Goal: Information Seeking & Learning: Learn about a topic

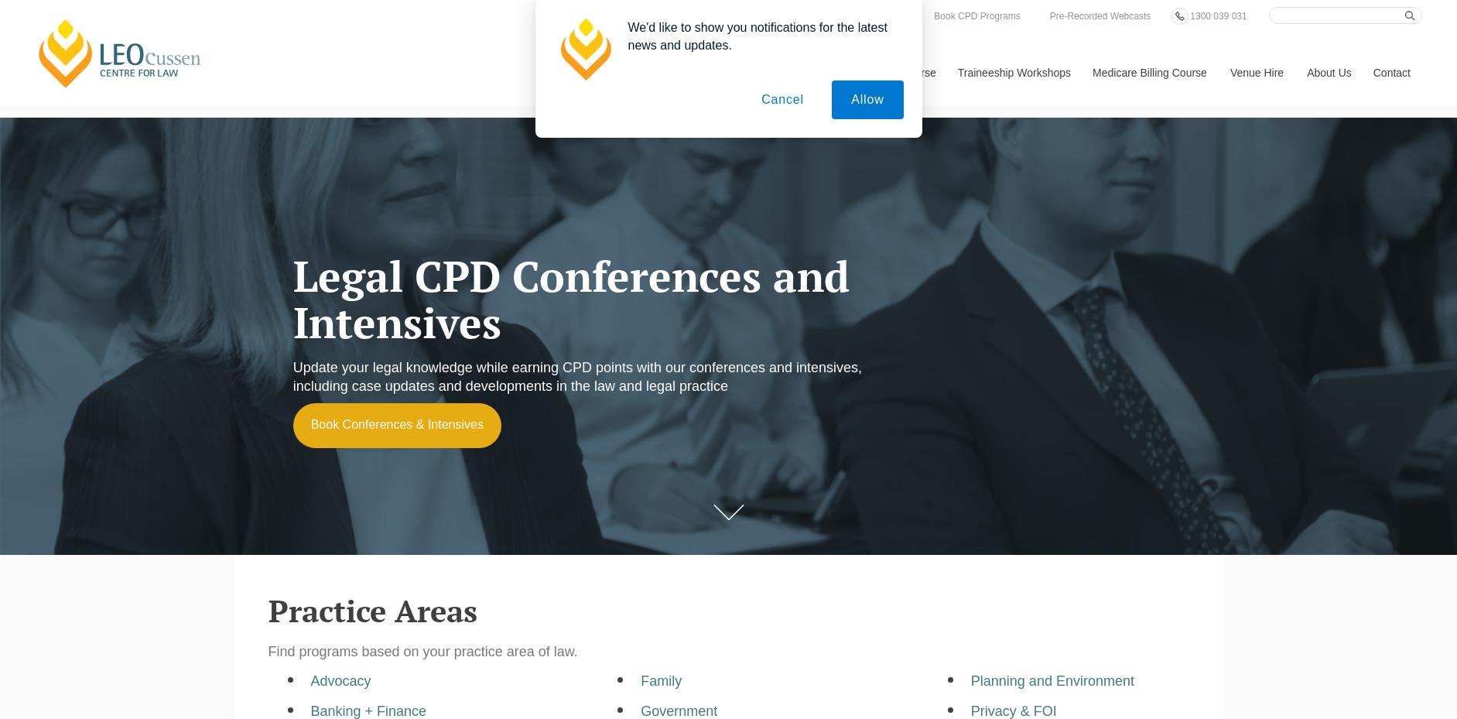
click at [787, 103] on button "Cancel" at bounding box center [782, 99] width 81 height 39
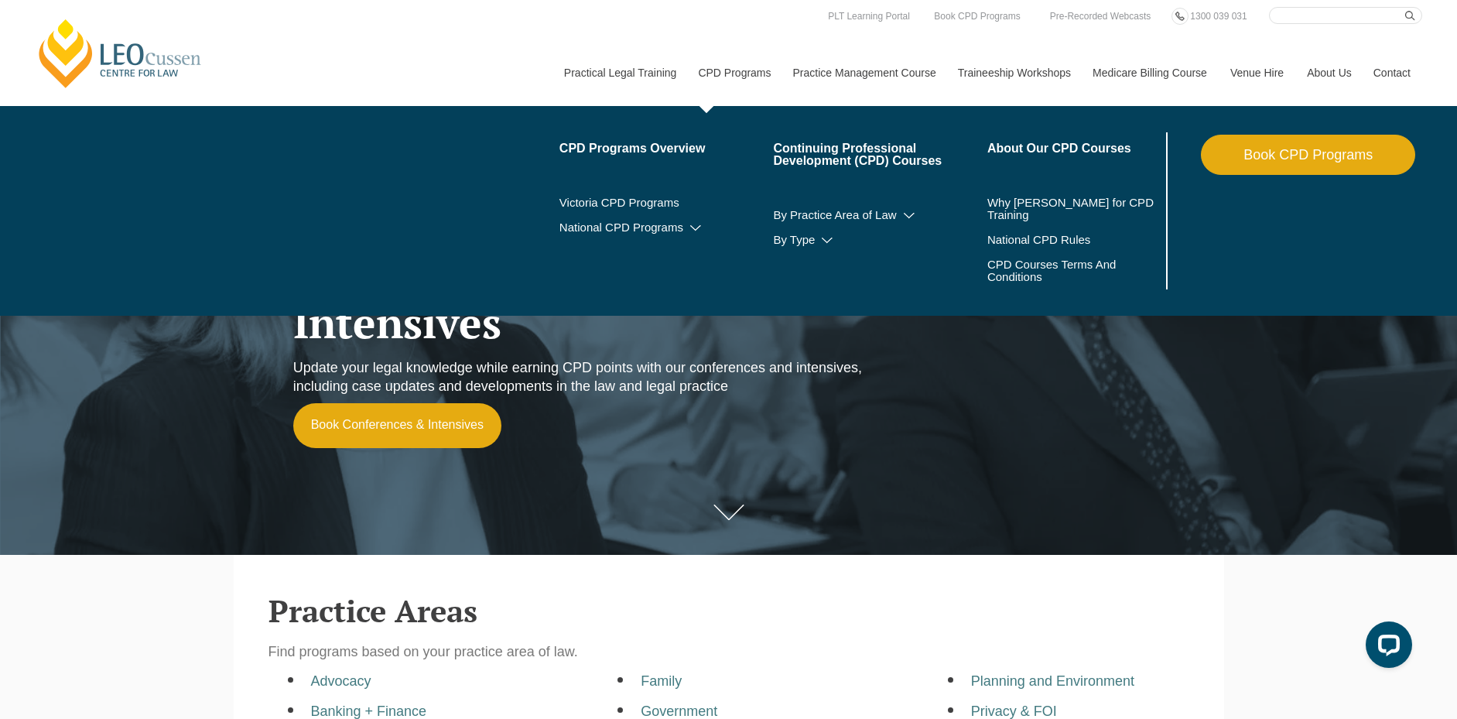
click at [739, 76] on link "CPD Programs" at bounding box center [733, 72] width 94 height 67
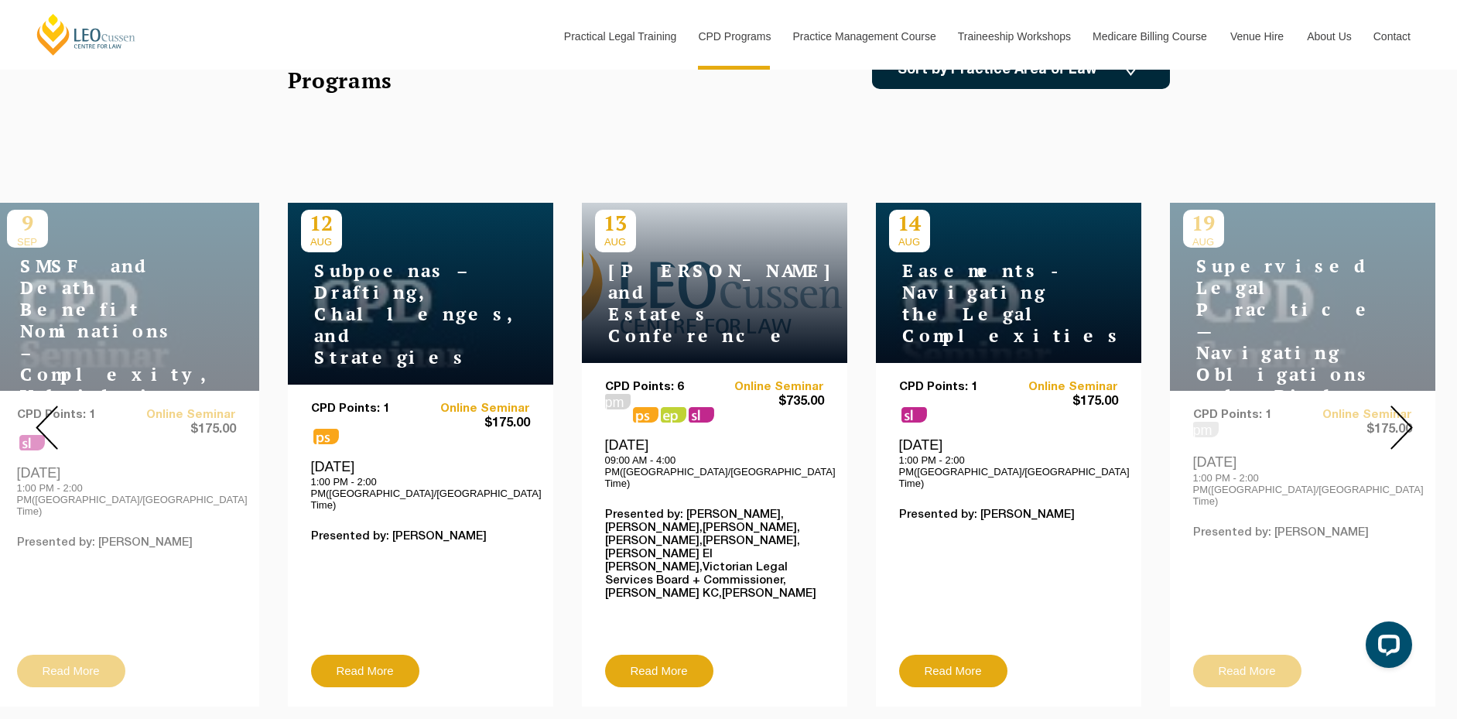
scroll to position [542, 0]
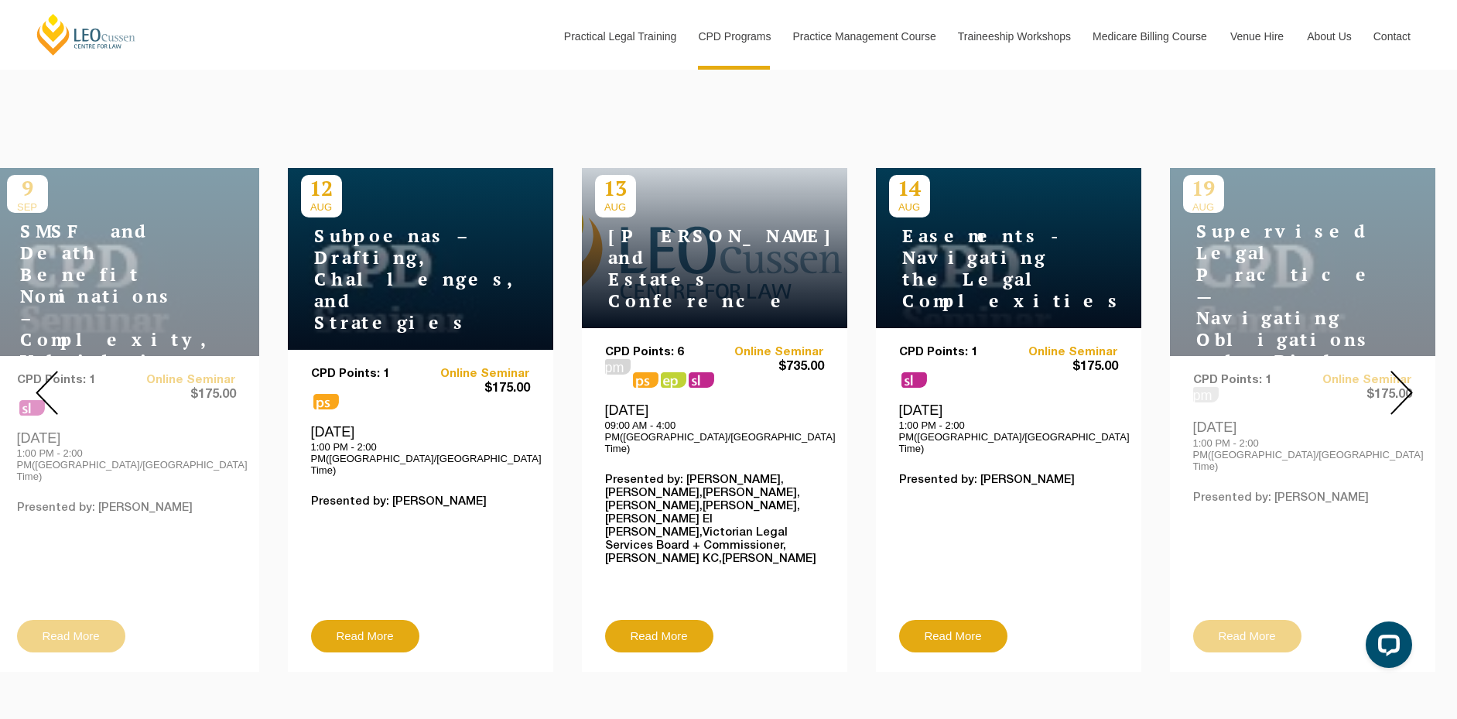
click at [1400, 375] on img at bounding box center [1401, 393] width 22 height 44
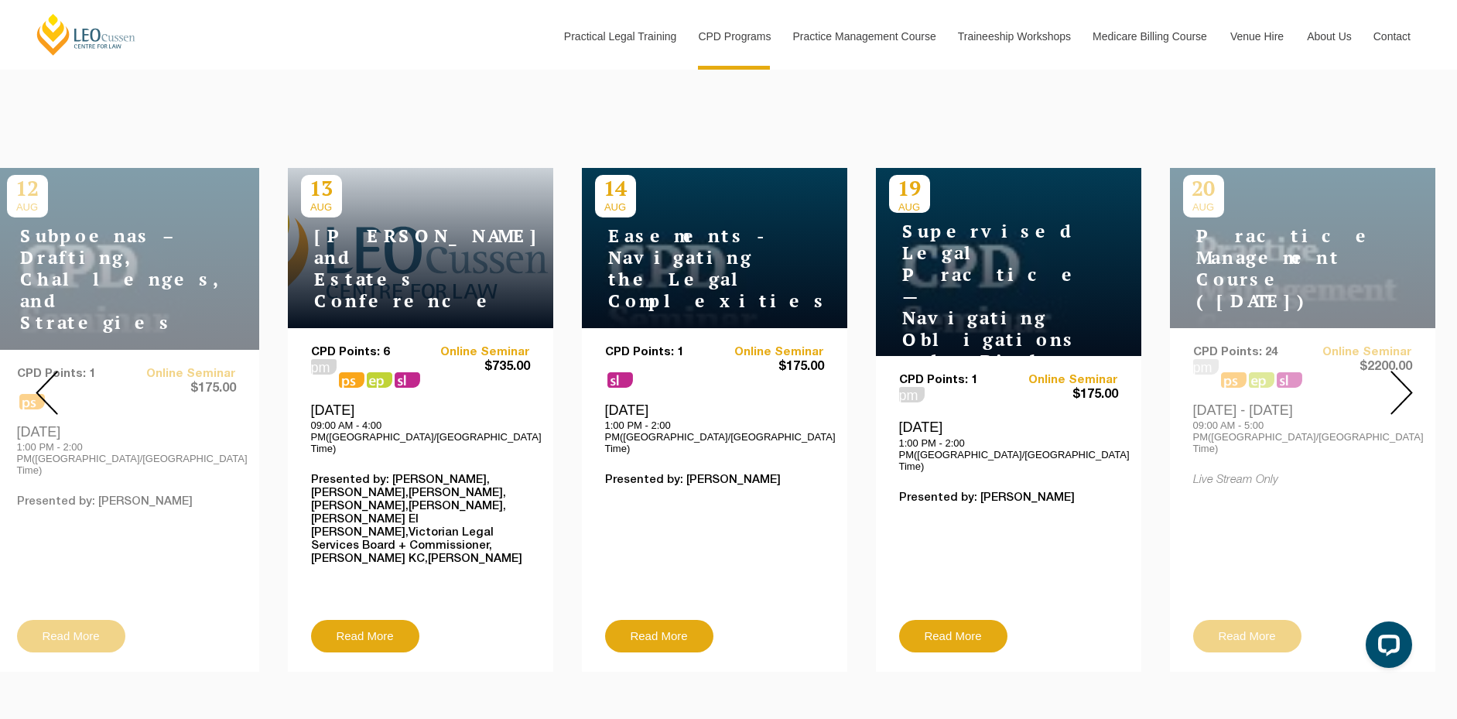
click at [1400, 375] on img at bounding box center [1401, 393] width 22 height 44
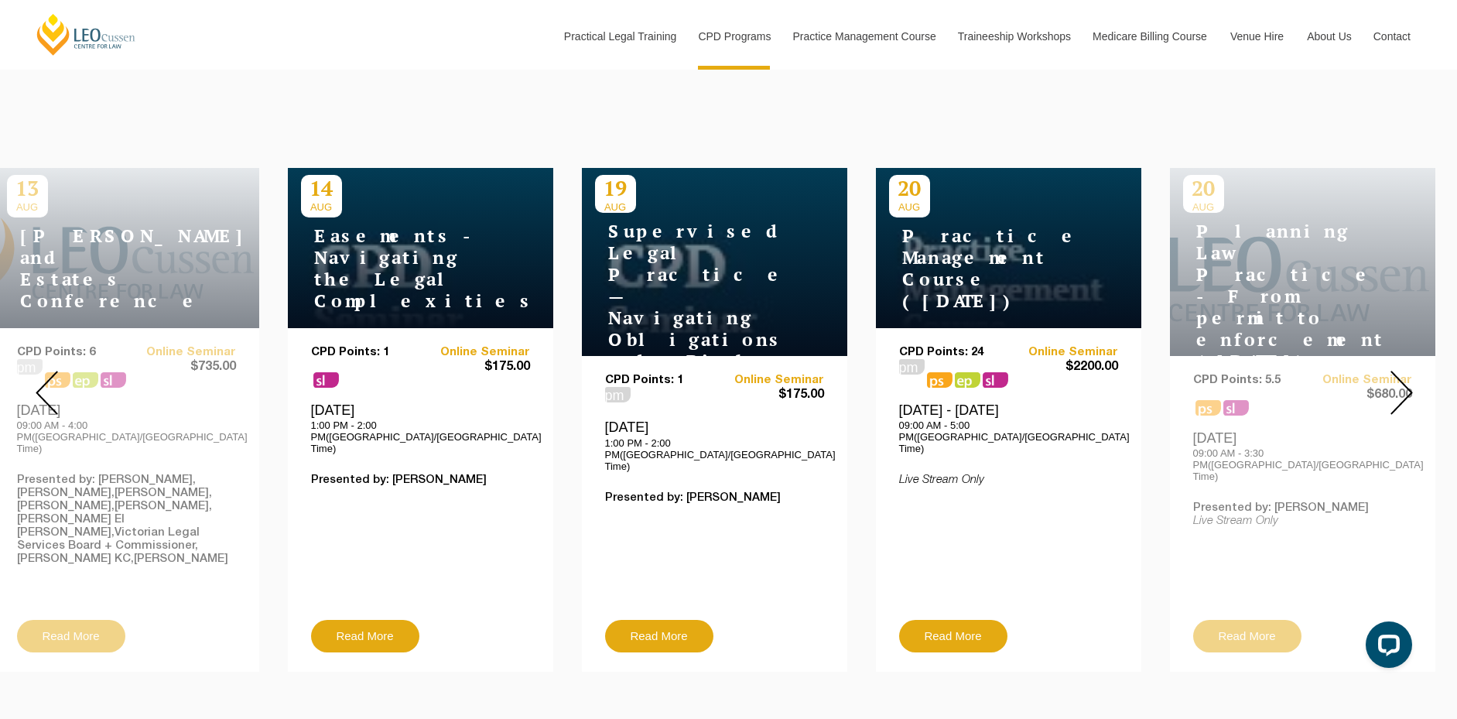
click at [1400, 375] on img at bounding box center [1401, 393] width 22 height 44
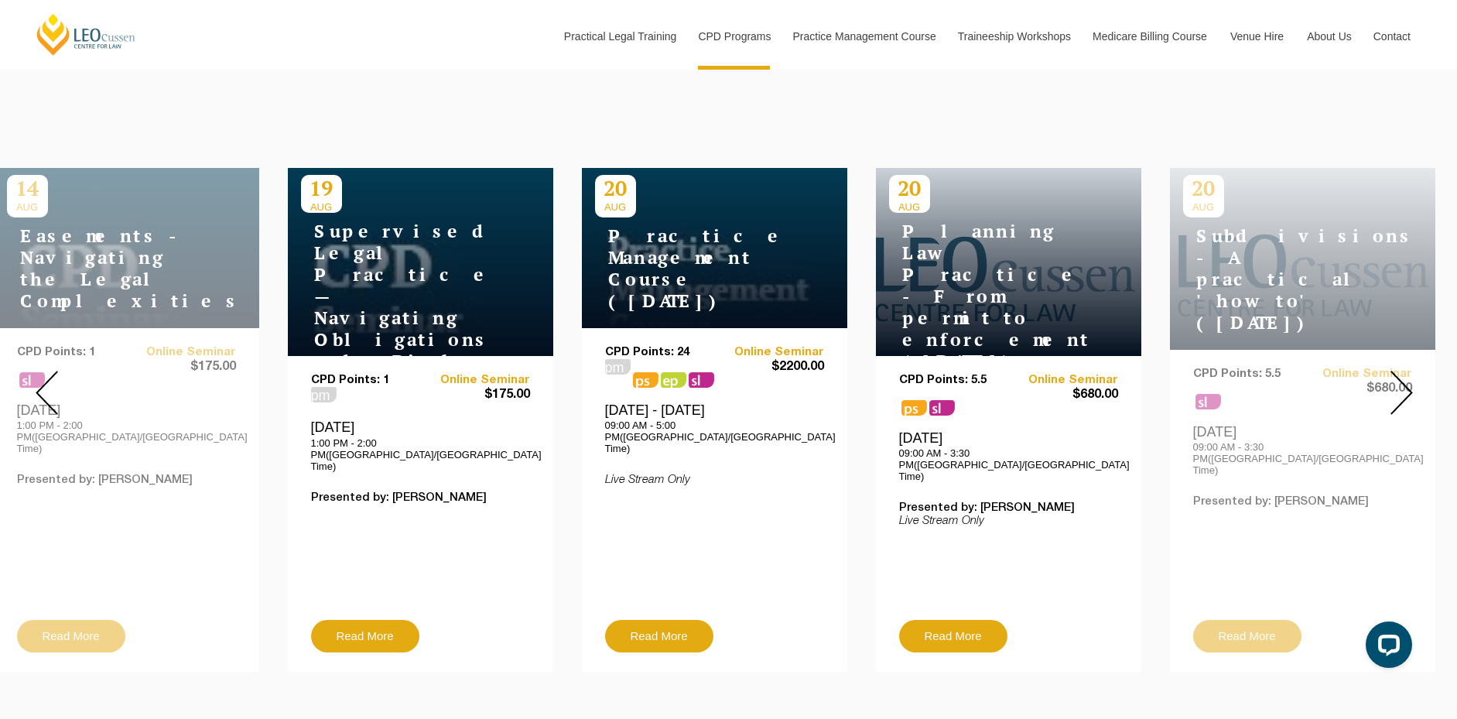
click at [1400, 375] on img at bounding box center [1401, 393] width 22 height 44
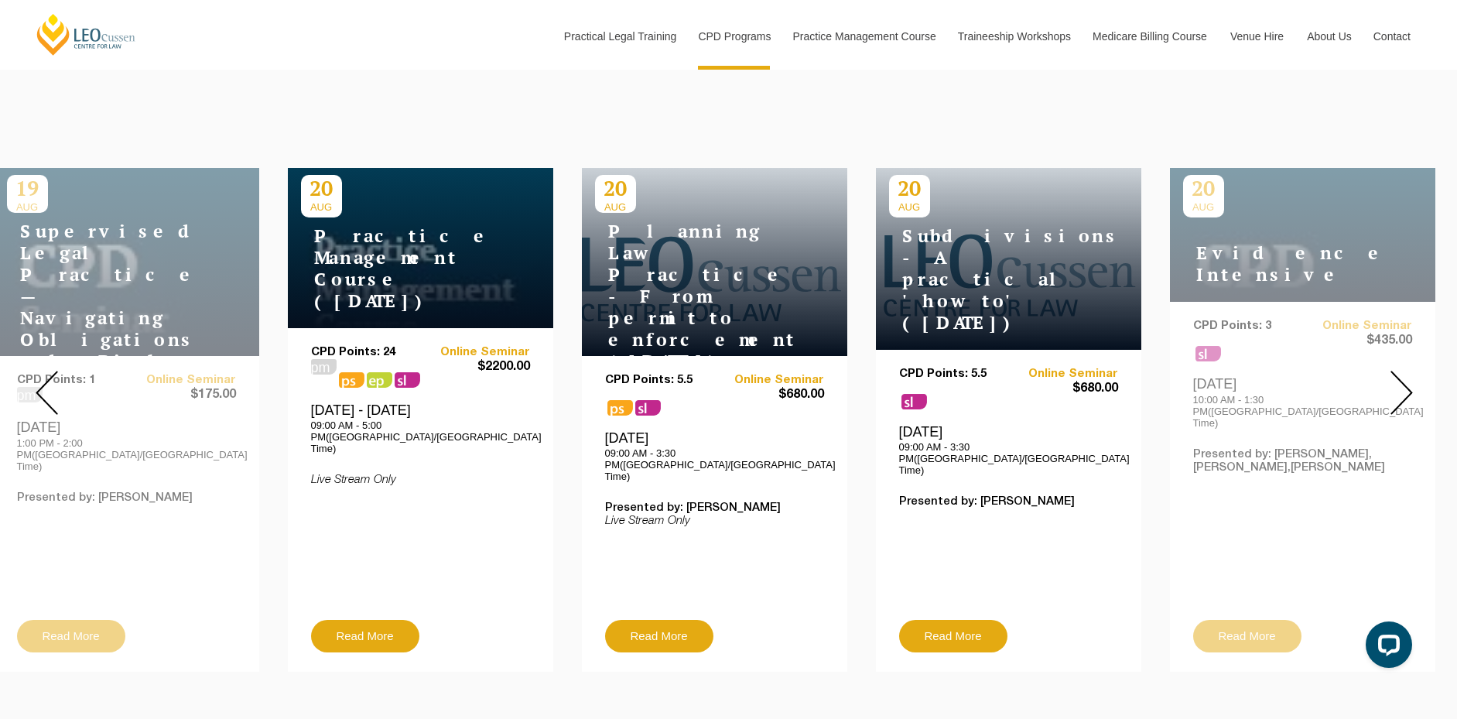
click at [1400, 375] on img at bounding box center [1401, 393] width 22 height 44
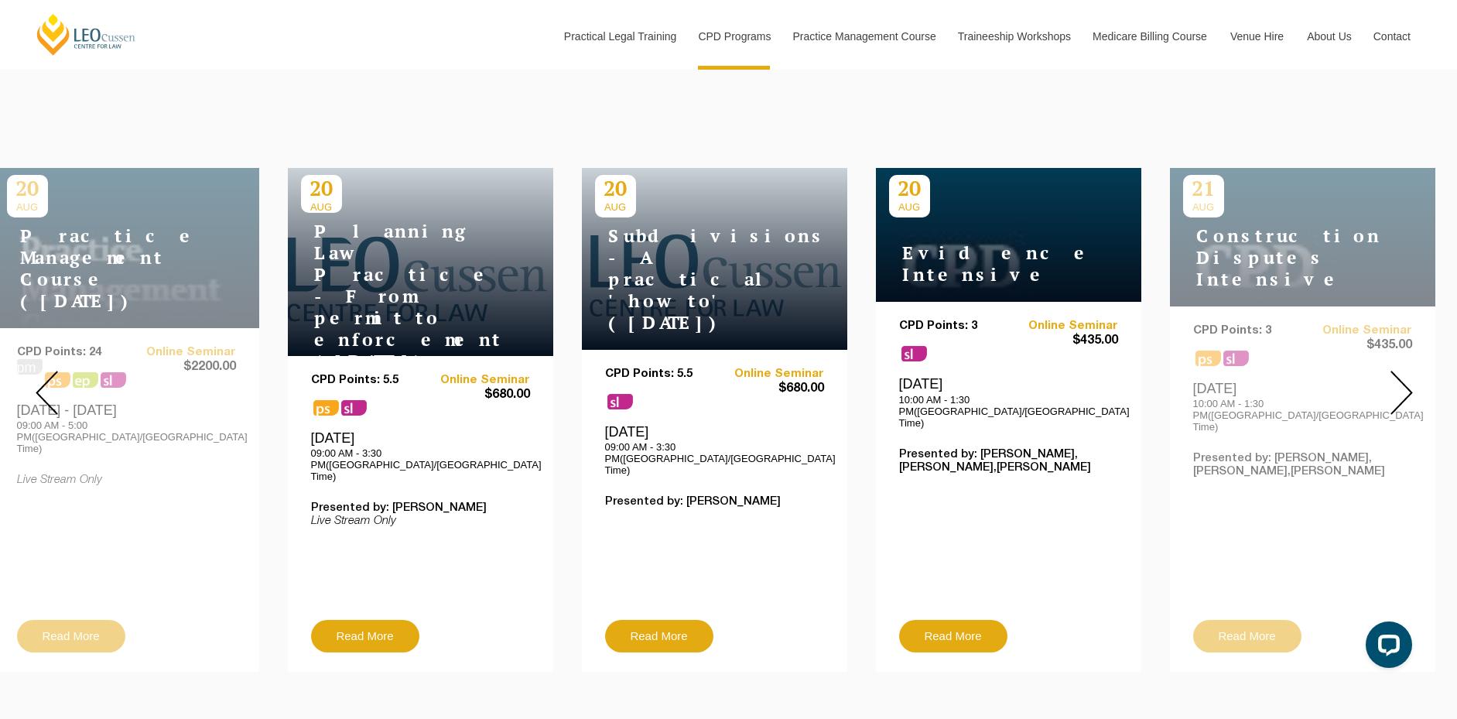
click at [1400, 375] on img at bounding box center [1401, 393] width 22 height 44
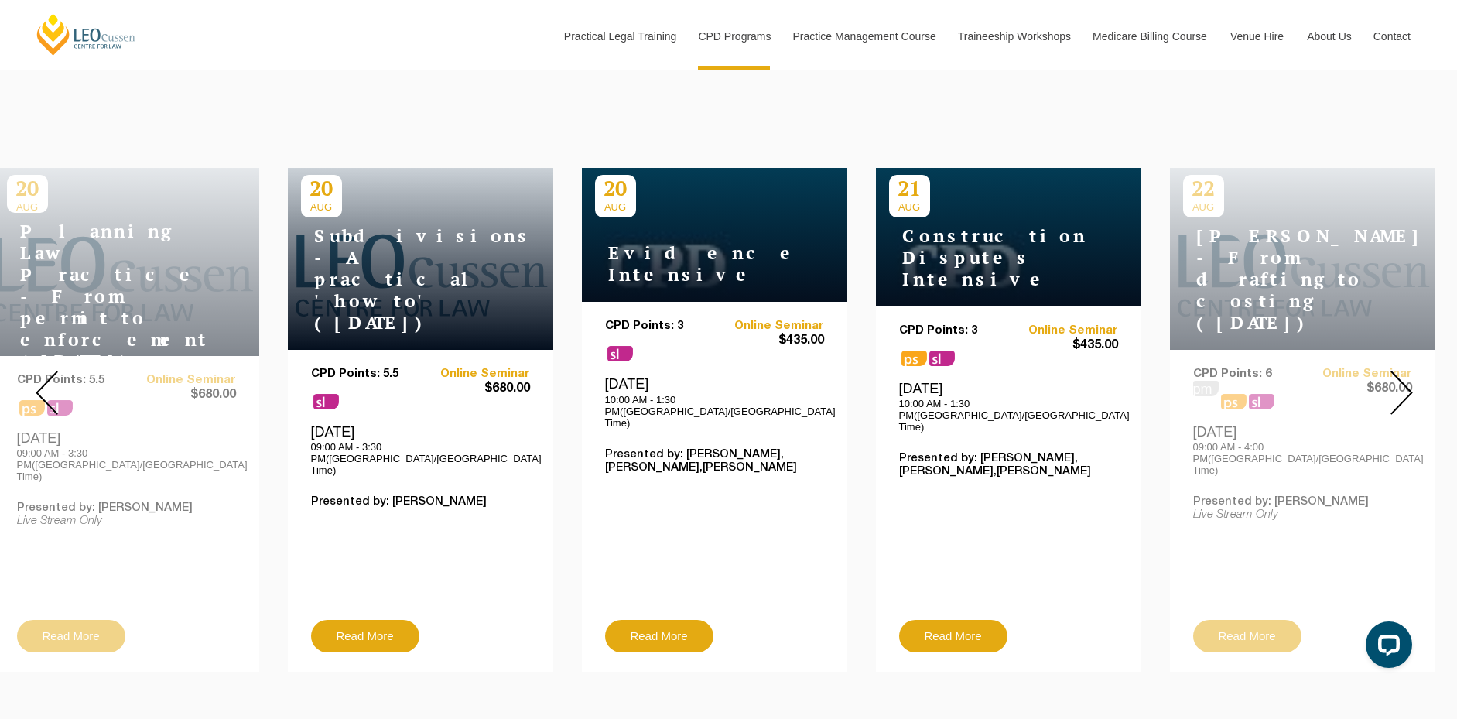
click at [1400, 375] on img at bounding box center [1401, 393] width 22 height 44
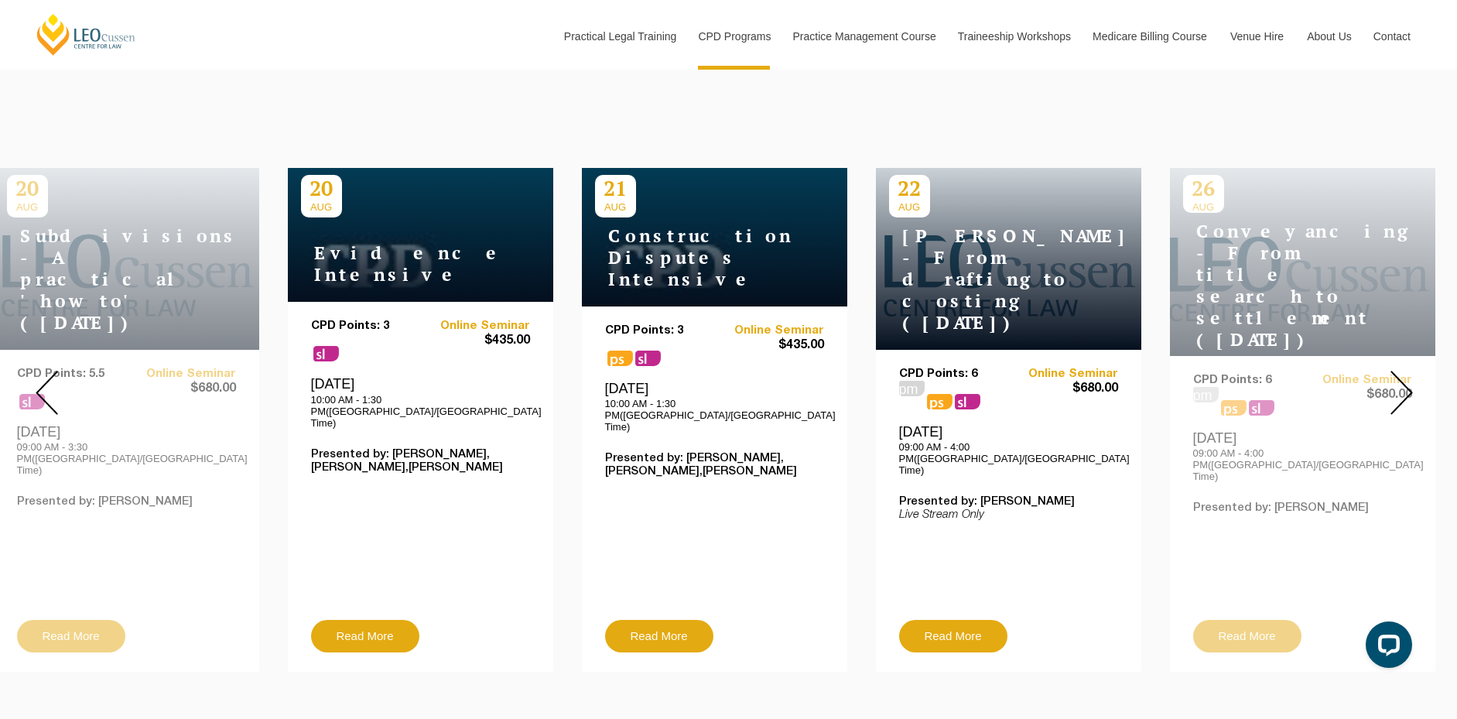
click at [1400, 375] on img at bounding box center [1401, 393] width 22 height 44
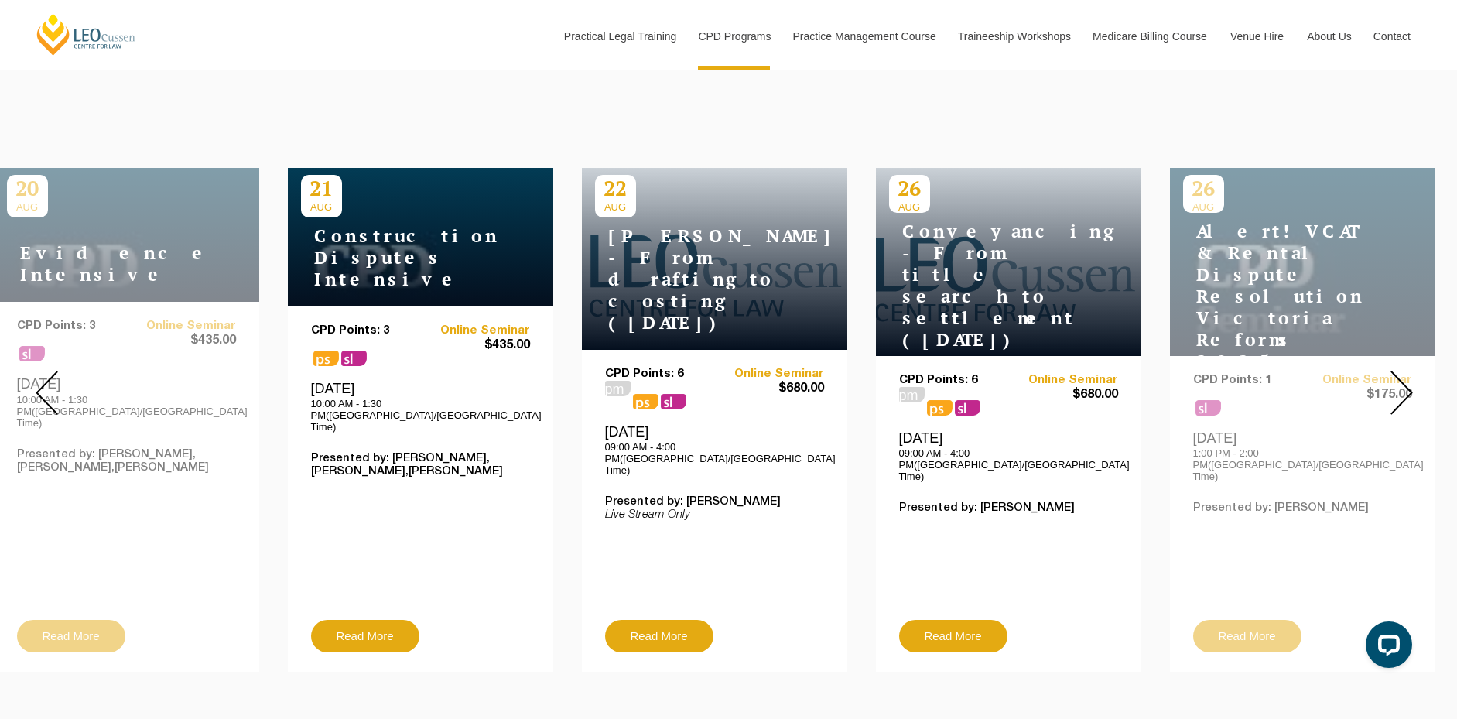
click at [1400, 375] on img at bounding box center [1401, 393] width 22 height 44
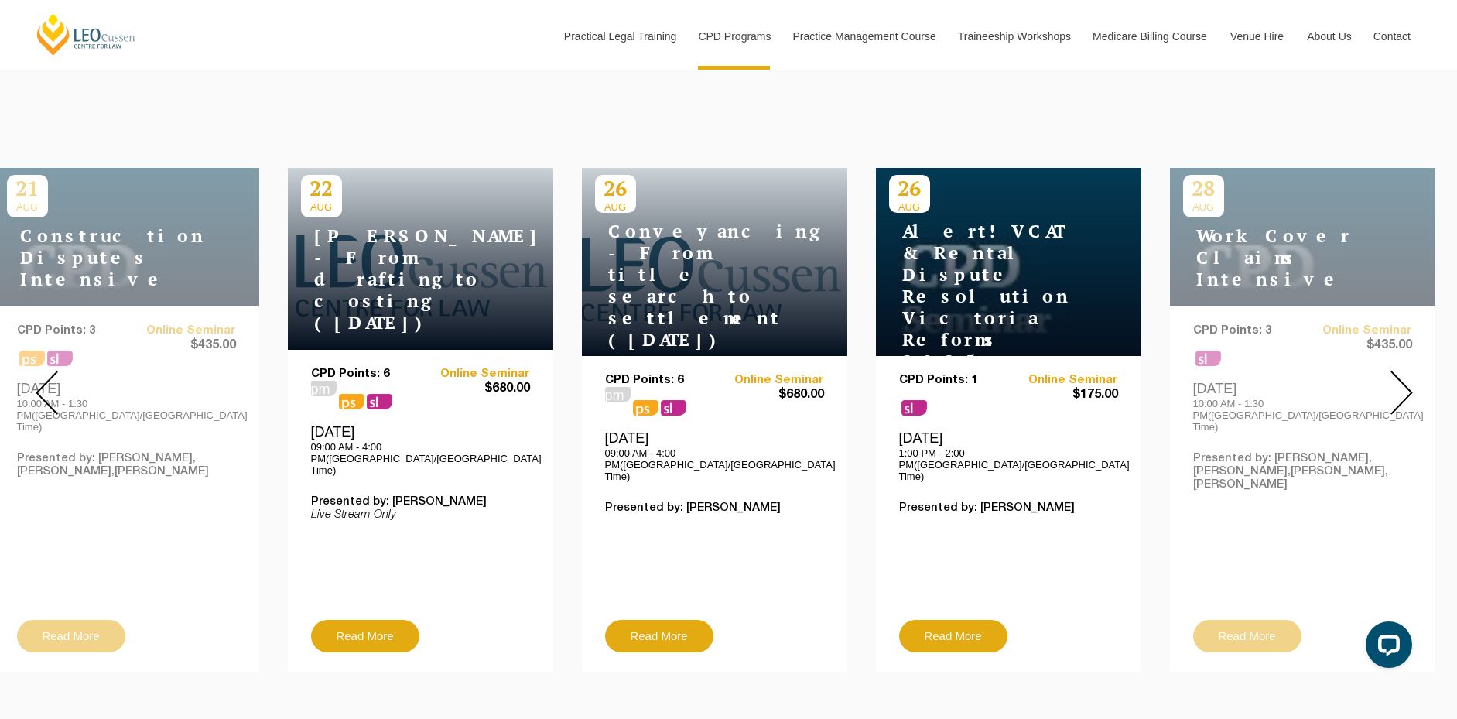
click at [1400, 375] on img at bounding box center [1401, 393] width 22 height 44
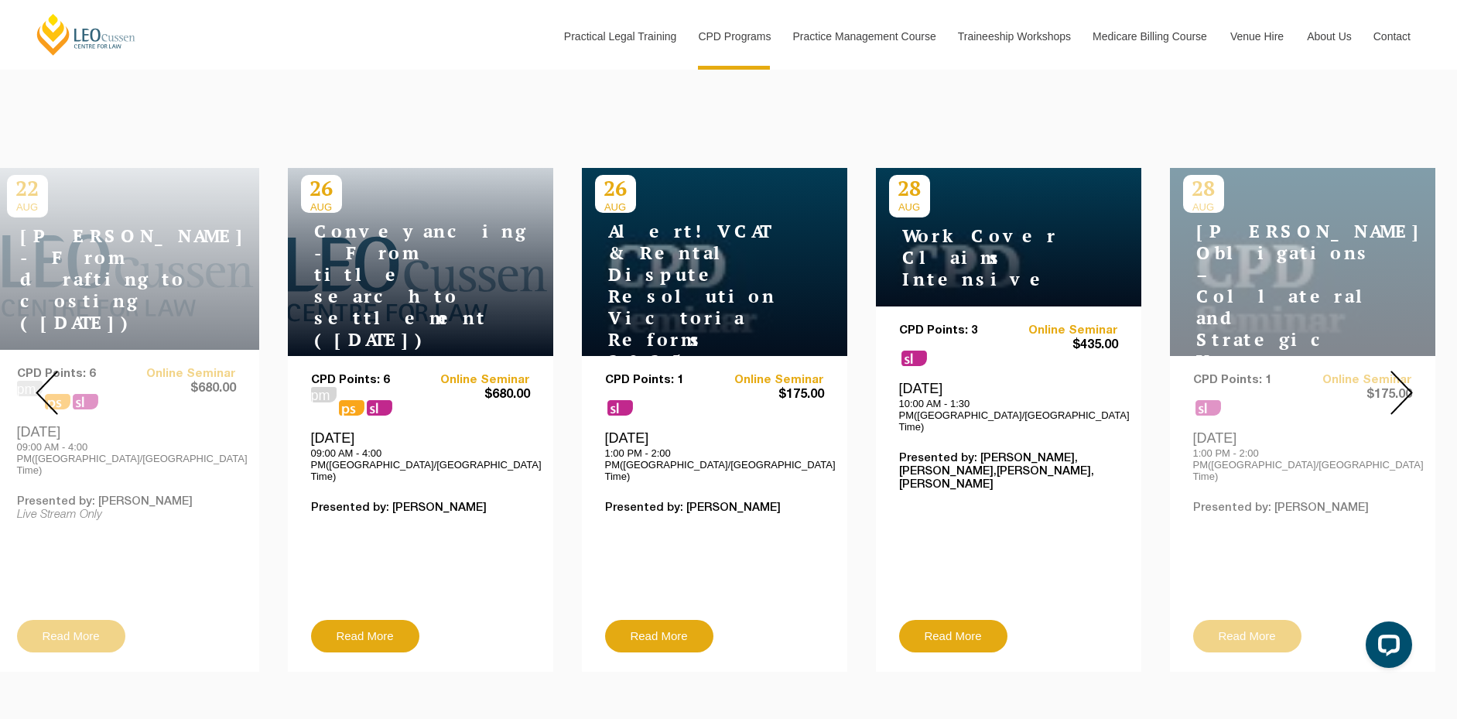
click at [1400, 375] on img at bounding box center [1401, 393] width 22 height 44
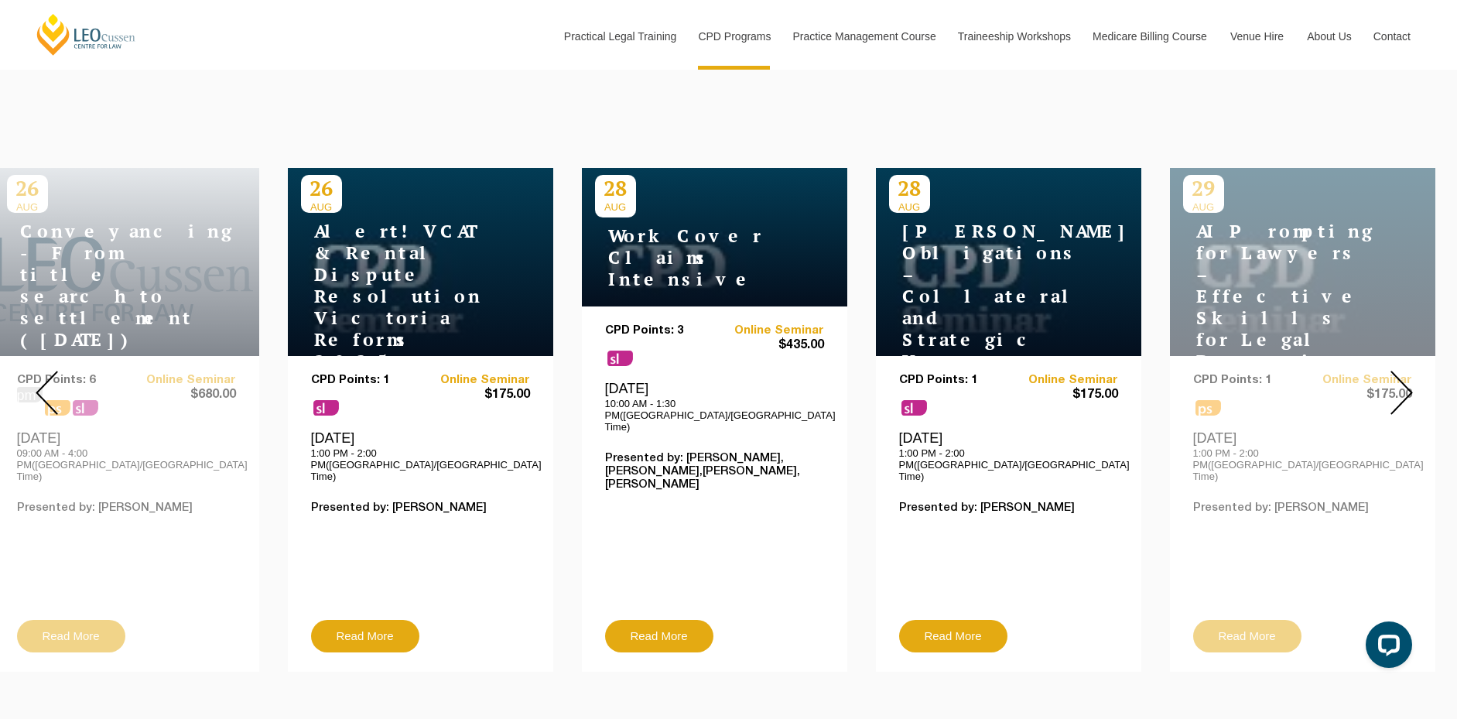
click at [1400, 375] on img at bounding box center [1401, 393] width 22 height 44
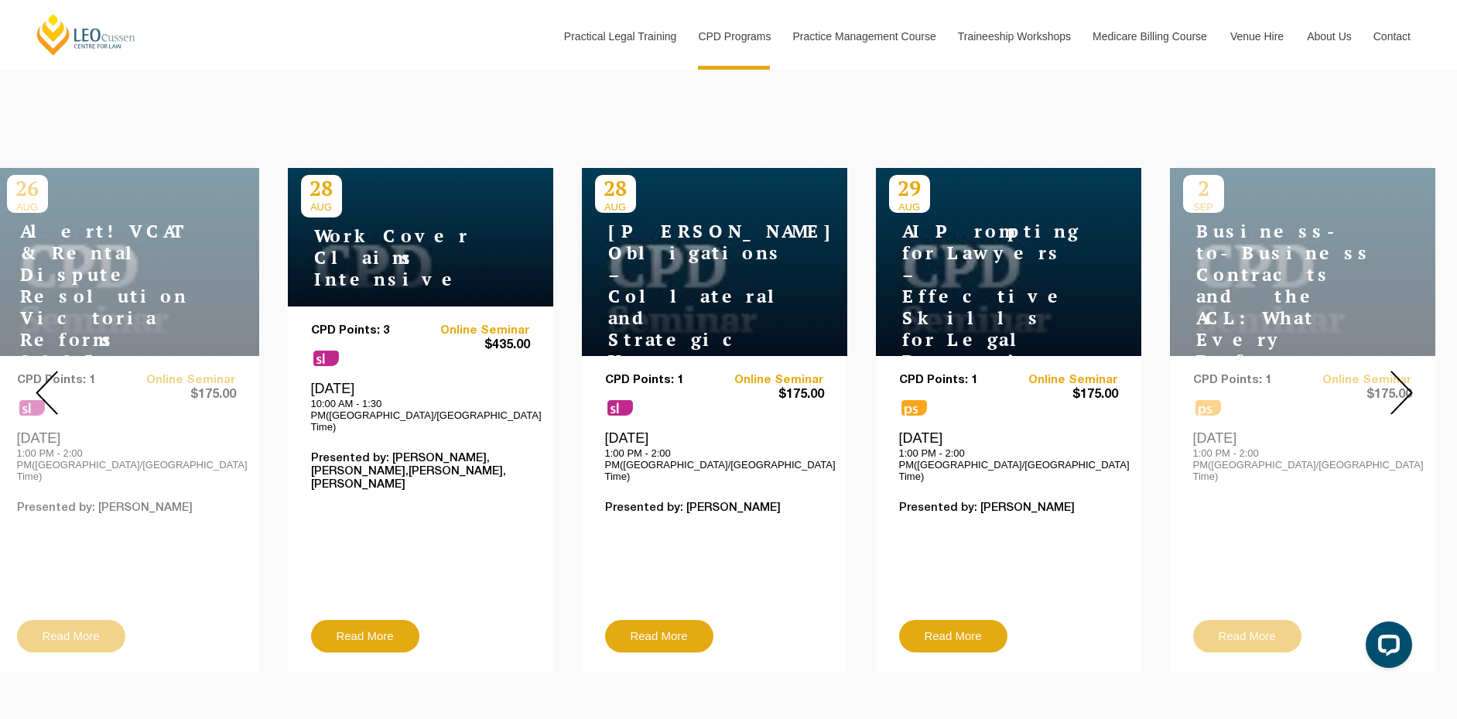
click at [1400, 375] on img at bounding box center [1401, 393] width 22 height 44
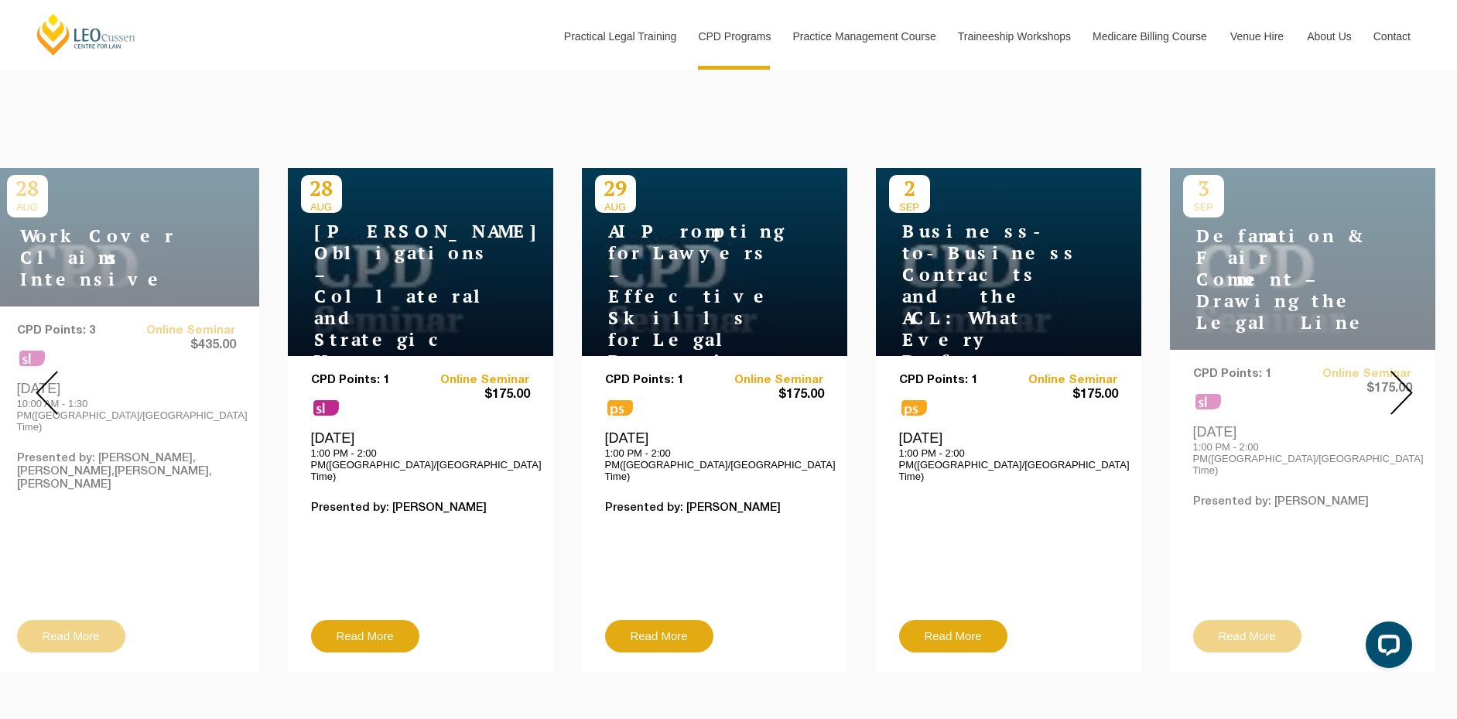
click at [44, 374] on img at bounding box center [47, 393] width 22 height 44
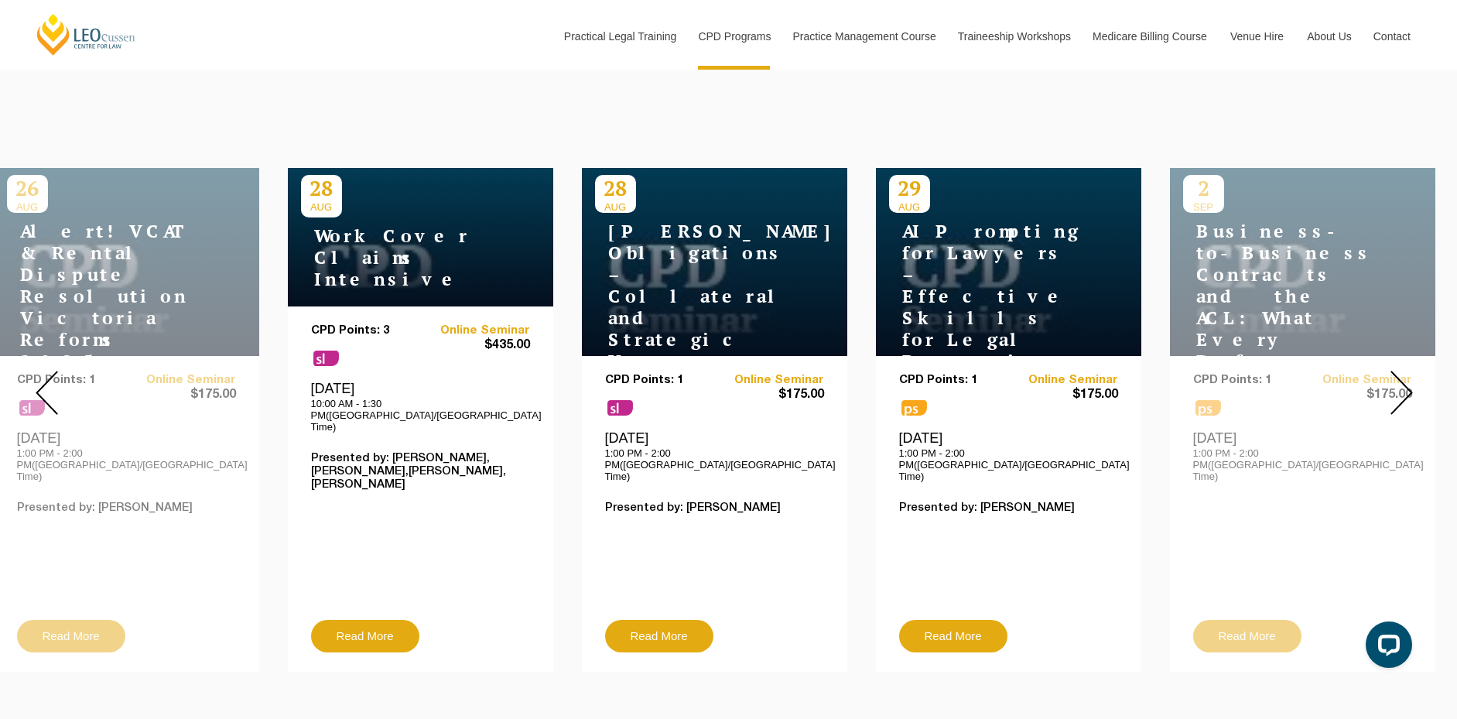
click at [44, 374] on img at bounding box center [47, 393] width 22 height 44
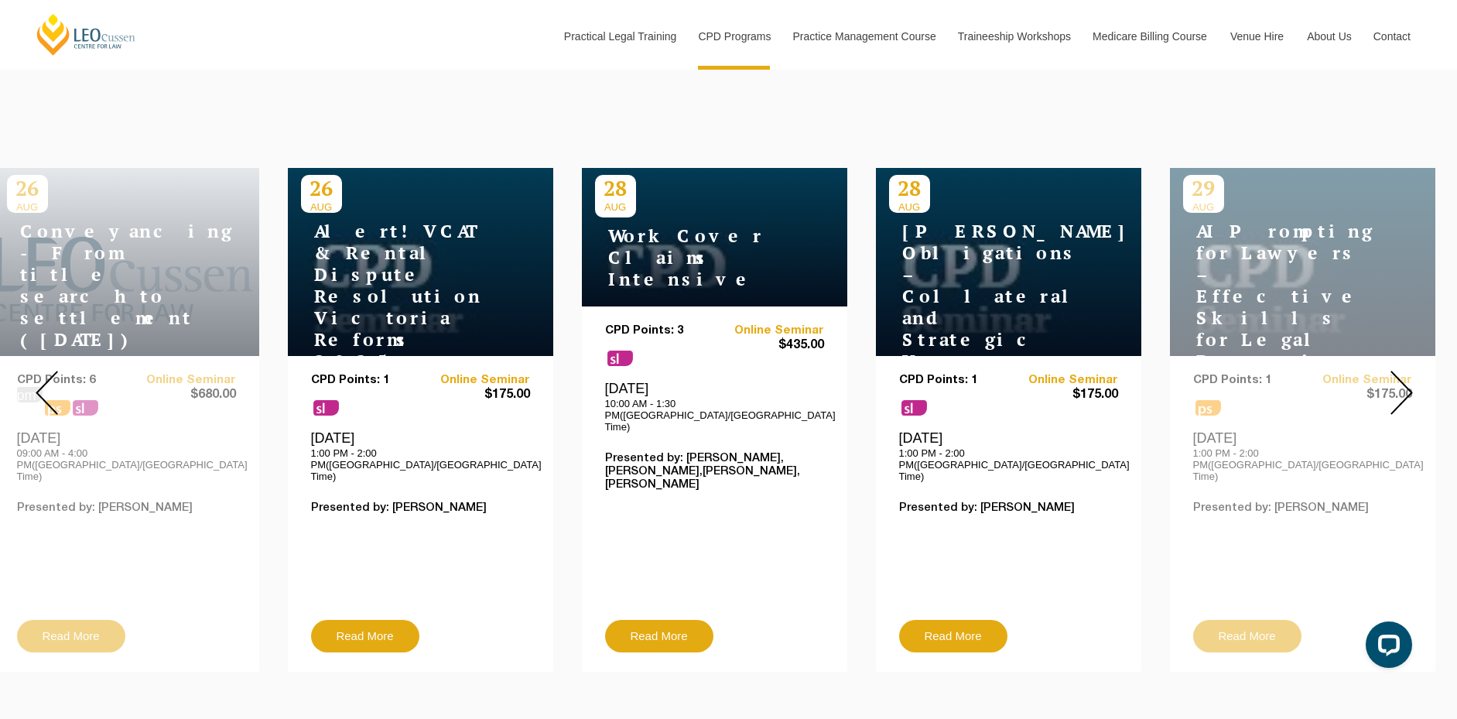
click at [44, 374] on img at bounding box center [47, 393] width 22 height 44
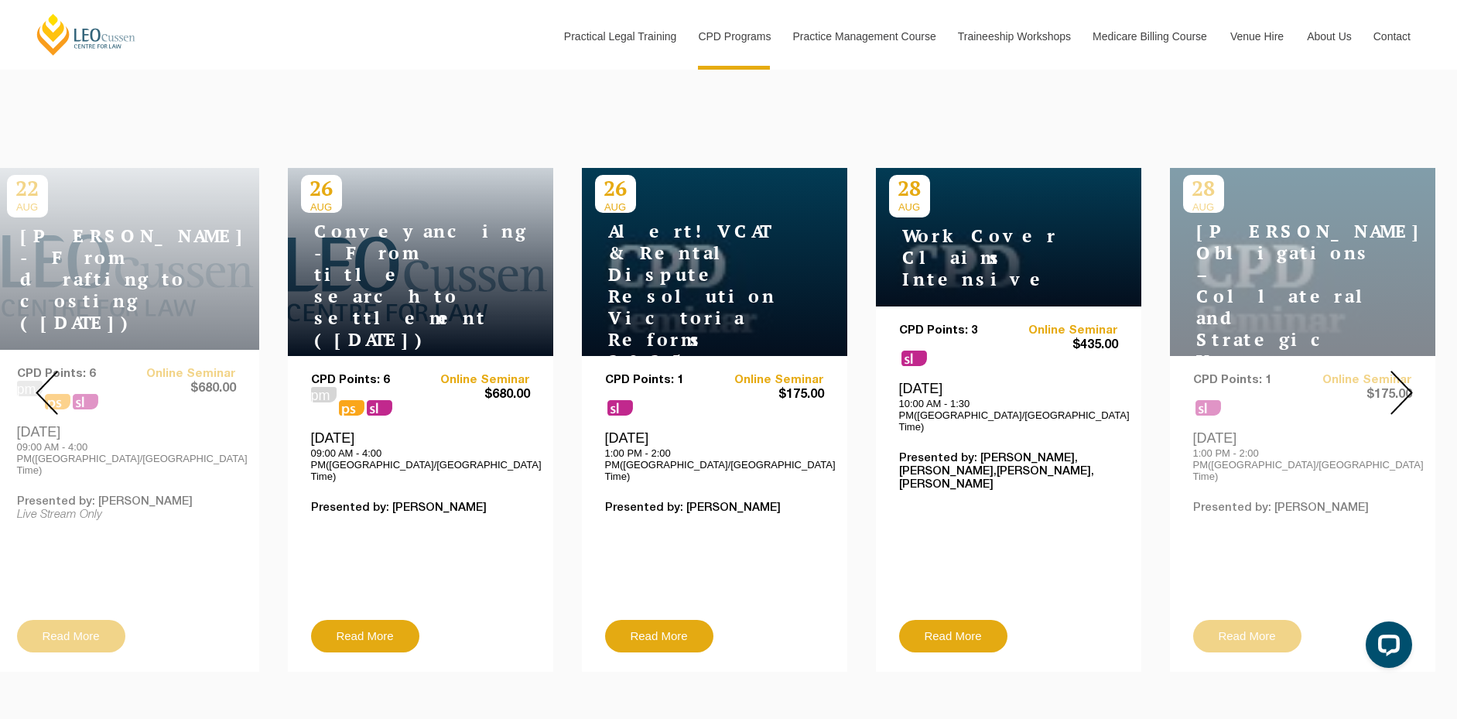
click at [44, 374] on img at bounding box center [47, 393] width 22 height 44
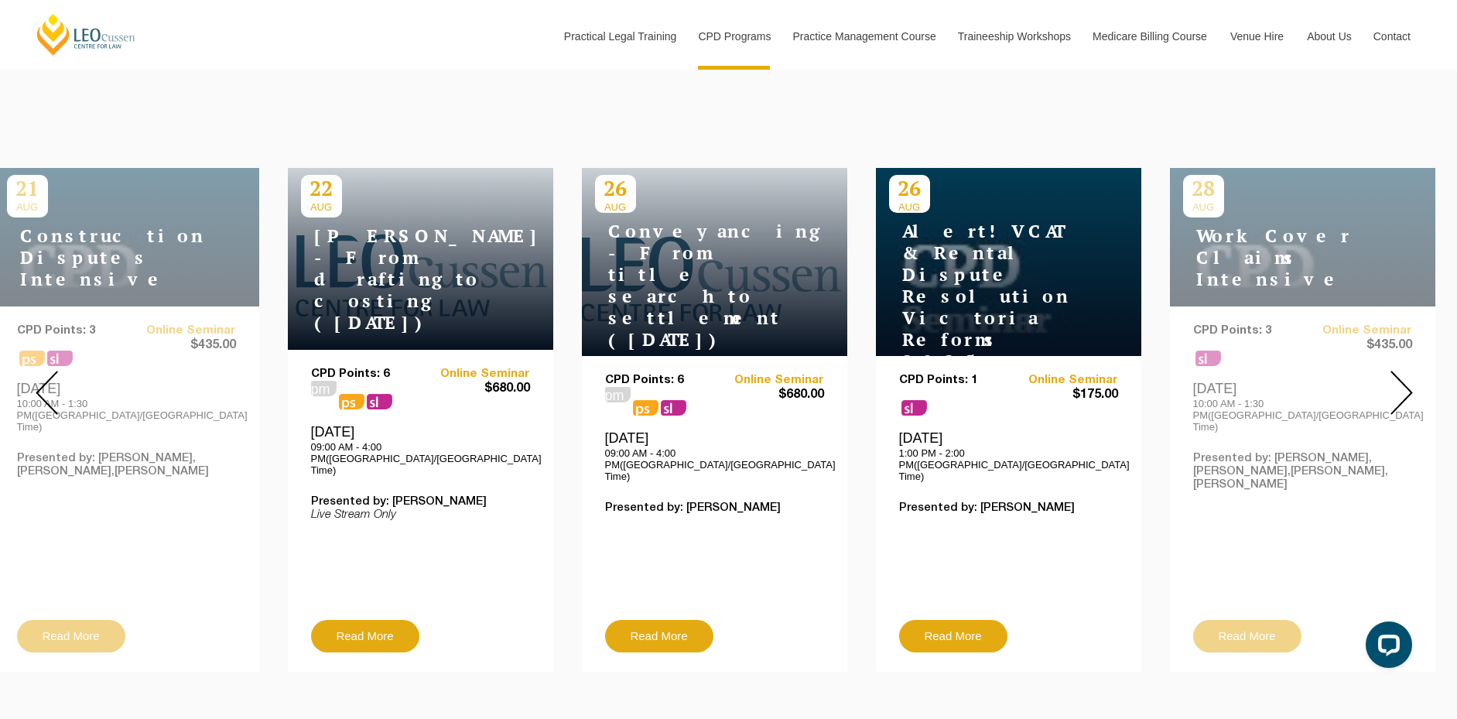
click at [40, 384] on img at bounding box center [47, 393] width 22 height 44
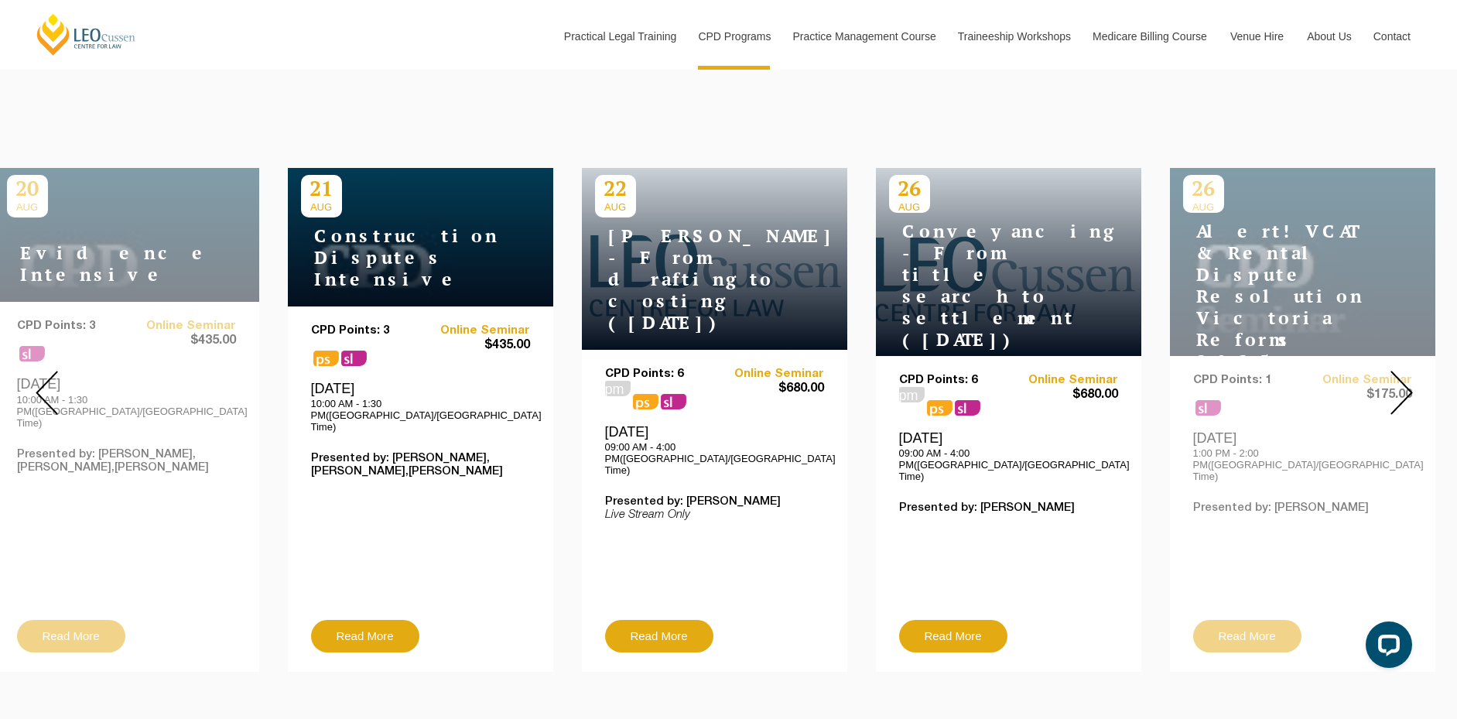
click at [40, 384] on img at bounding box center [47, 393] width 22 height 44
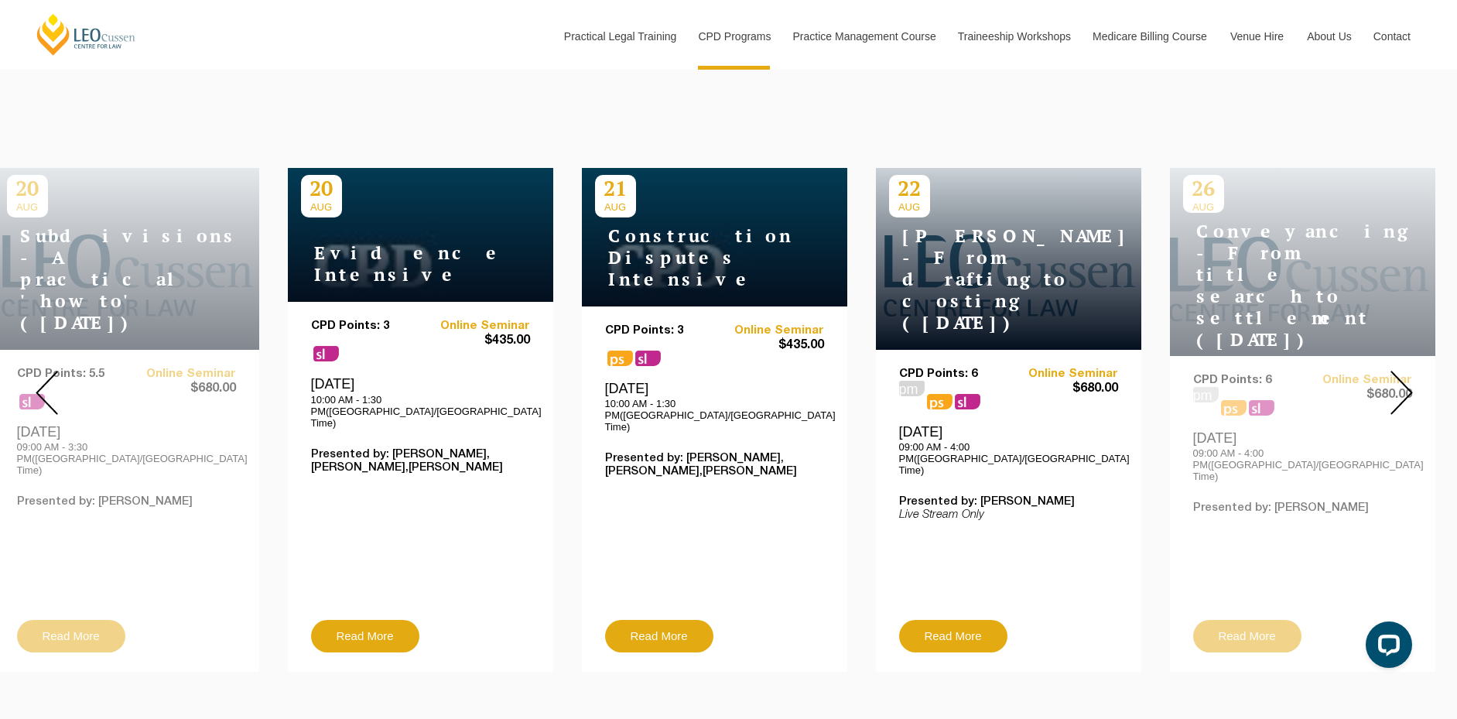
click at [58, 381] on div at bounding box center [46, 392] width 93 height 581
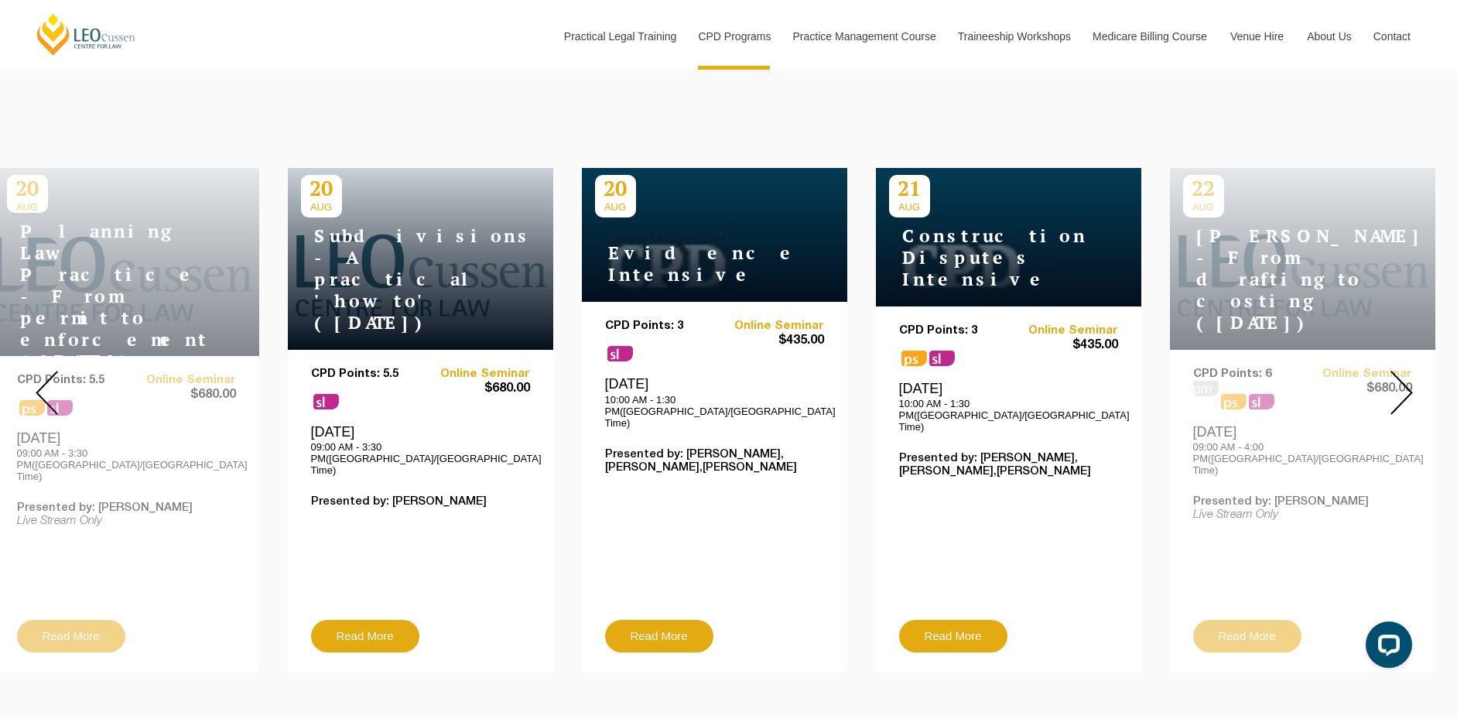
click at [58, 381] on div at bounding box center [46, 392] width 93 height 581
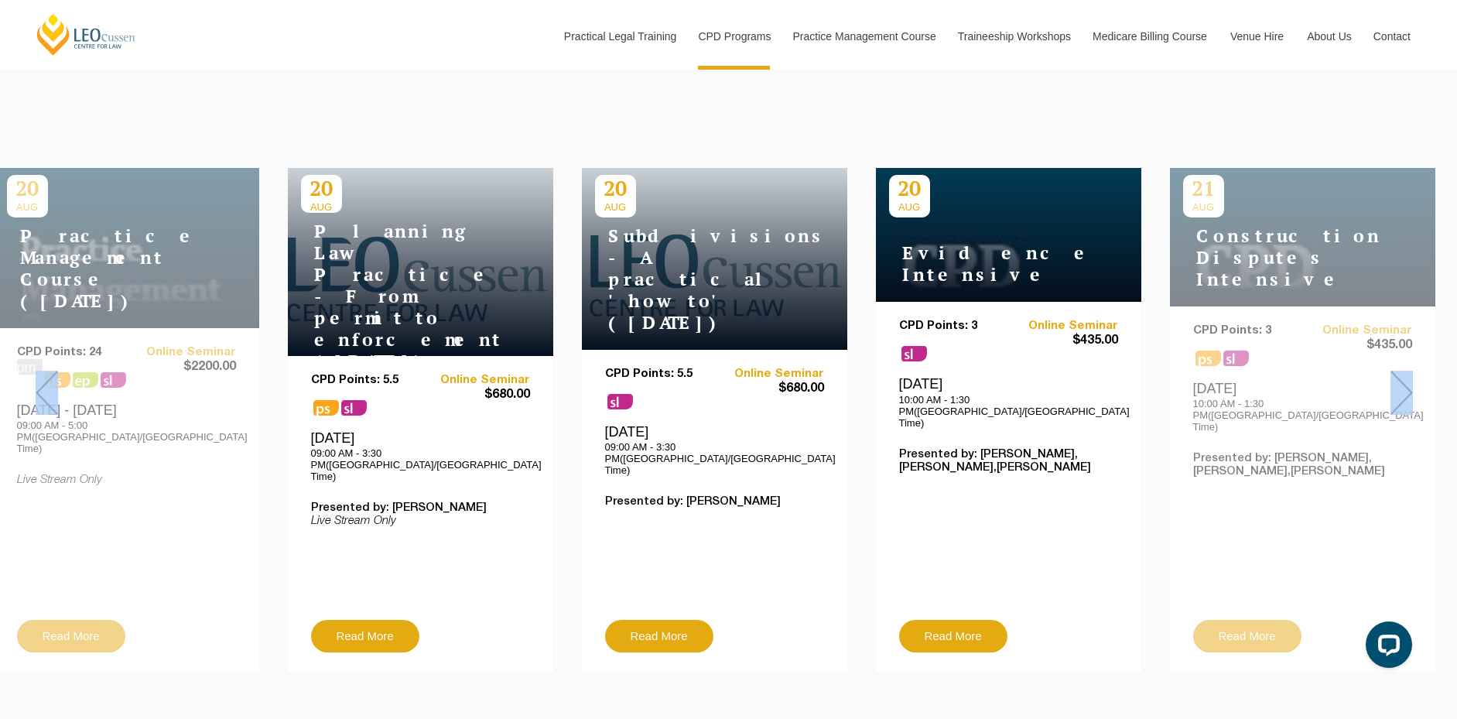
click at [58, 381] on div at bounding box center [46, 392] width 93 height 581
drag, startPoint x: 58, startPoint y: 381, endPoint x: 50, endPoint y: 394, distance: 15.0
click at [50, 394] on img at bounding box center [47, 393] width 22 height 44
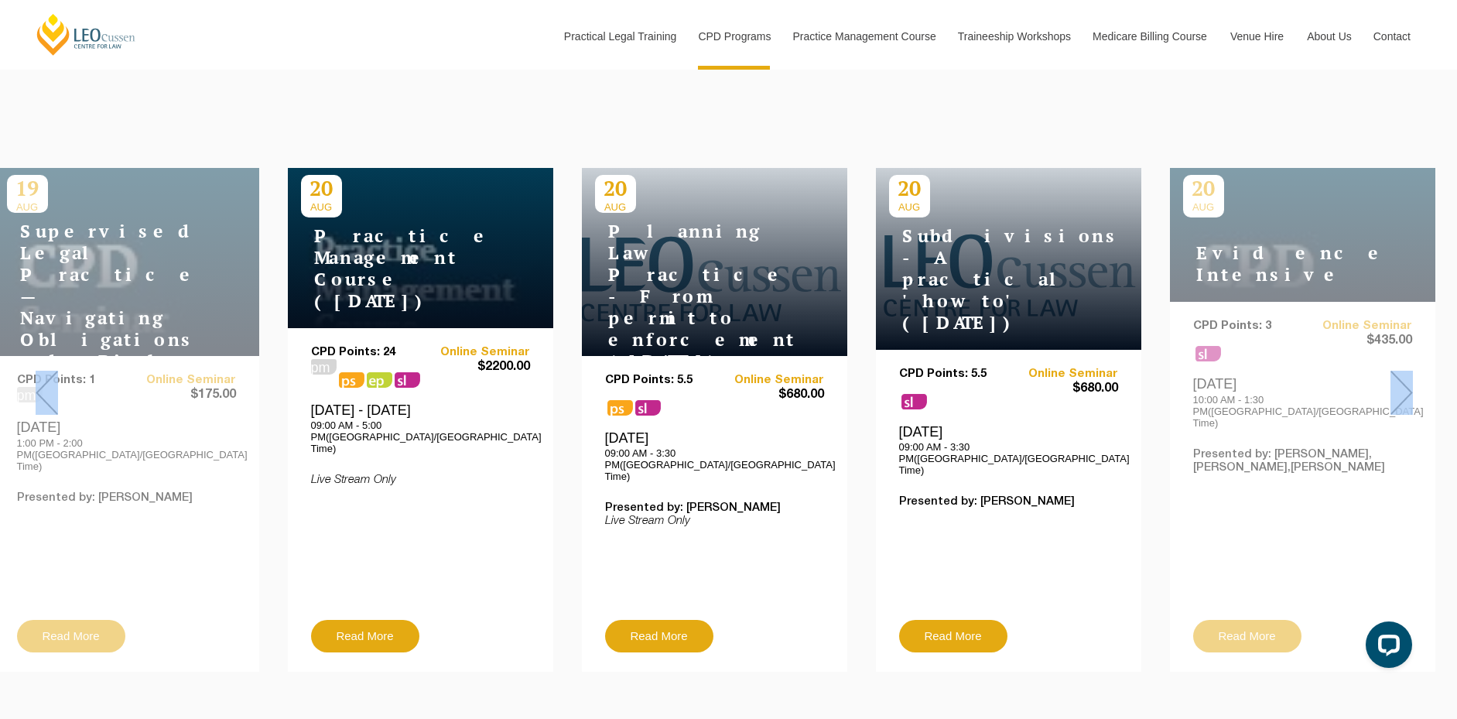
click at [50, 394] on img at bounding box center [47, 393] width 22 height 44
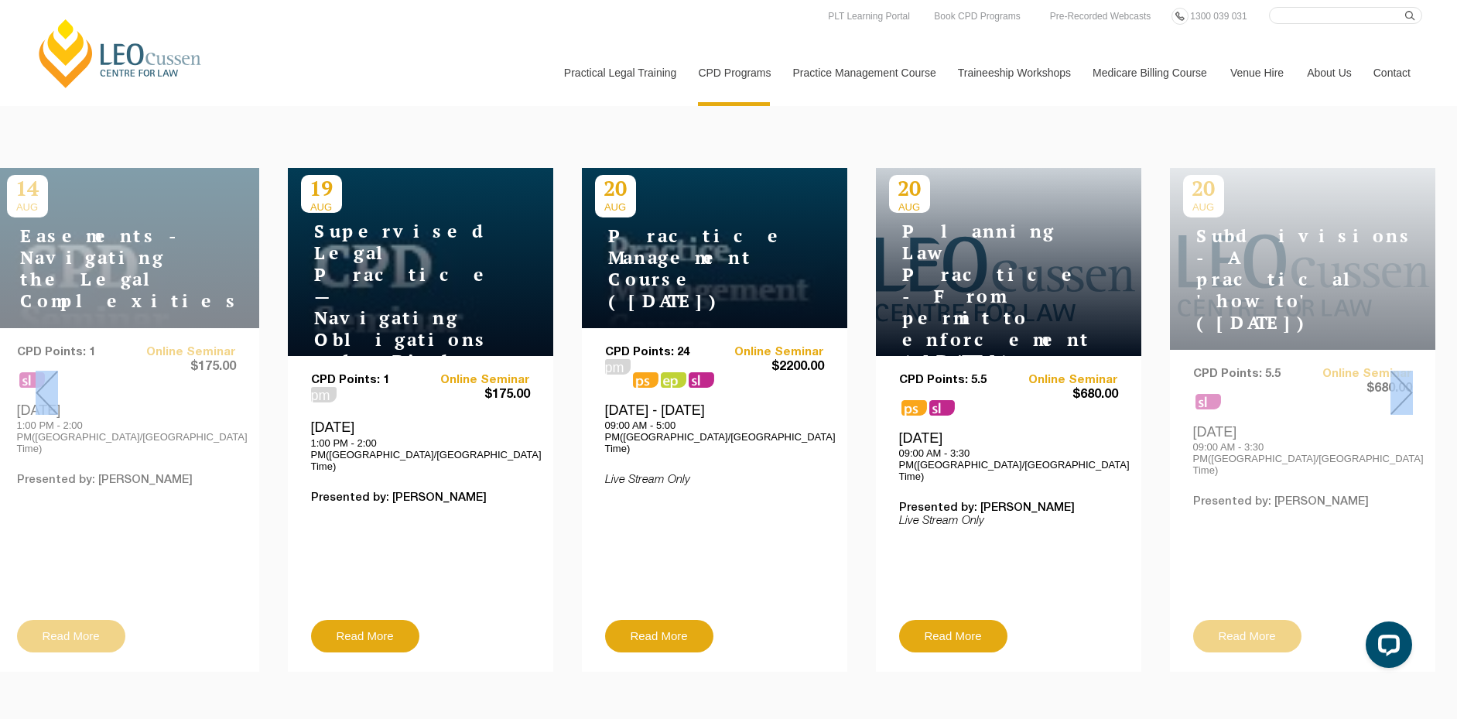
click at [258, 120] on div "[DATE] S32 Vendor Statements – Drafting for Risk, Clarity & Compliance CPD Poin…" at bounding box center [728, 392] width 1457 height 581
click at [59, 388] on div at bounding box center [46, 392] width 93 height 581
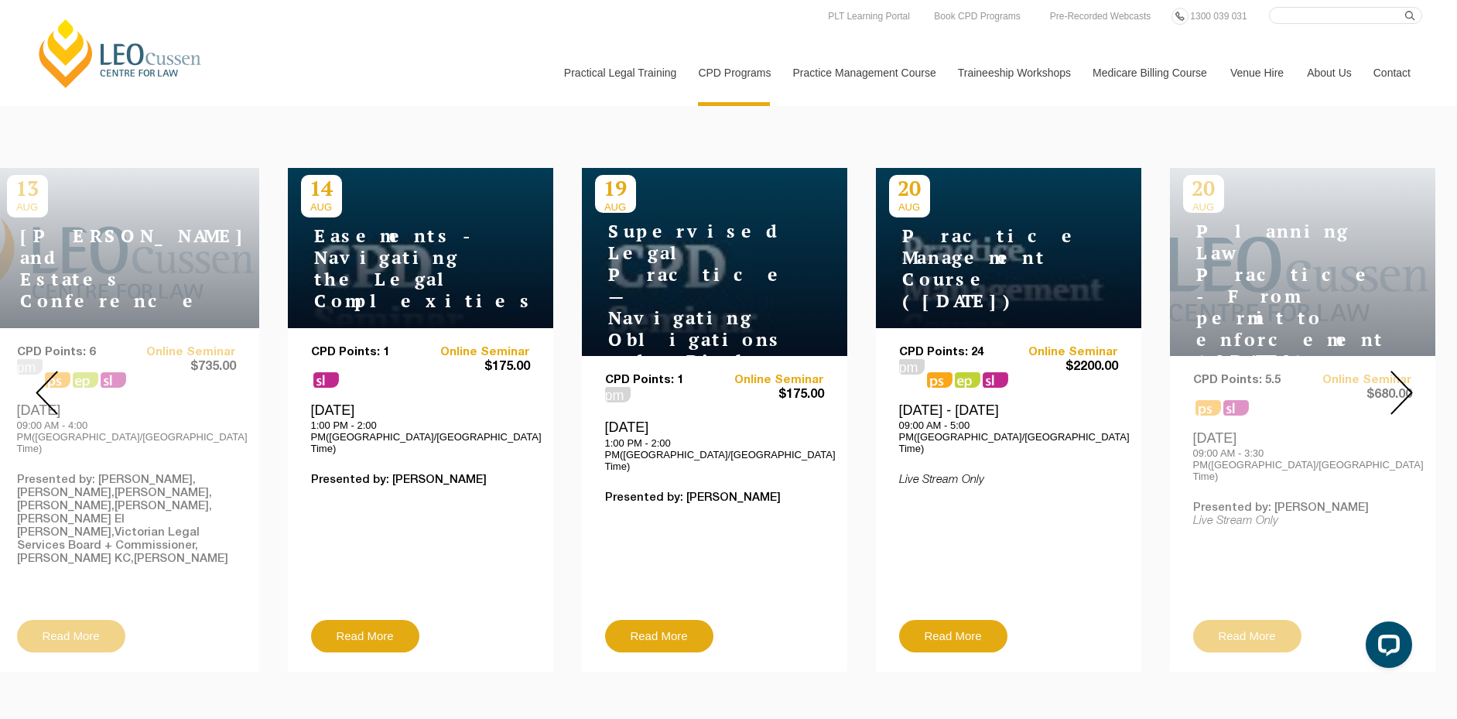
click at [59, 388] on div at bounding box center [46, 392] width 93 height 581
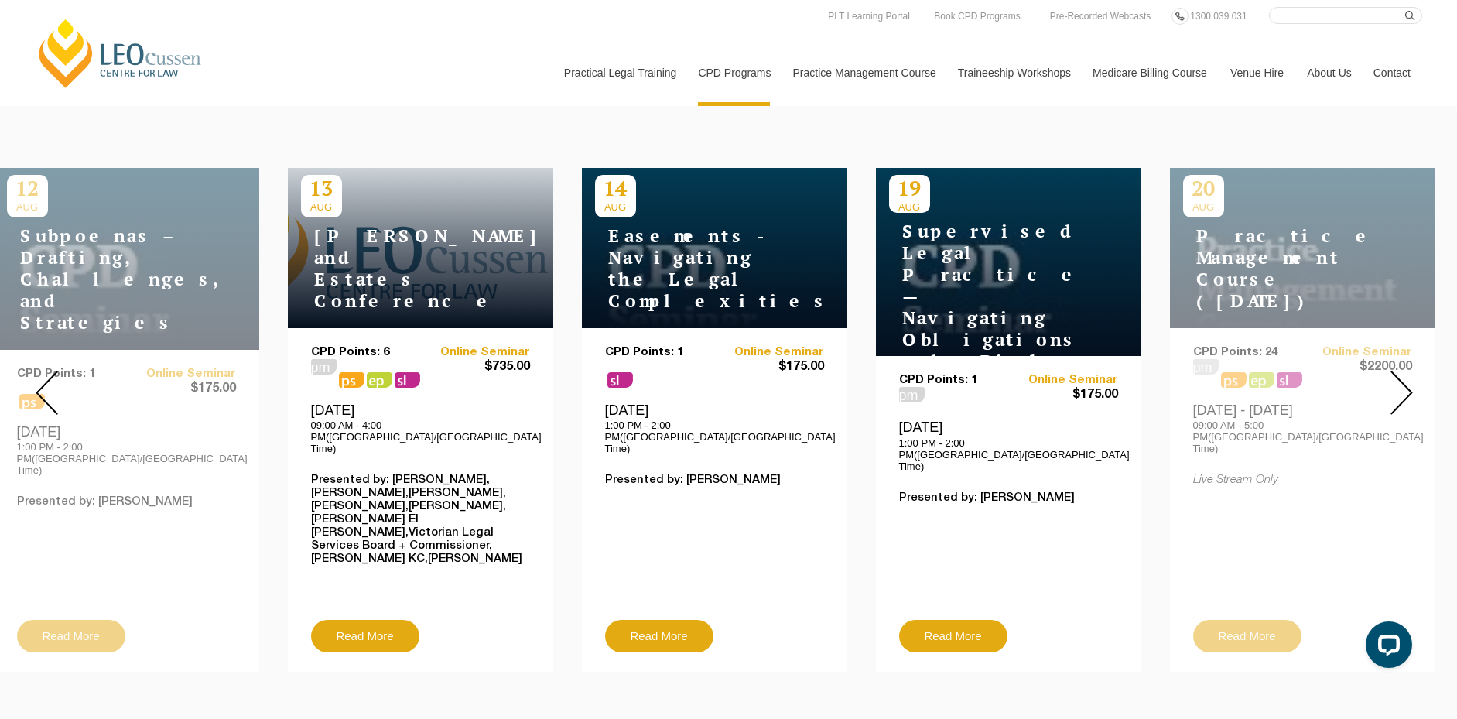
click at [59, 388] on div at bounding box center [46, 392] width 93 height 581
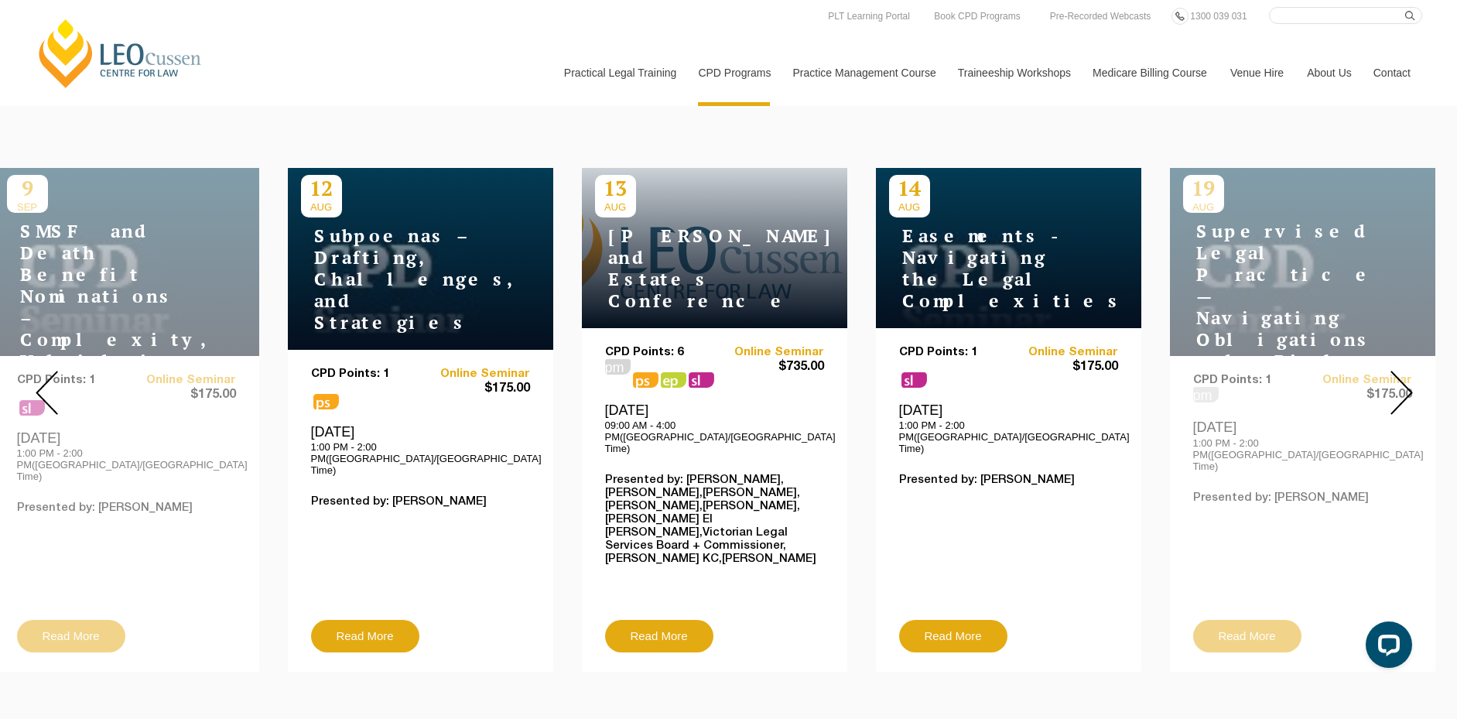
click at [58, 384] on div at bounding box center [46, 392] width 93 height 581
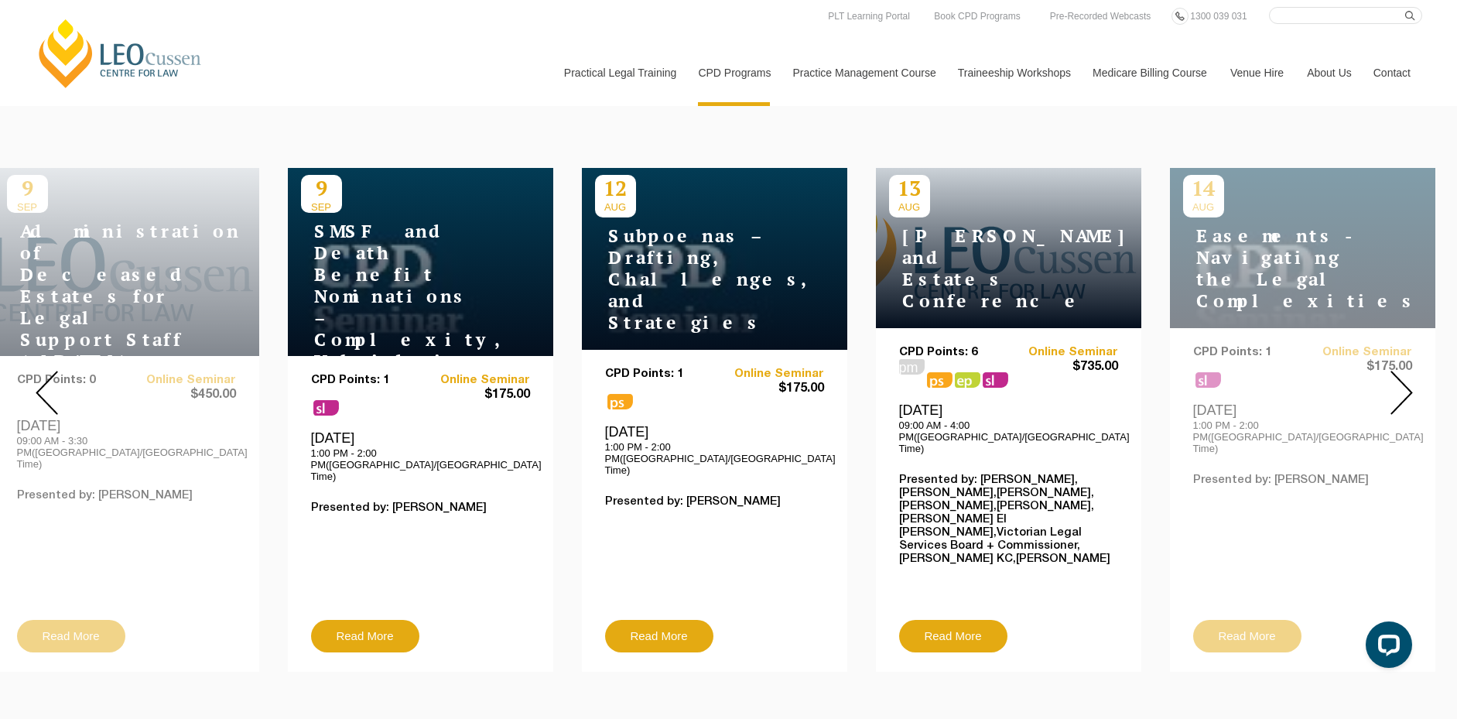
click at [50, 388] on img at bounding box center [47, 393] width 22 height 44
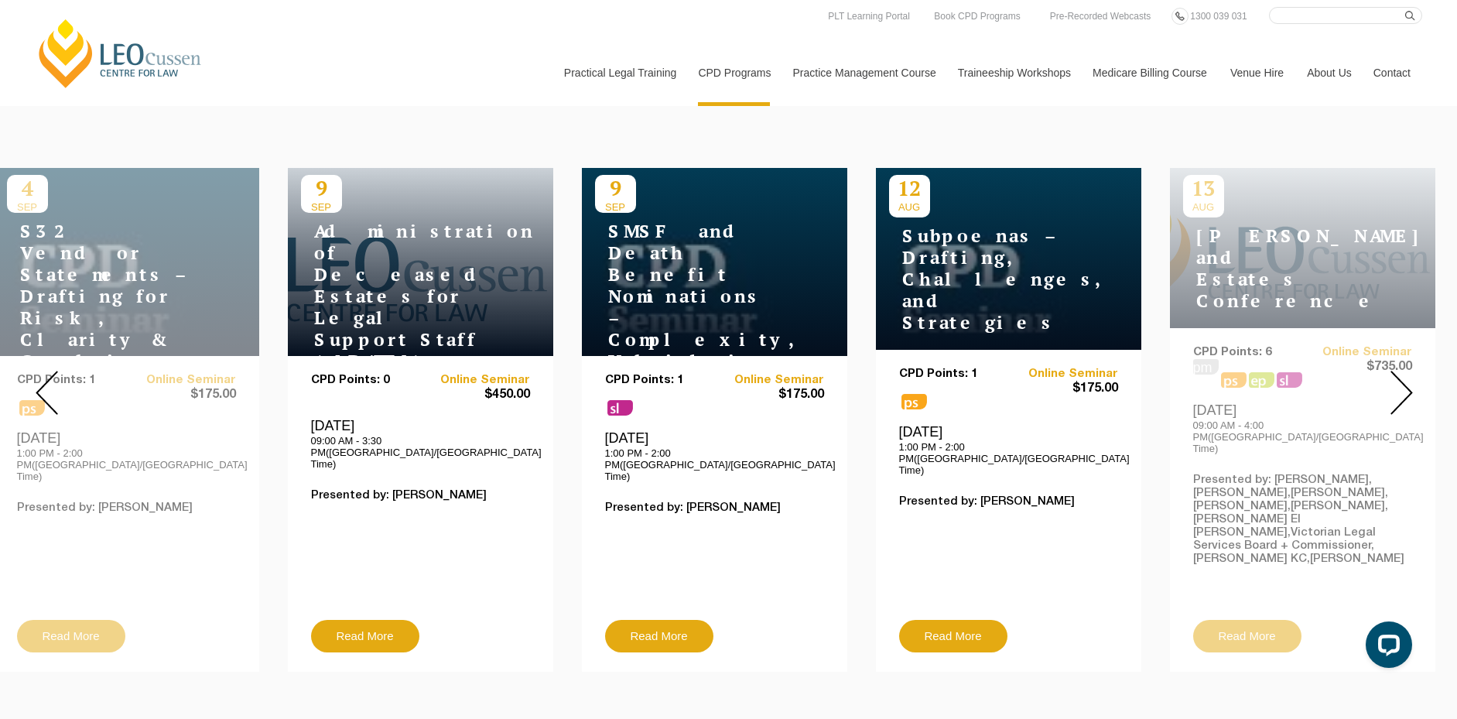
click at [50, 388] on img at bounding box center [47, 393] width 22 height 44
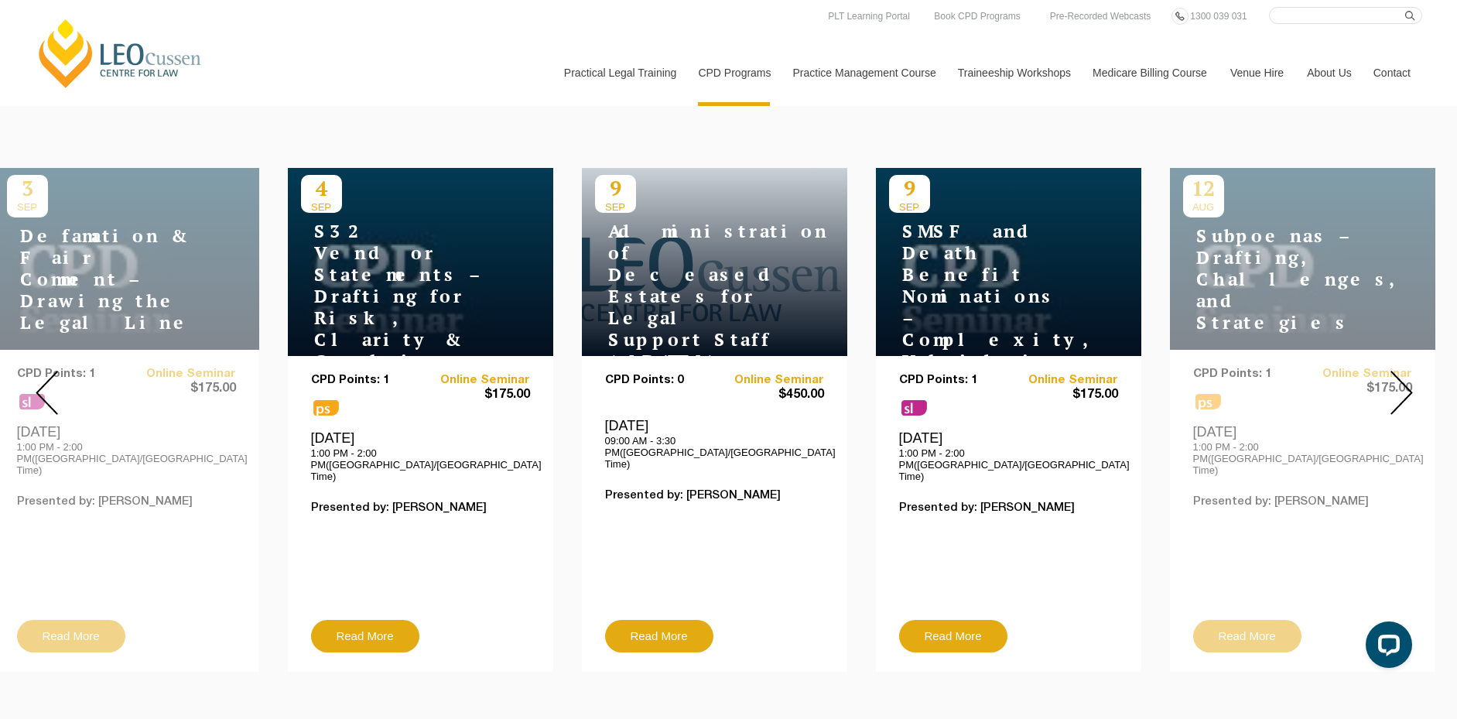
click at [50, 388] on img at bounding box center [47, 393] width 22 height 44
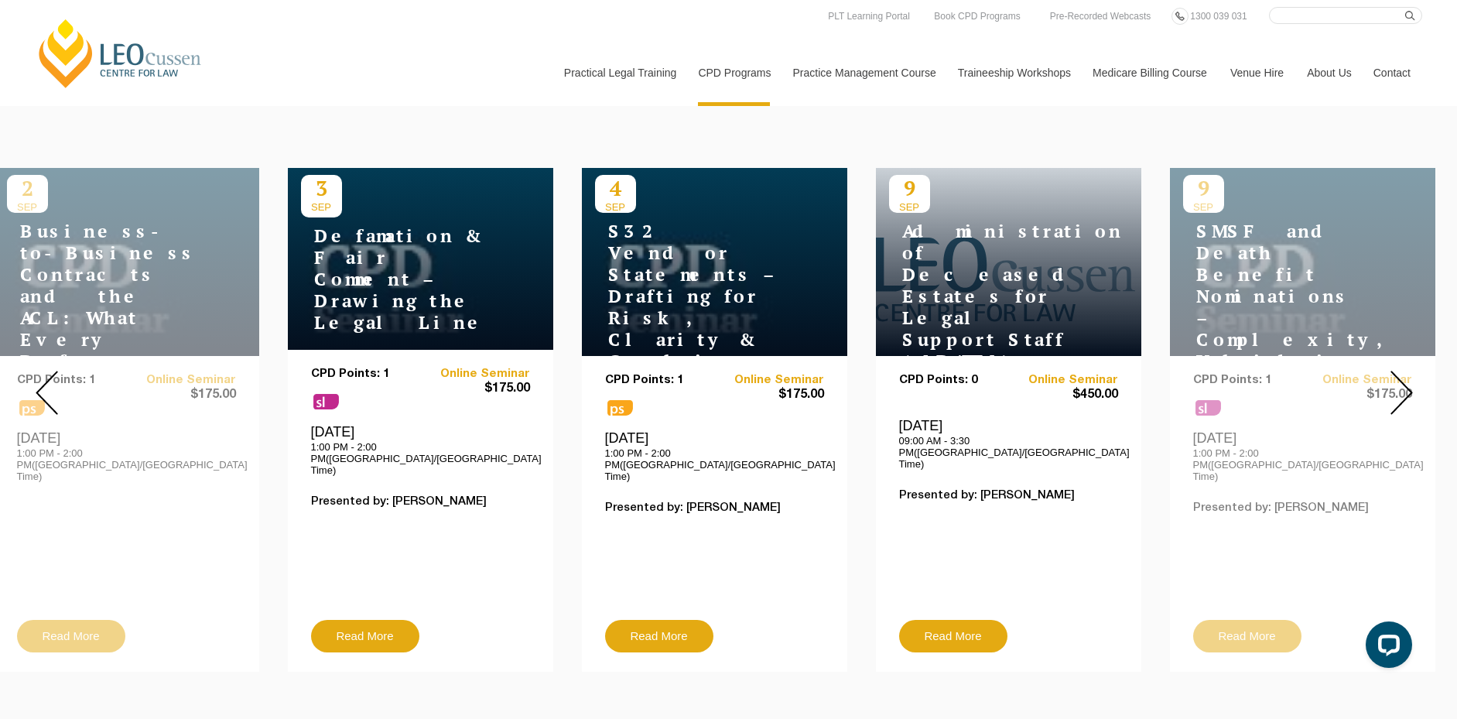
click at [50, 388] on img at bounding box center [47, 393] width 22 height 44
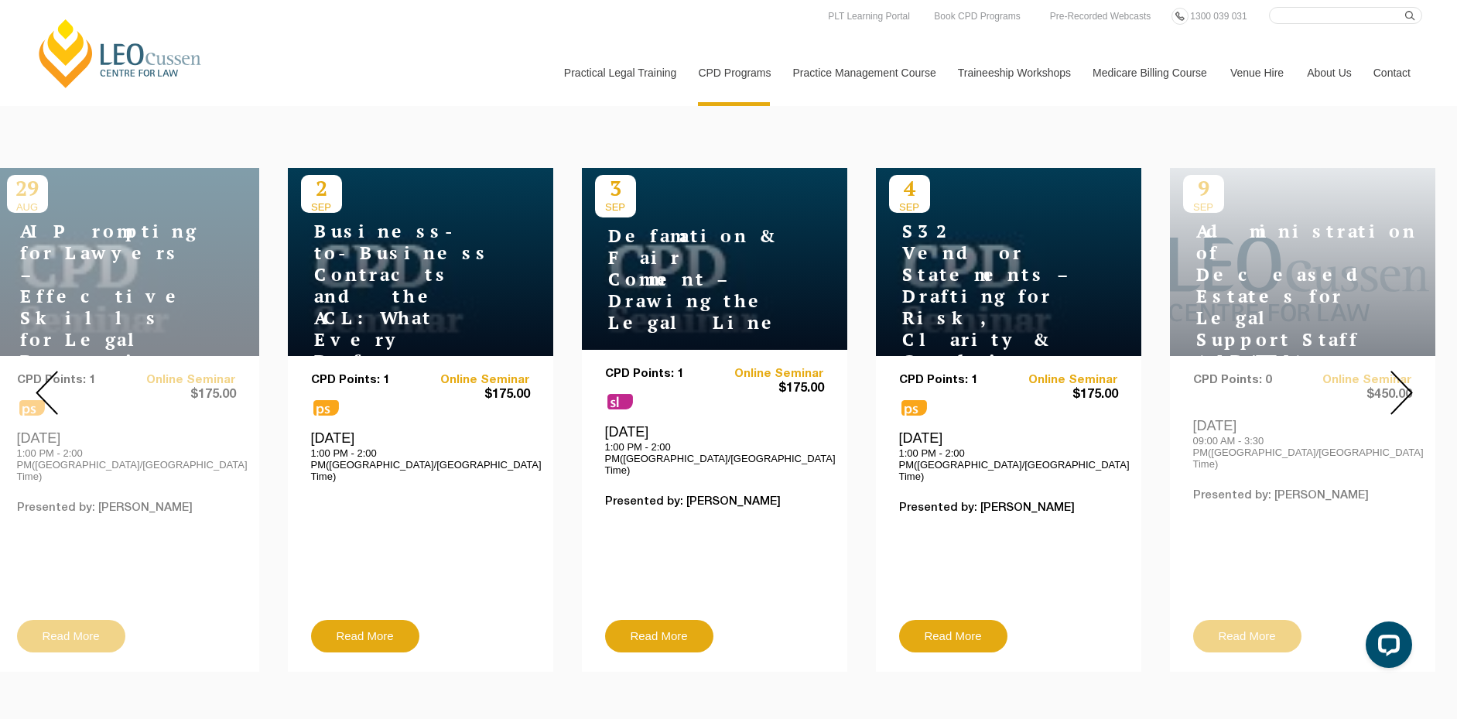
click at [50, 388] on img at bounding box center [47, 393] width 22 height 44
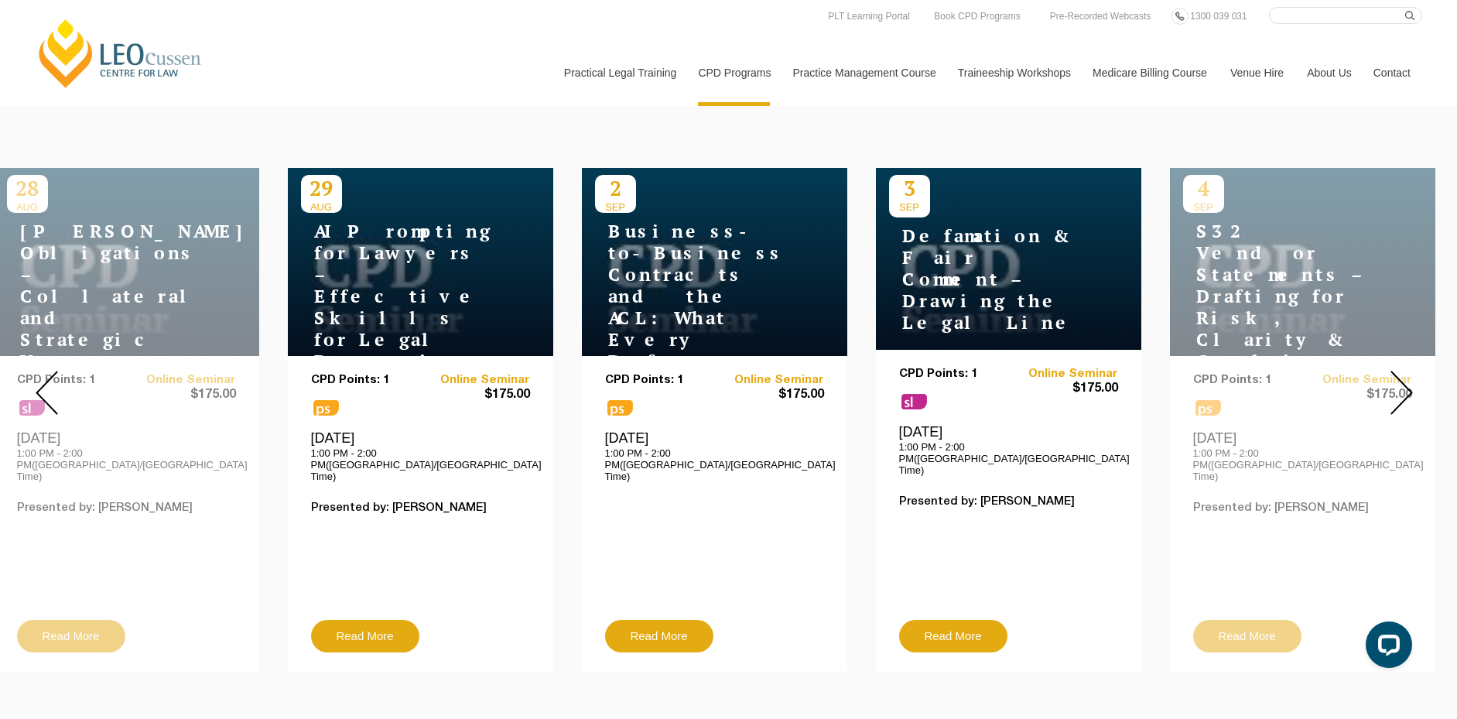
click at [50, 388] on img at bounding box center [47, 393] width 22 height 44
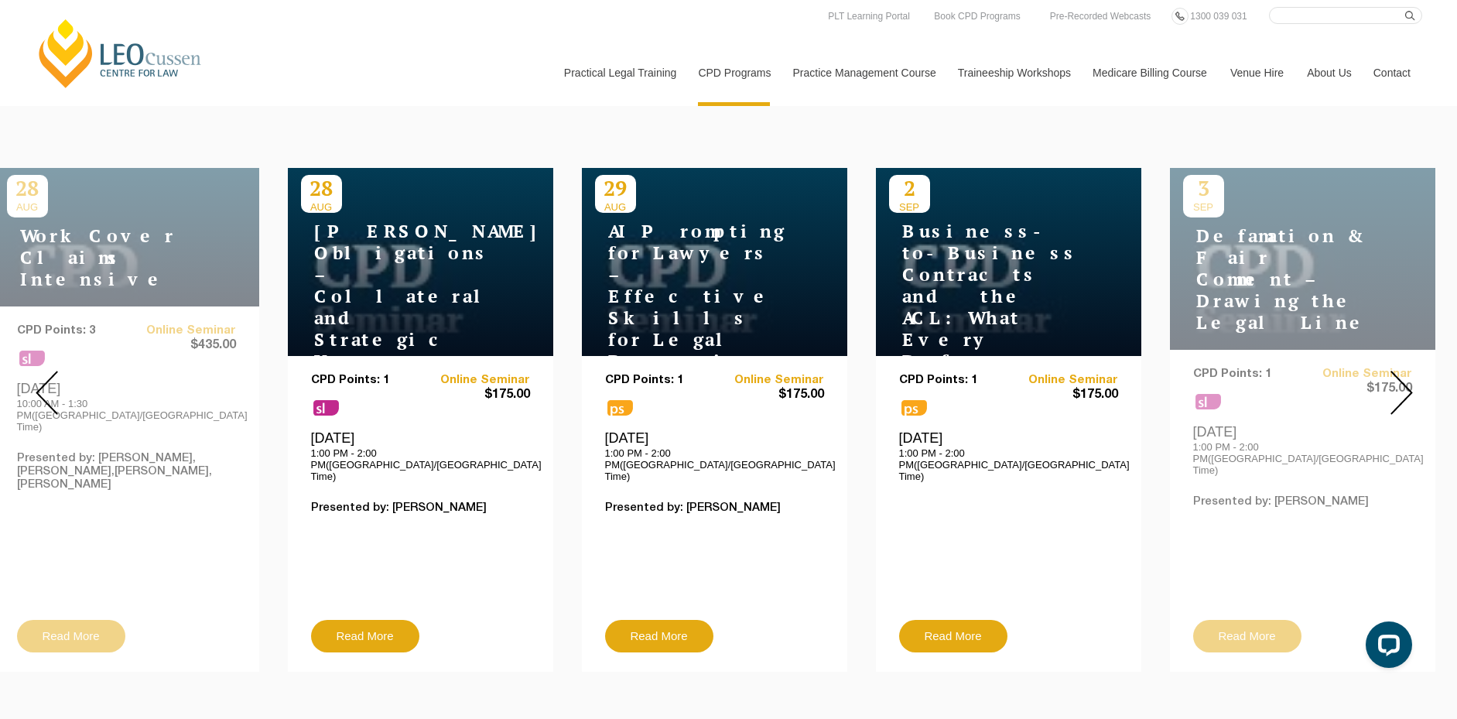
click at [50, 388] on img at bounding box center [47, 393] width 22 height 44
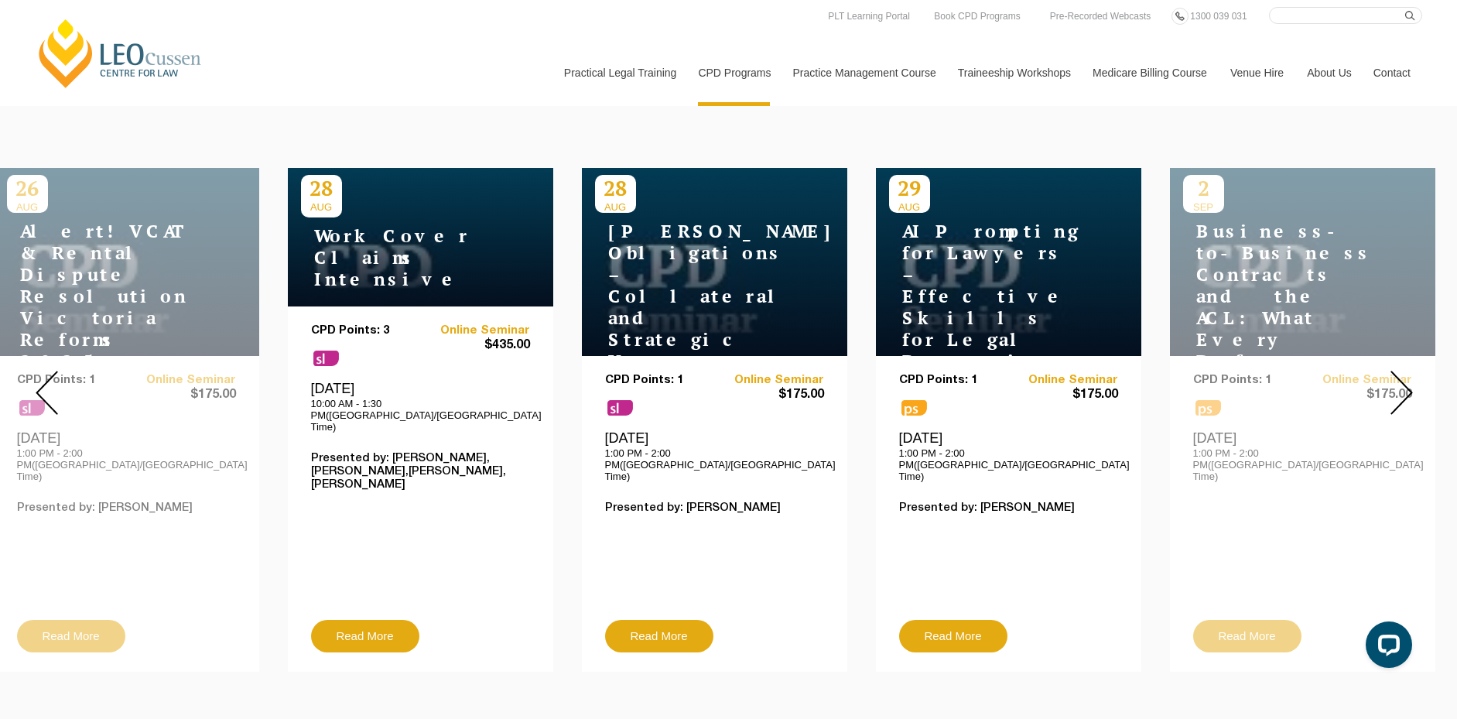
click at [50, 388] on img at bounding box center [47, 393] width 22 height 44
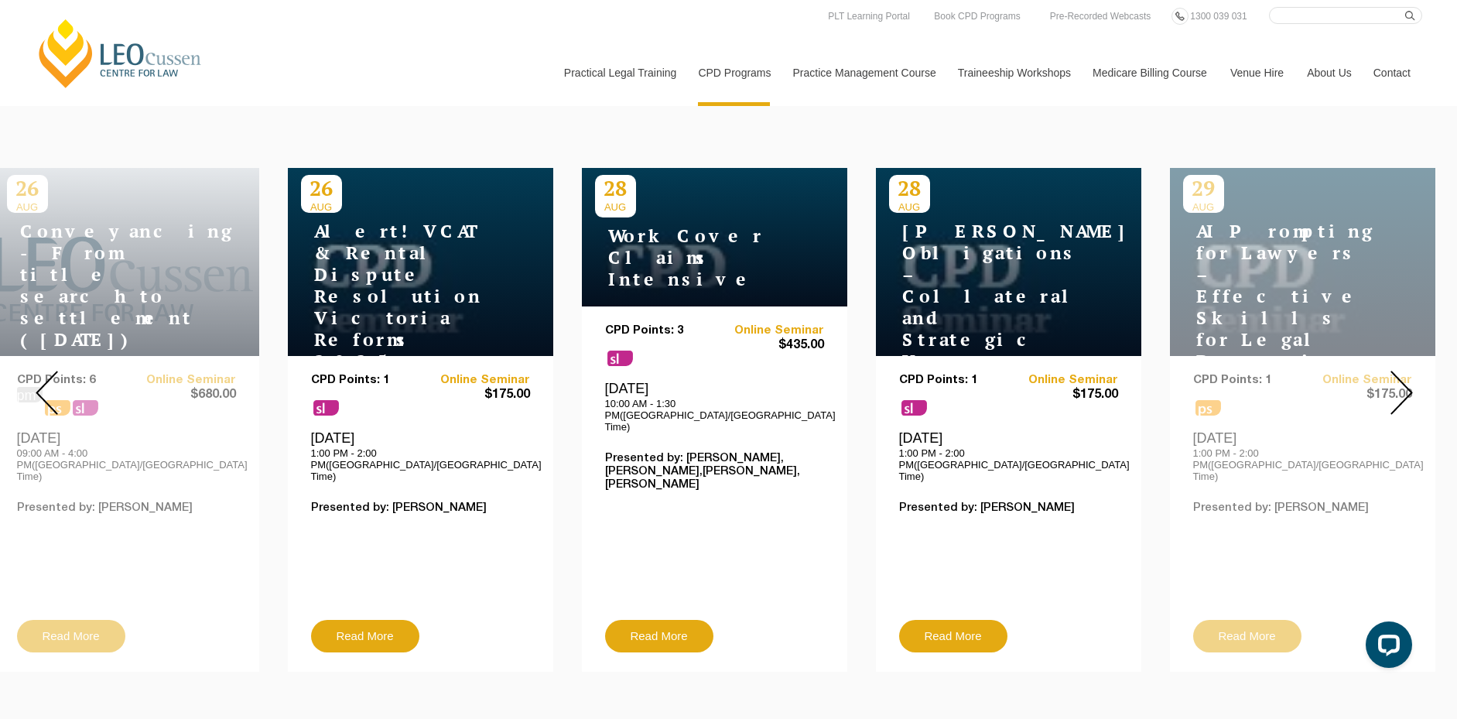
drag, startPoint x: 1280, startPoint y: 407, endPoint x: 1054, endPoint y: 118, distance: 366.9
click at [1041, 110] on div "[DATE] S32 Vendor Statements – Drafting for Risk, Clarity & Compliance CPD Poin…" at bounding box center [728, 392] width 1457 height 581
click at [1392, 371] on img at bounding box center [1401, 393] width 22 height 44
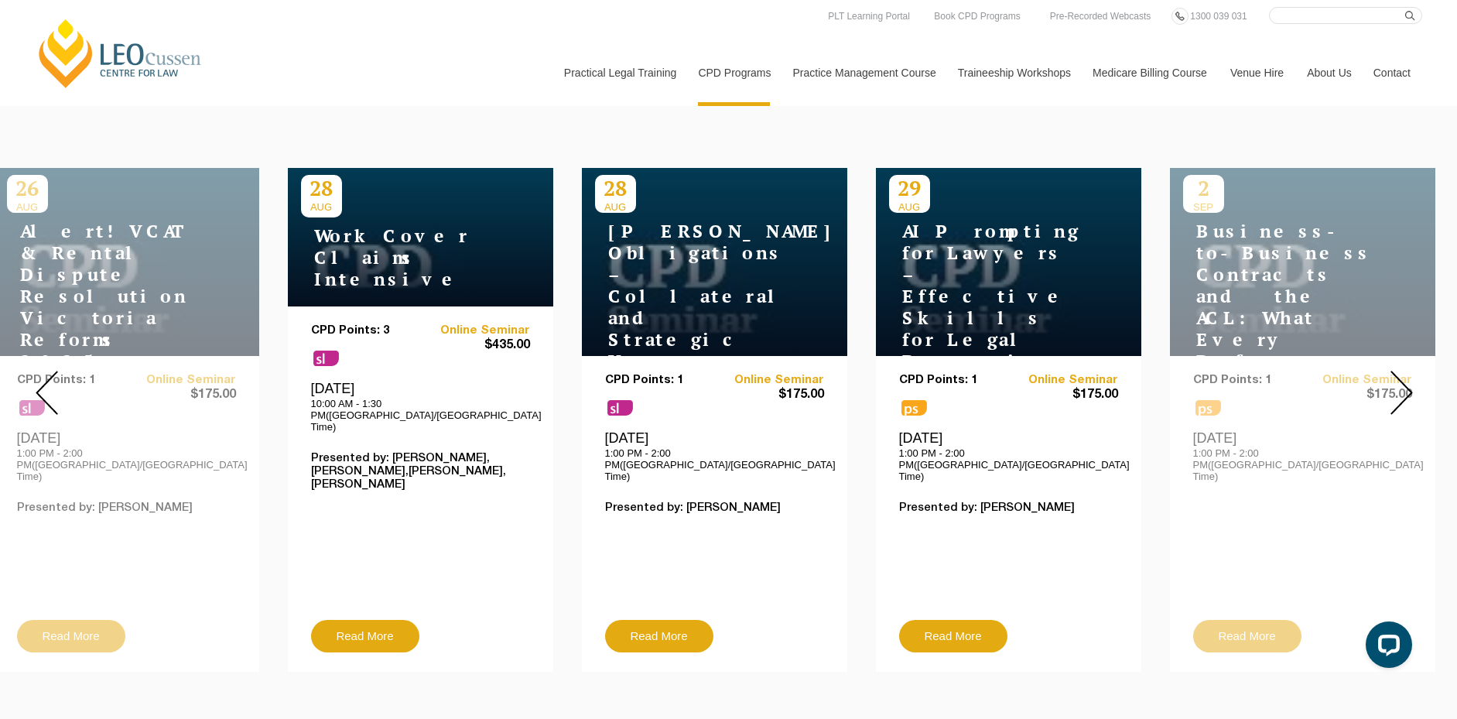
click at [53, 371] on img at bounding box center [47, 393] width 22 height 44
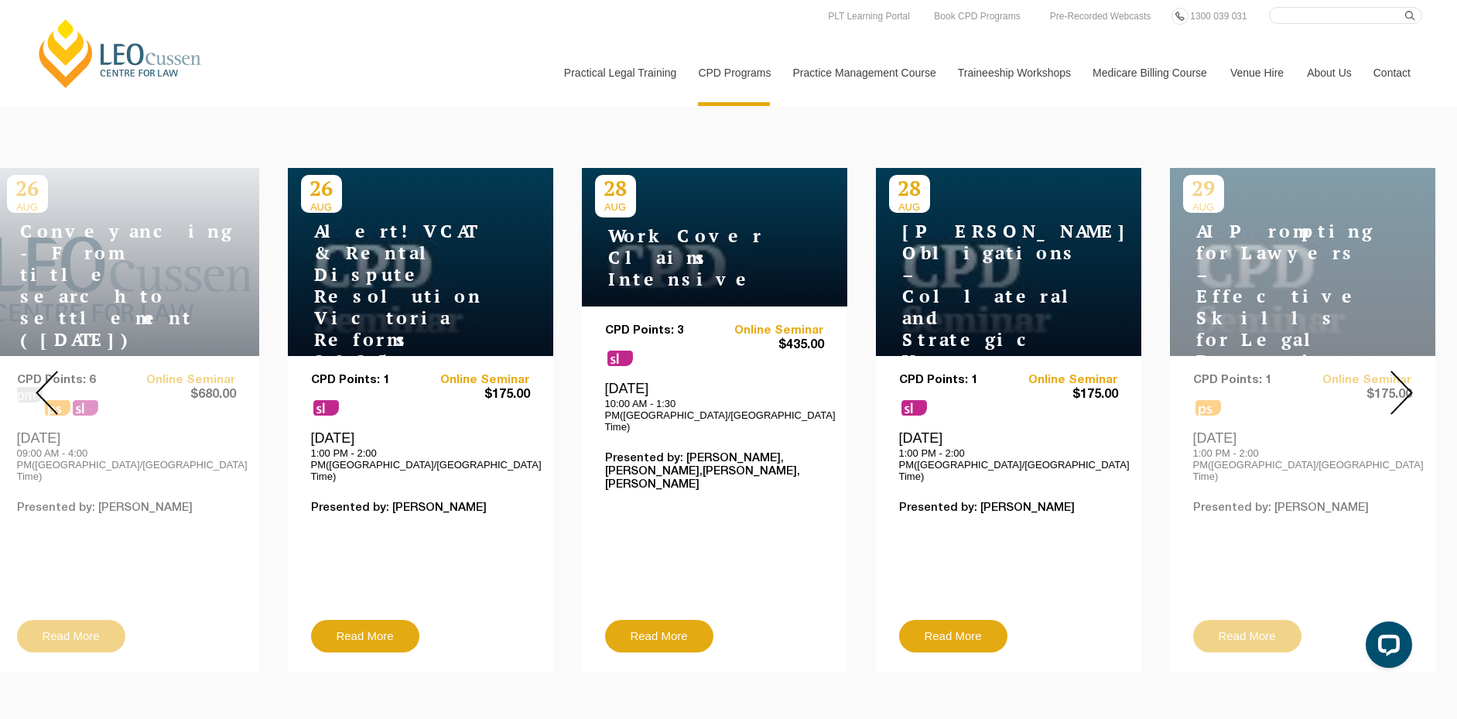
click at [46, 378] on img at bounding box center [47, 393] width 22 height 44
click at [53, 371] on img at bounding box center [47, 393] width 22 height 44
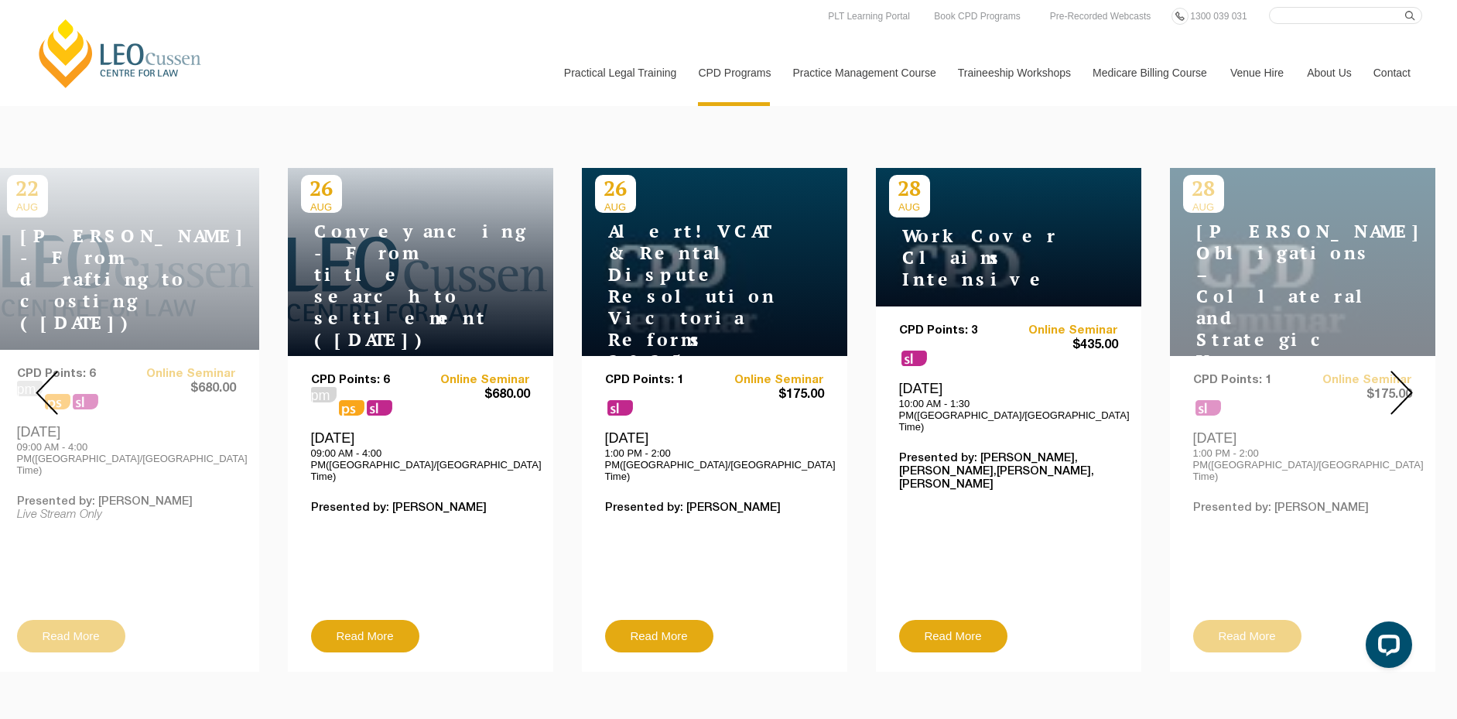
click at [53, 371] on img at bounding box center [47, 393] width 22 height 44
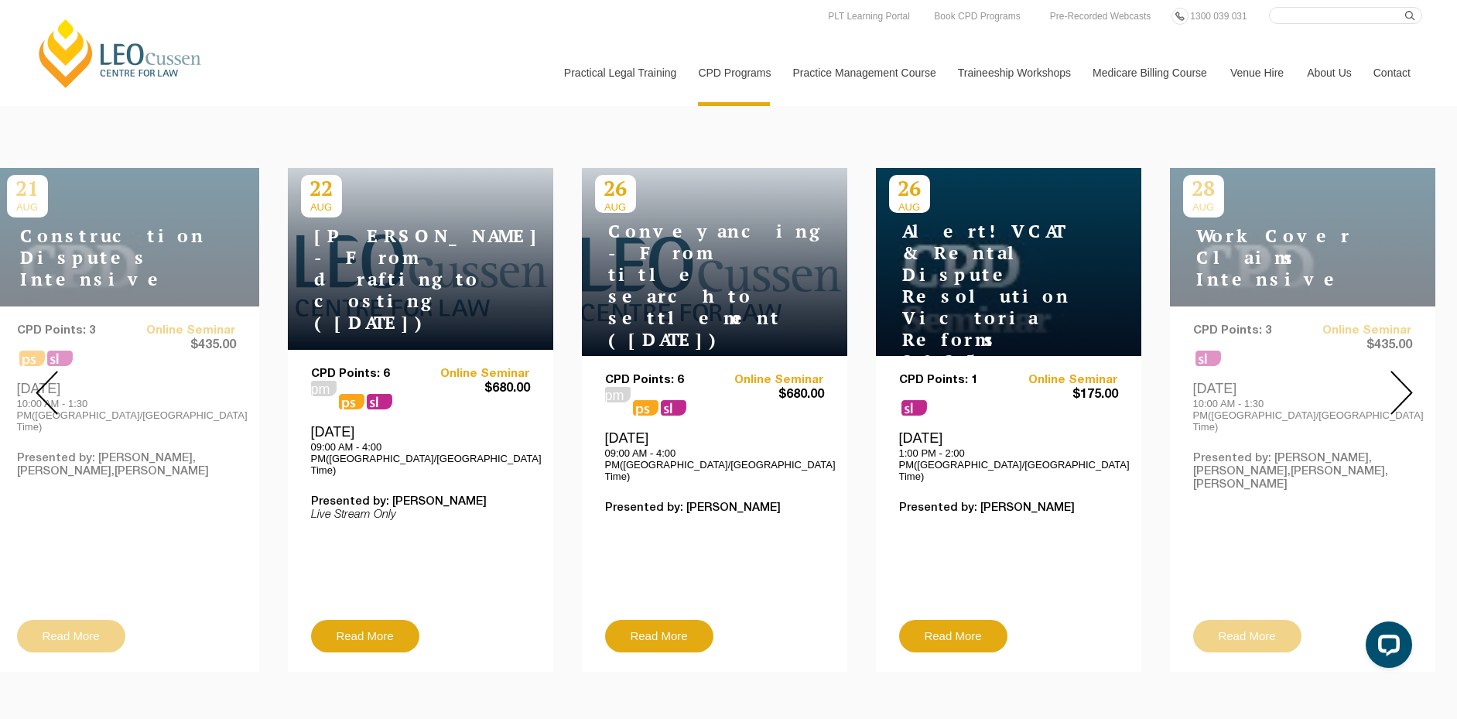
click at [53, 371] on img at bounding box center [47, 393] width 22 height 44
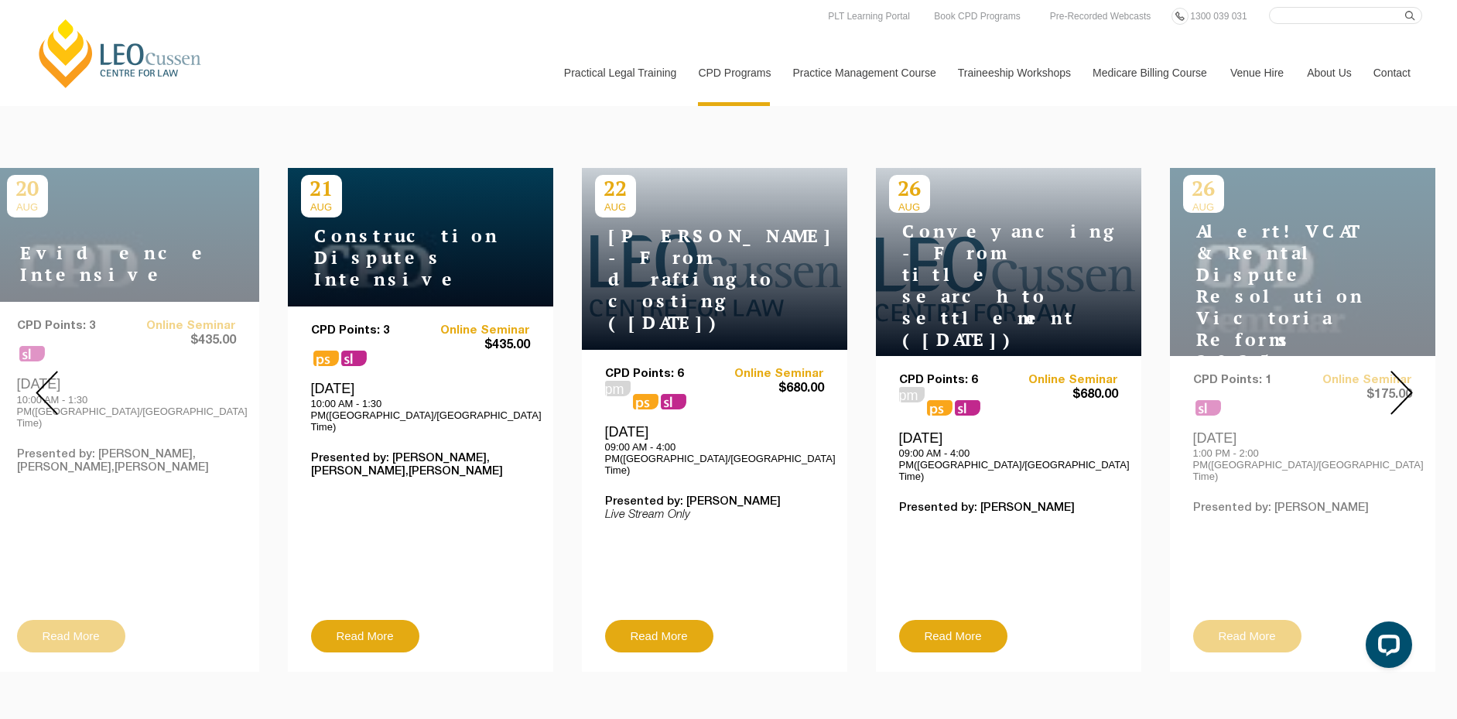
click at [53, 371] on img at bounding box center [47, 393] width 22 height 44
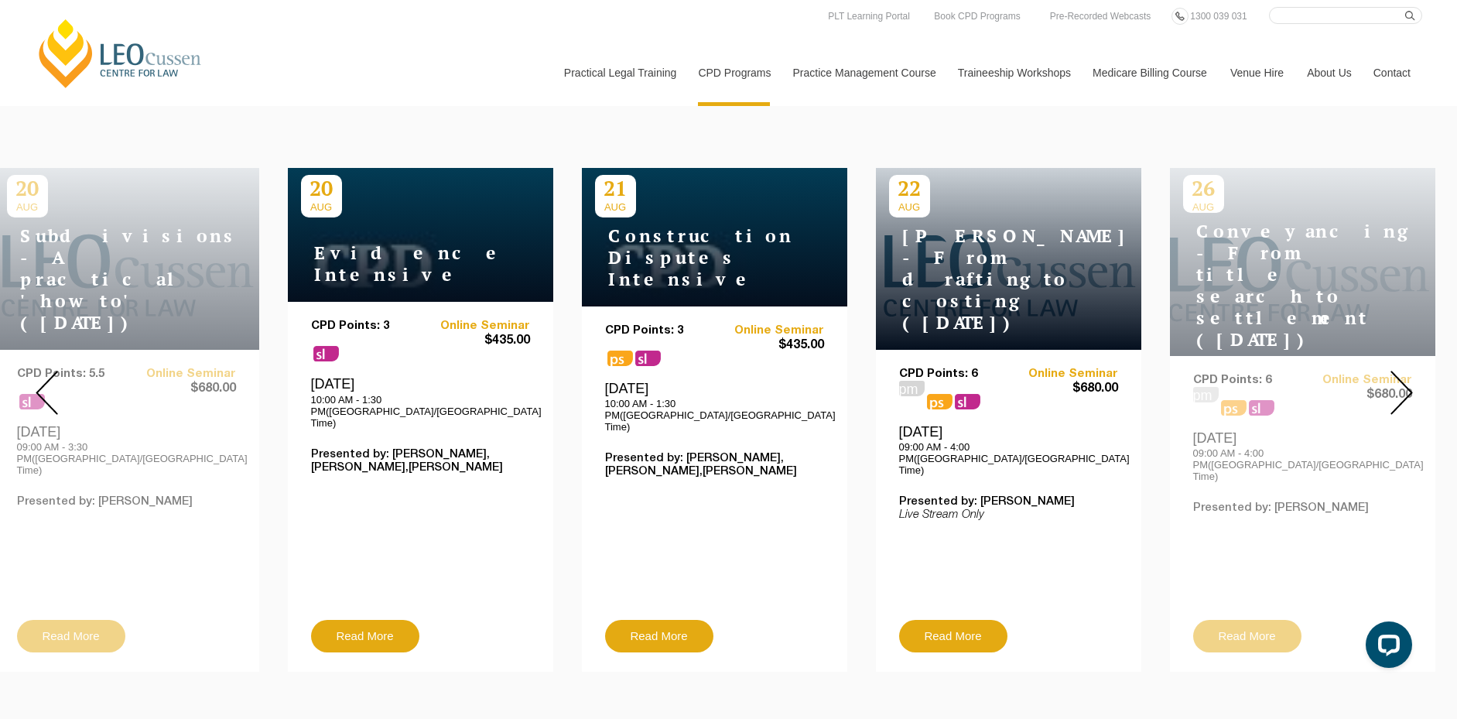
click at [53, 371] on img at bounding box center [47, 393] width 22 height 44
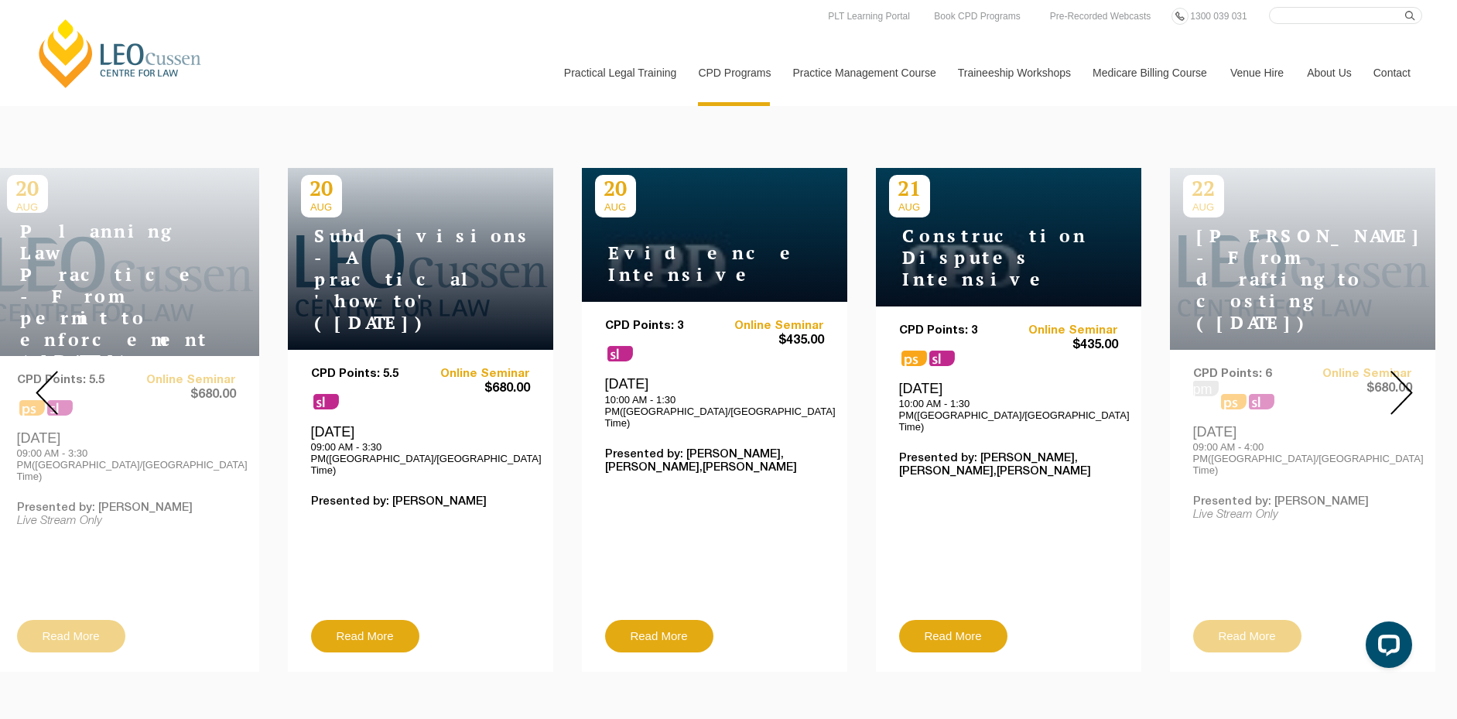
click at [53, 371] on img at bounding box center [47, 393] width 22 height 44
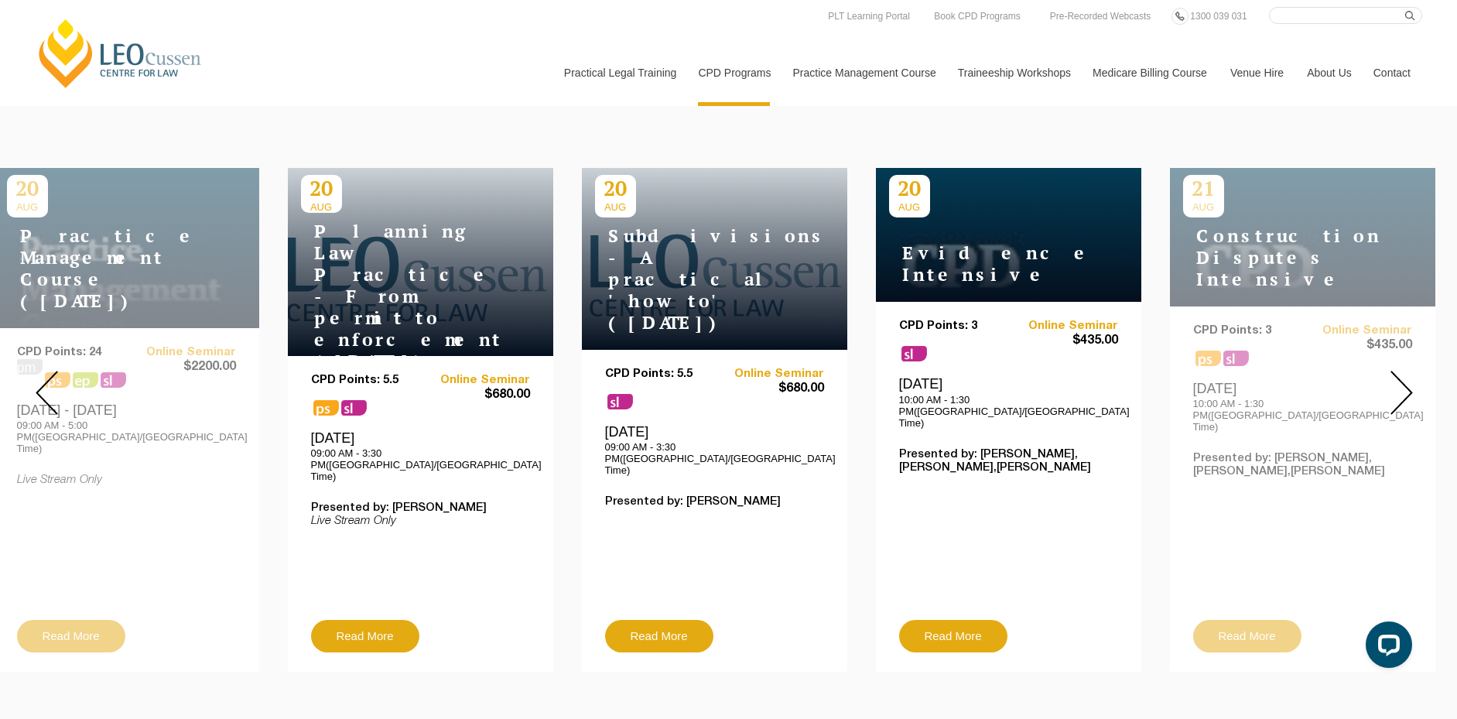
click at [46, 371] on img at bounding box center [47, 393] width 22 height 44
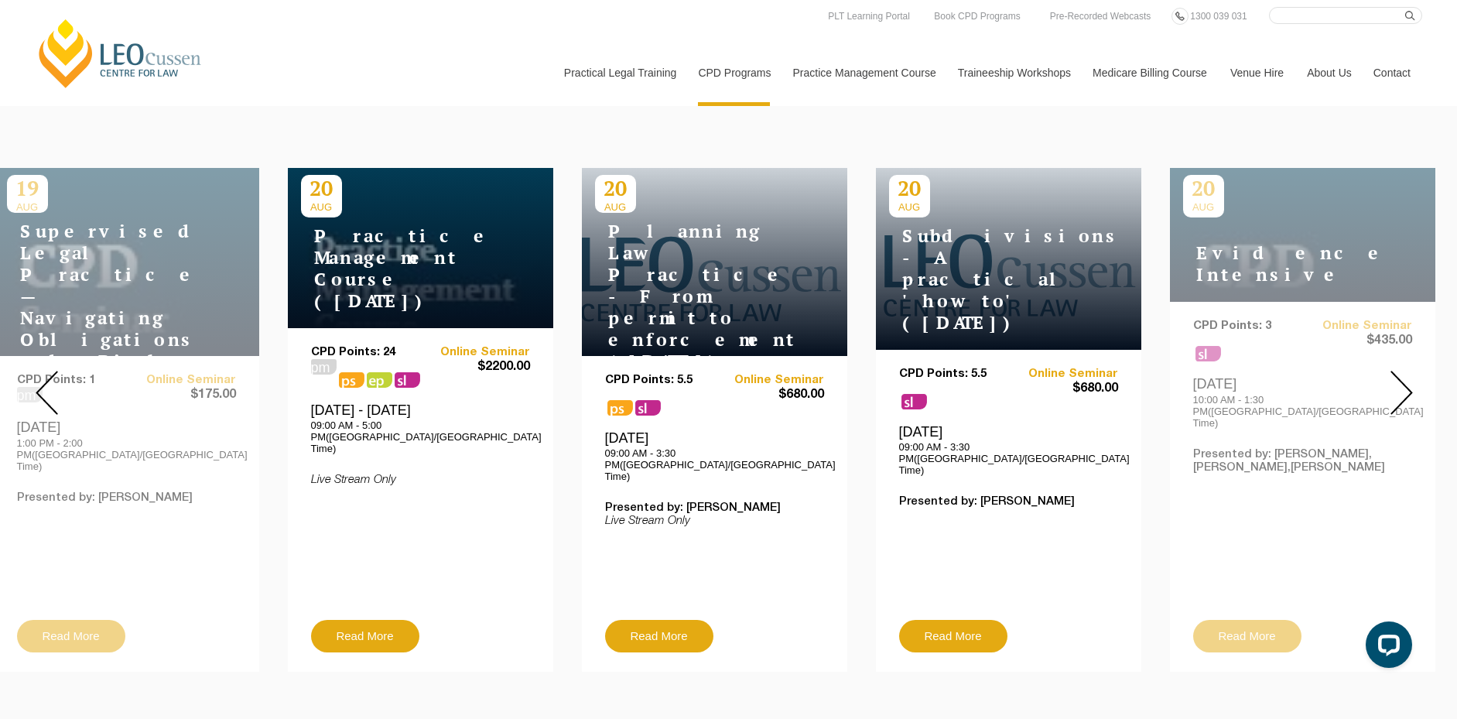
click at [46, 371] on img at bounding box center [47, 393] width 22 height 44
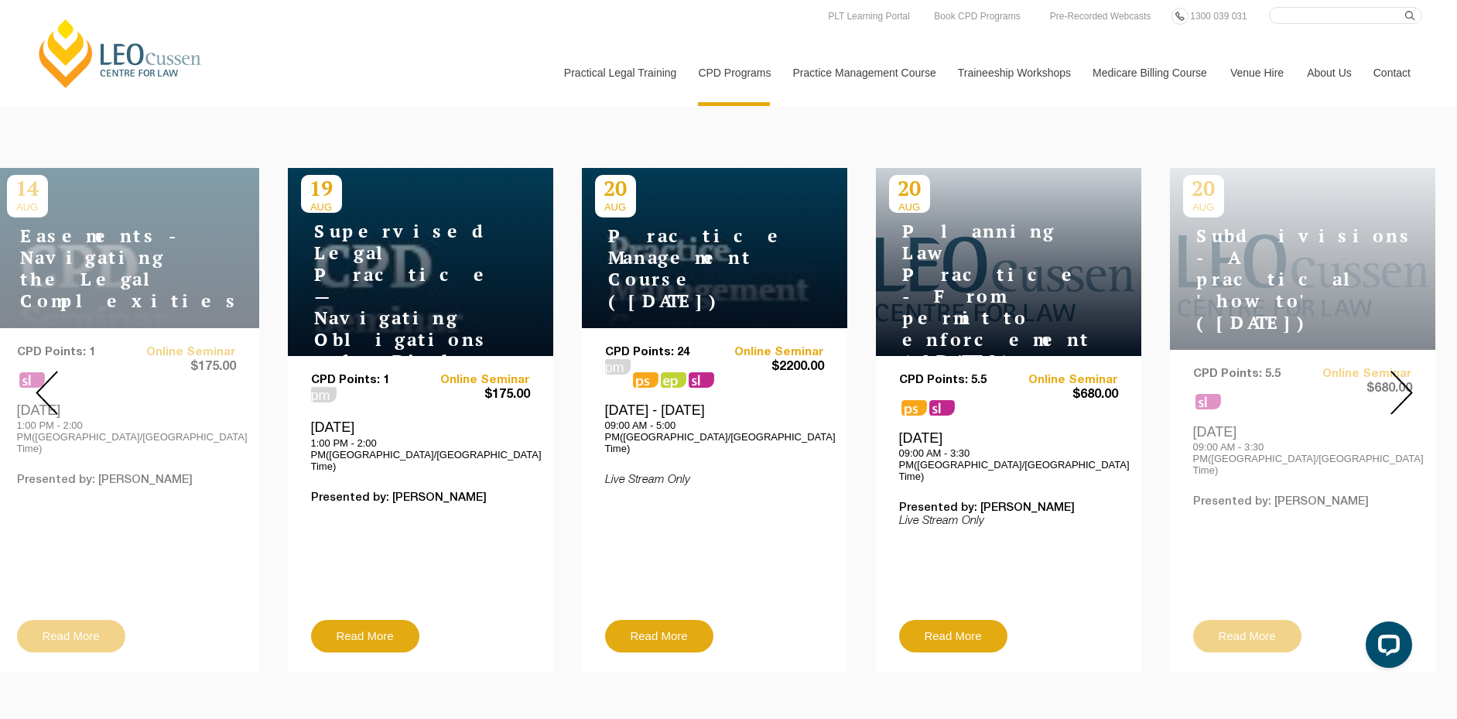
click at [46, 371] on img at bounding box center [47, 393] width 22 height 44
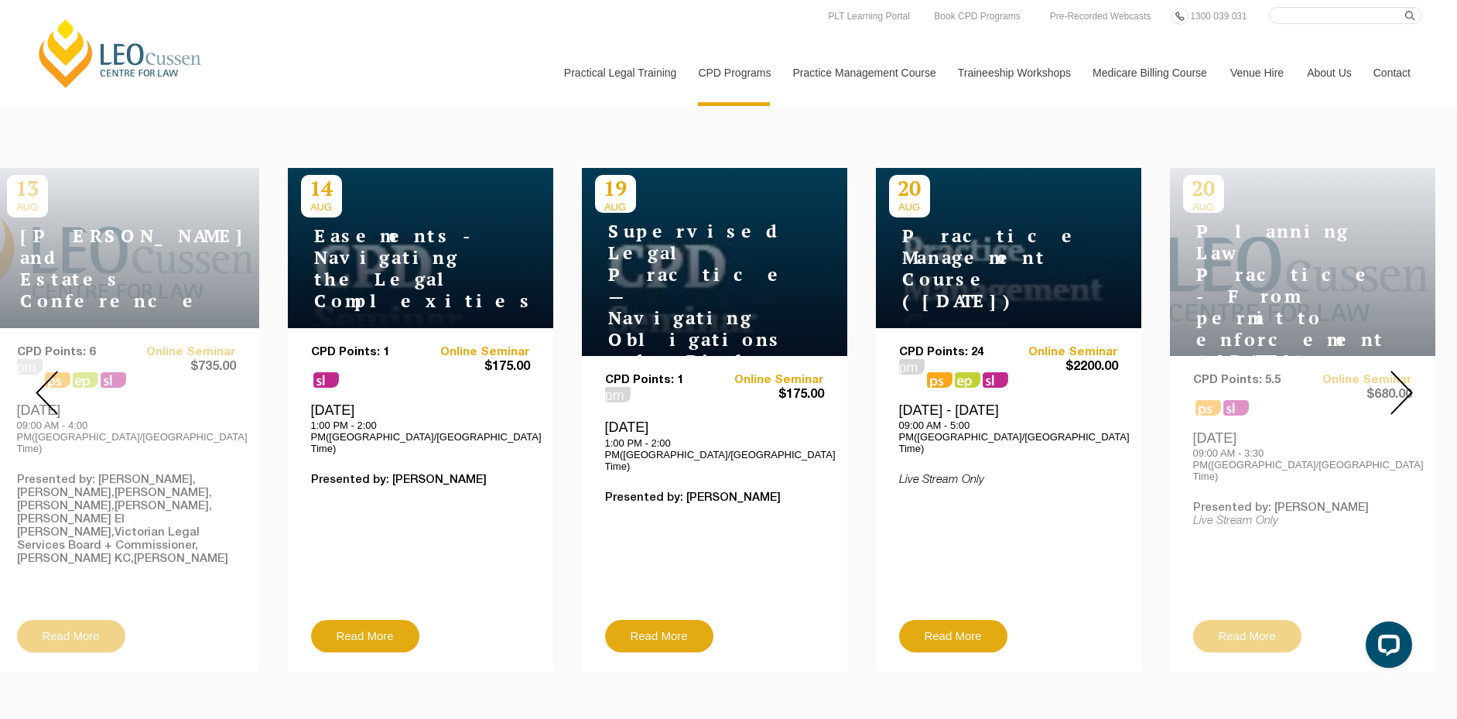
click at [46, 371] on img at bounding box center [47, 393] width 22 height 44
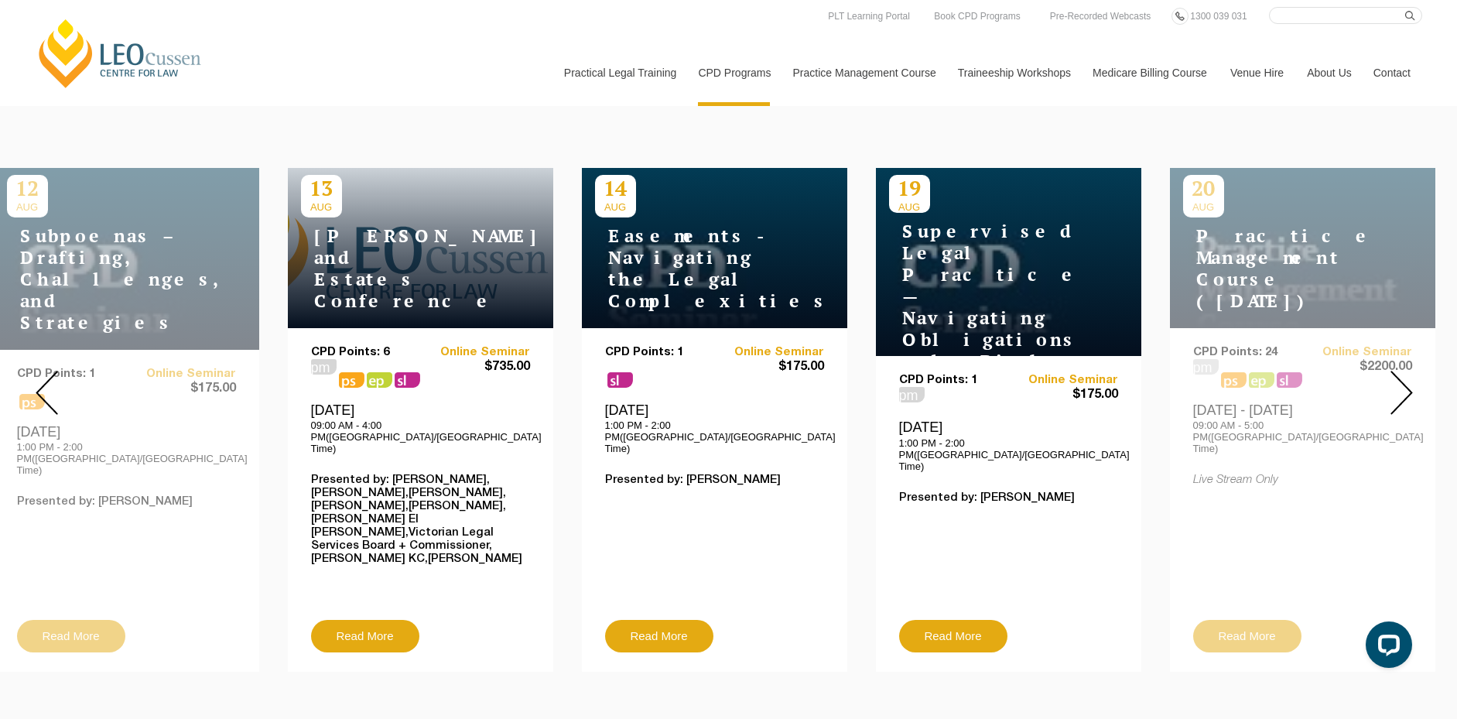
click at [46, 371] on img at bounding box center [47, 393] width 22 height 44
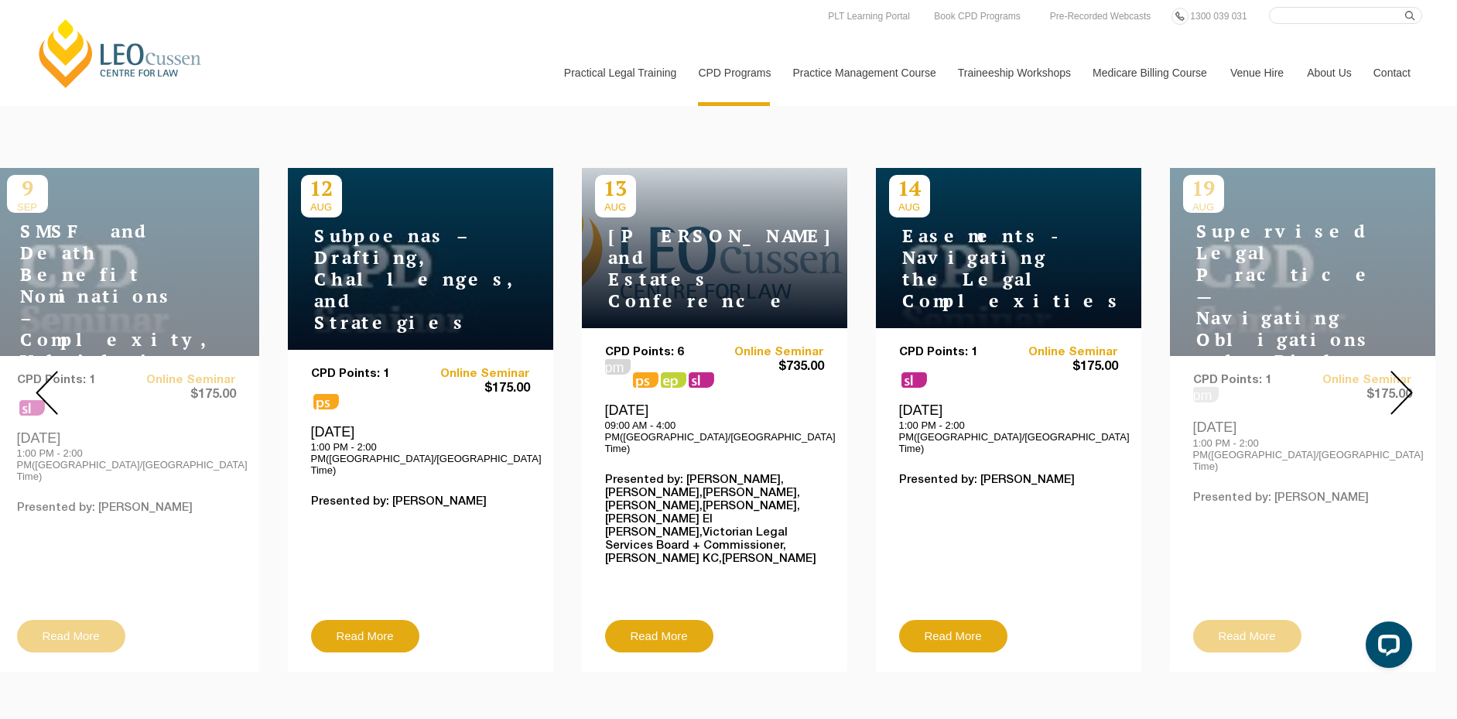
click at [46, 371] on img at bounding box center [47, 393] width 22 height 44
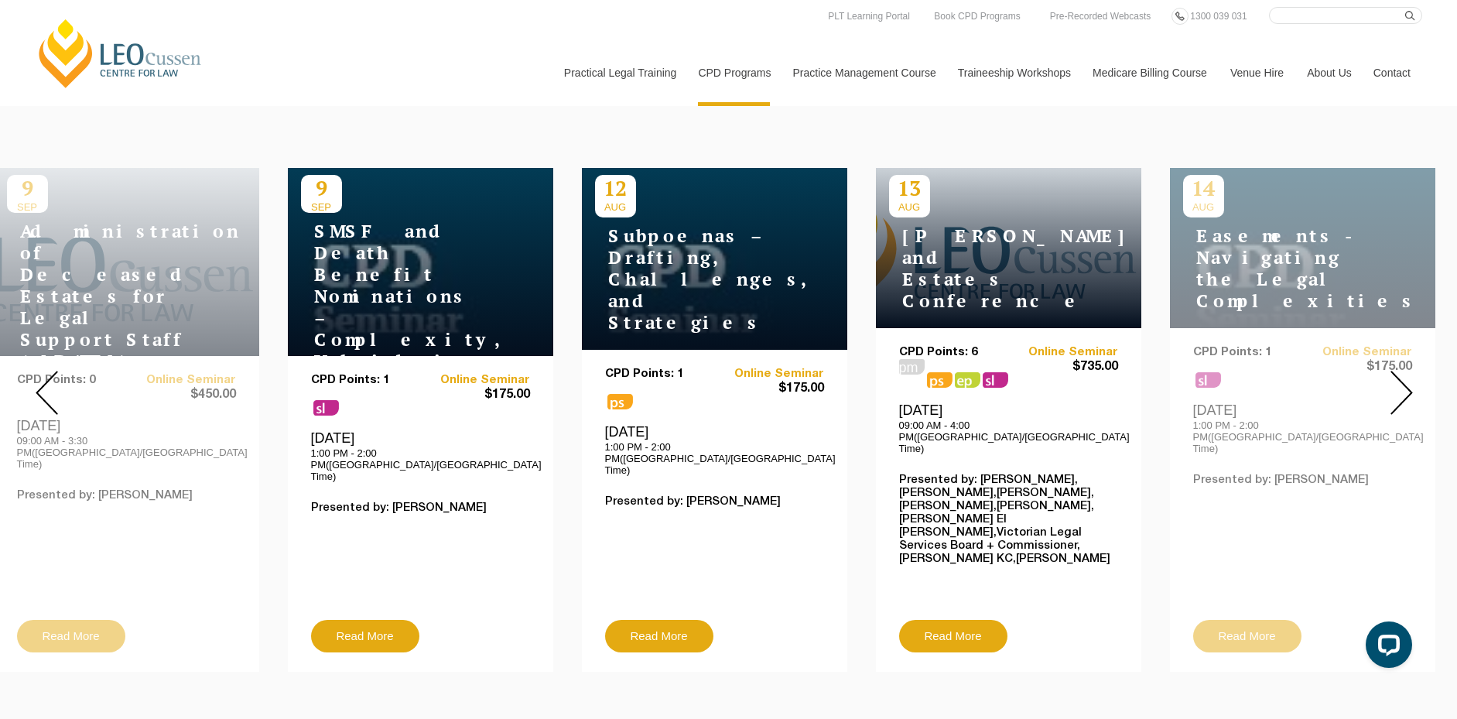
click at [46, 371] on img at bounding box center [47, 393] width 22 height 44
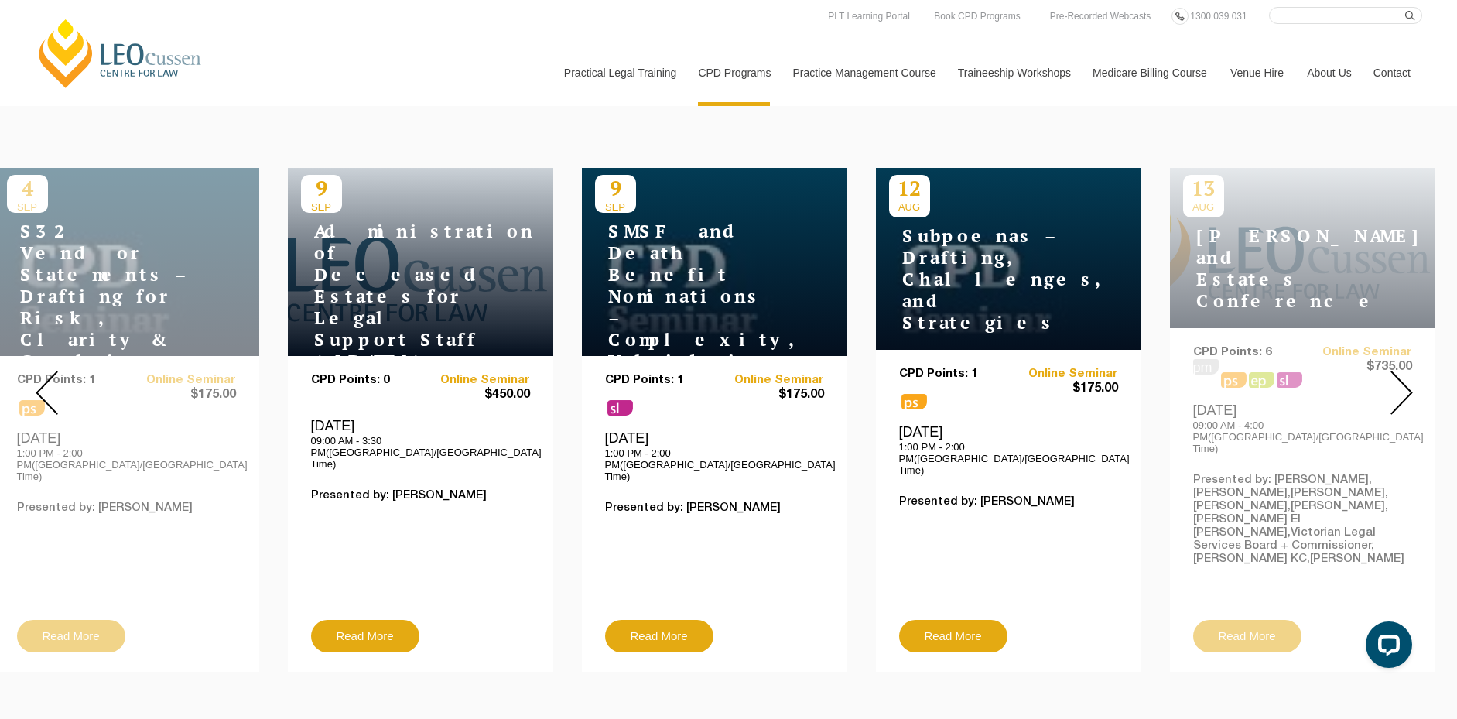
click at [46, 371] on img at bounding box center [47, 393] width 22 height 44
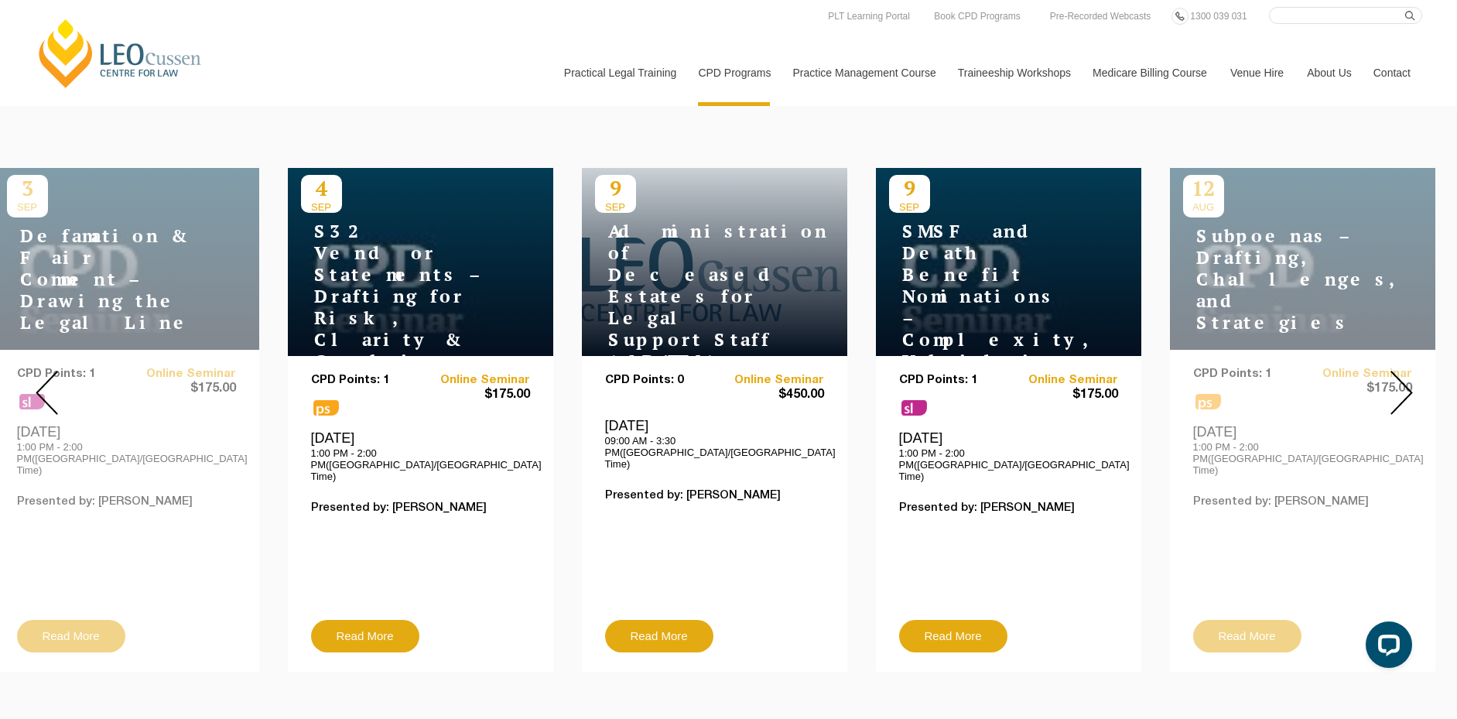
click at [46, 371] on img at bounding box center [47, 393] width 22 height 44
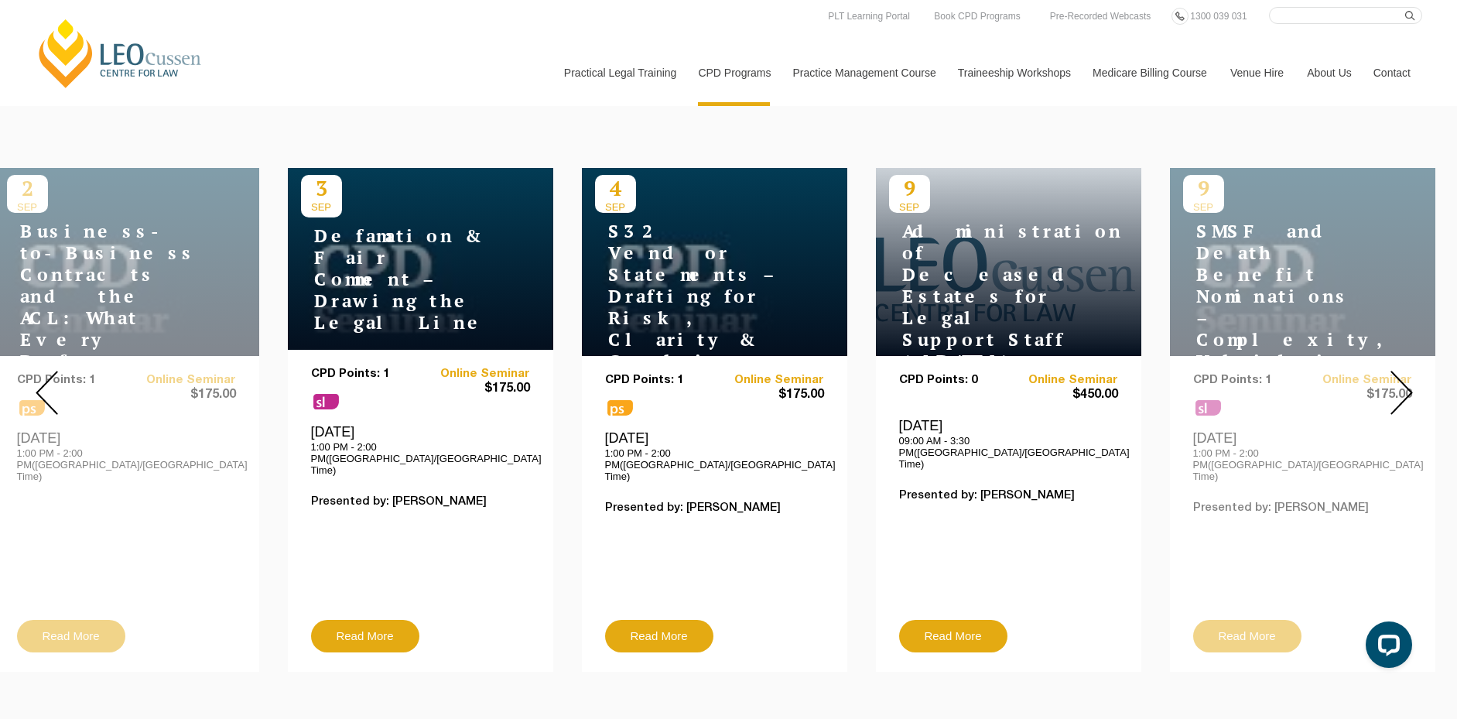
click at [46, 371] on img at bounding box center [47, 393] width 22 height 44
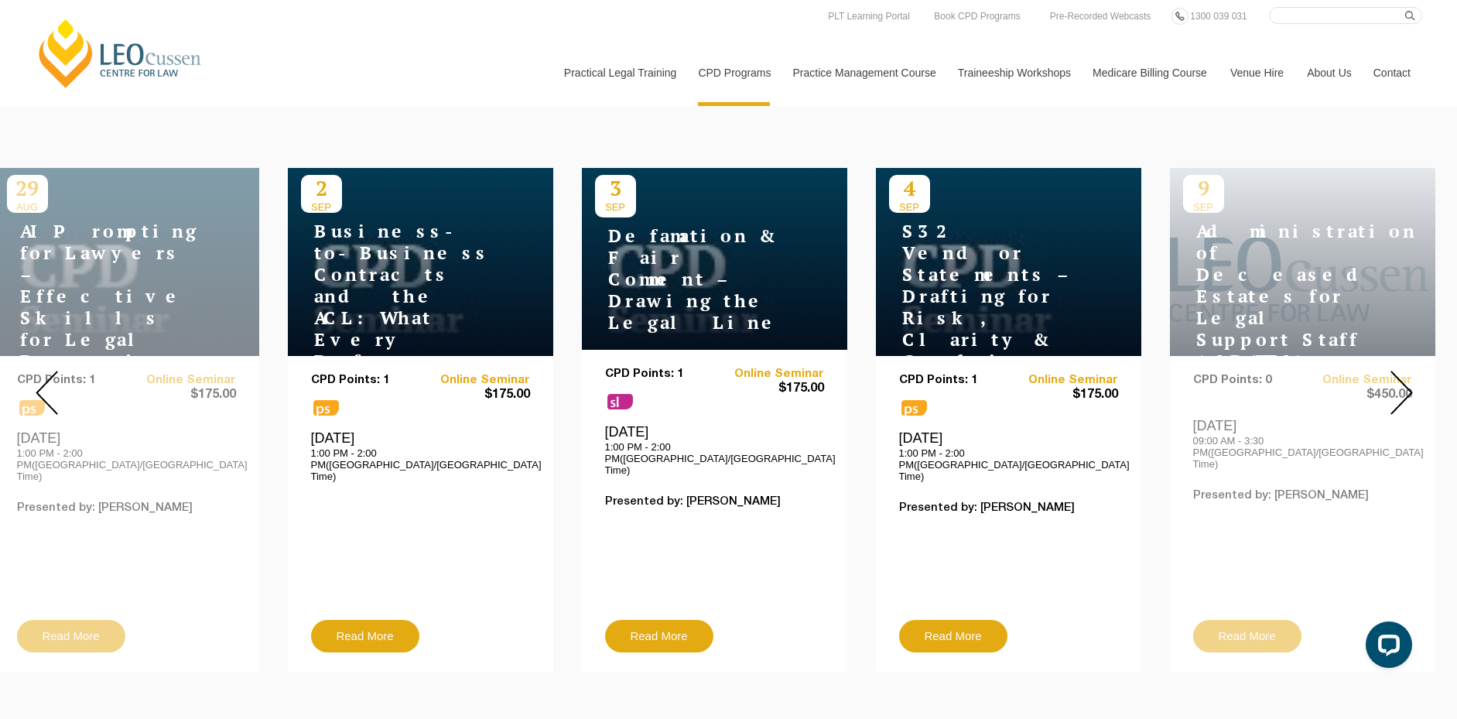
click at [53, 371] on img at bounding box center [47, 393] width 22 height 44
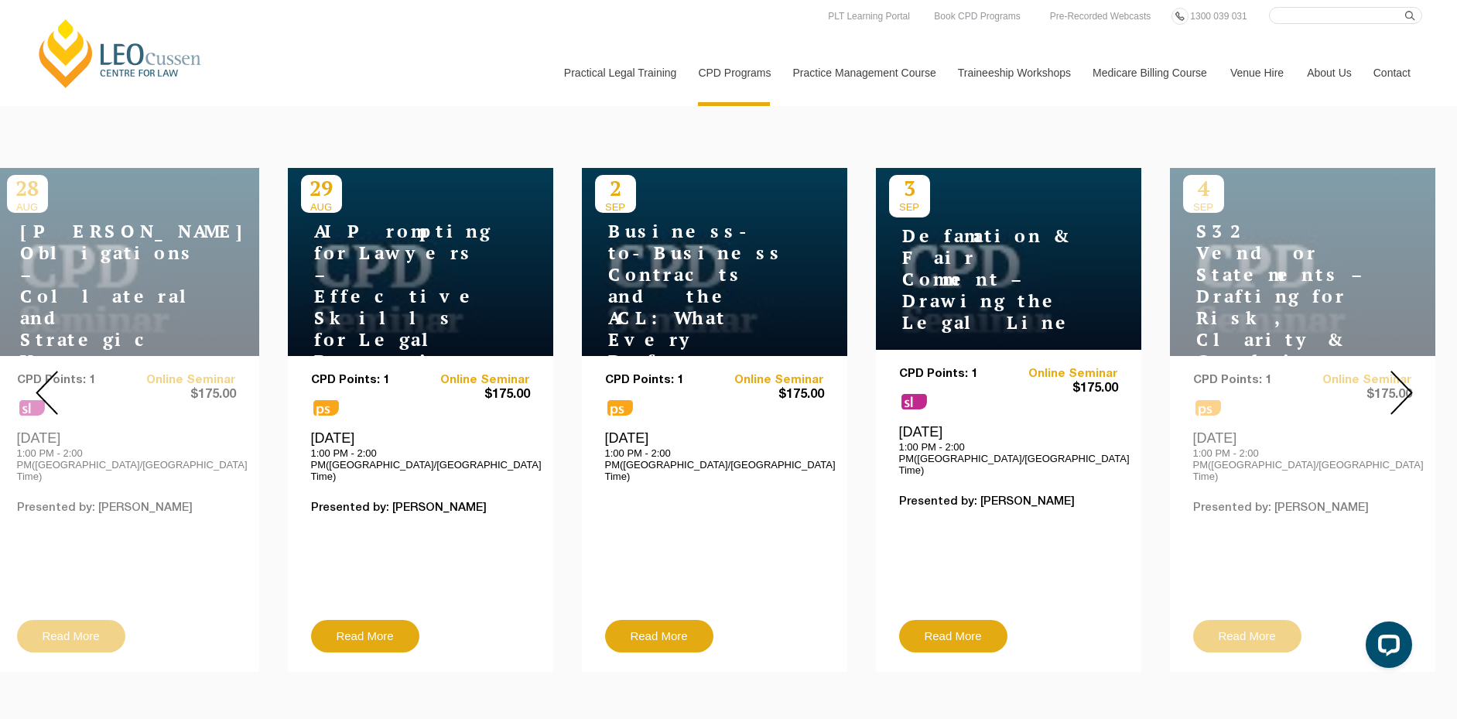
click at [53, 371] on img at bounding box center [47, 393] width 22 height 44
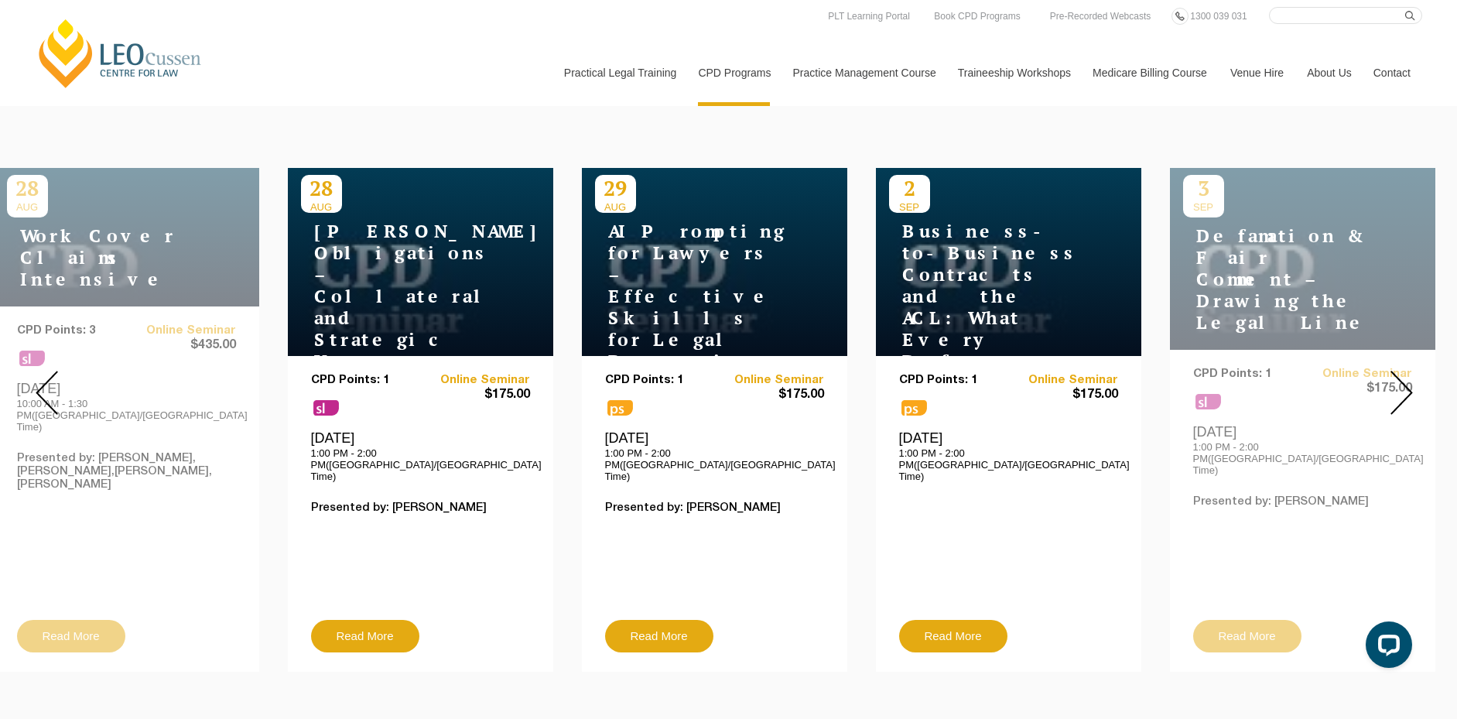
click at [53, 371] on img at bounding box center [47, 393] width 22 height 44
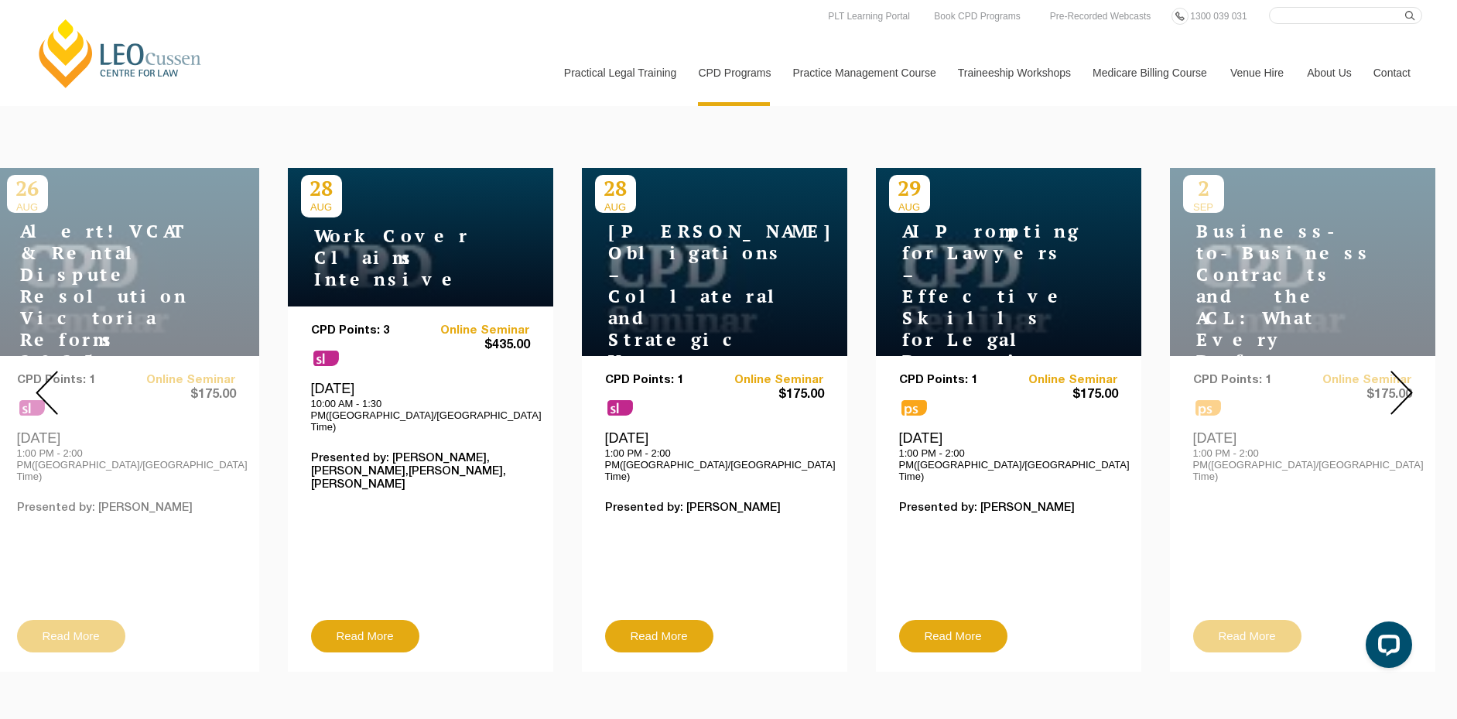
click at [53, 371] on img at bounding box center [47, 393] width 22 height 44
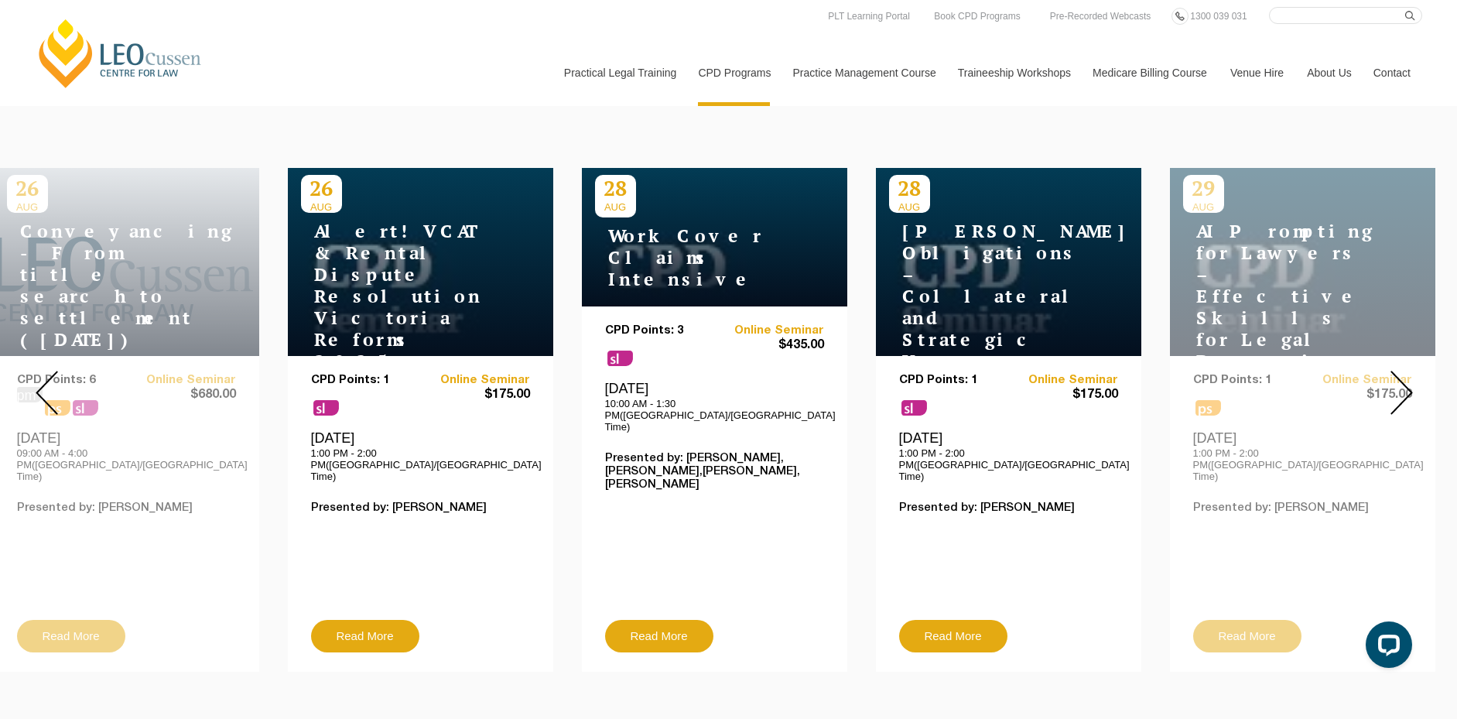
click at [53, 371] on img at bounding box center [47, 393] width 22 height 44
click at [46, 374] on img at bounding box center [47, 393] width 22 height 44
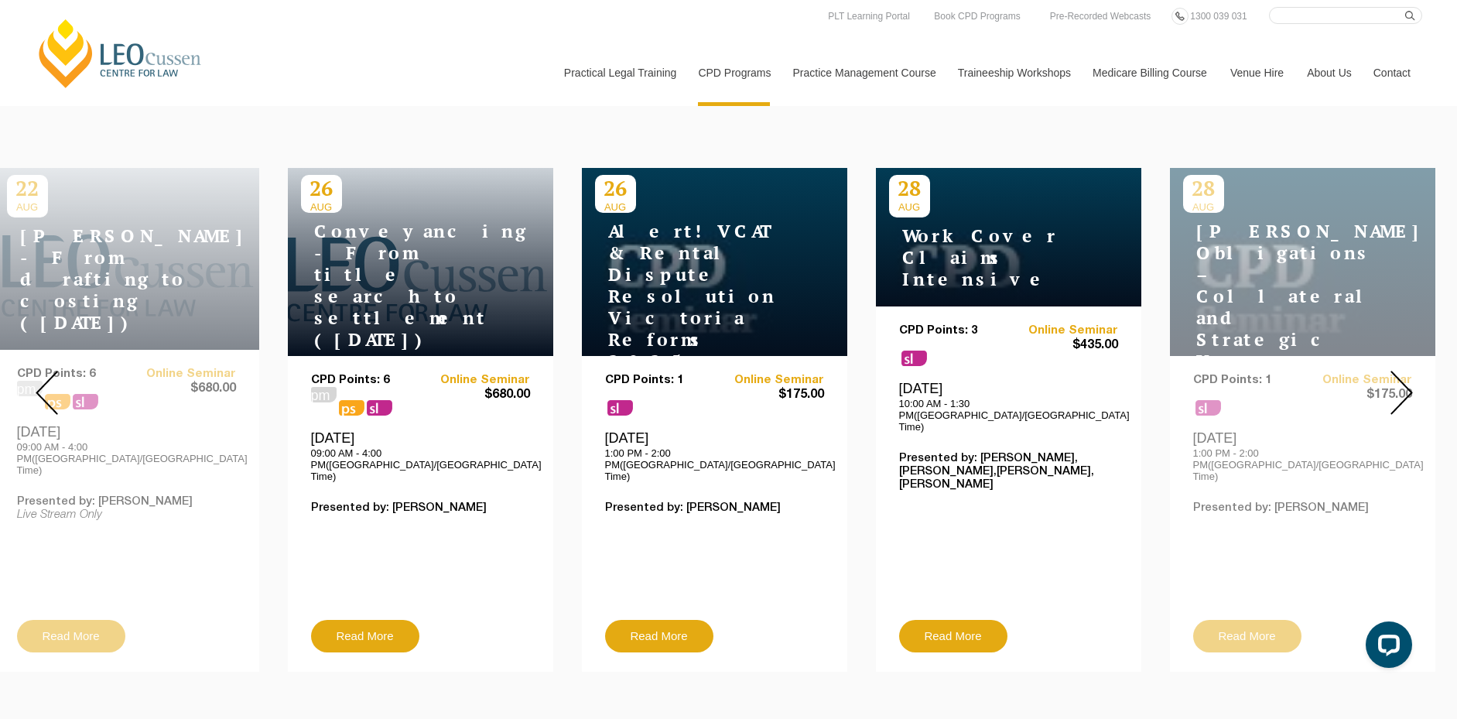
click at [46, 374] on img at bounding box center [47, 393] width 22 height 44
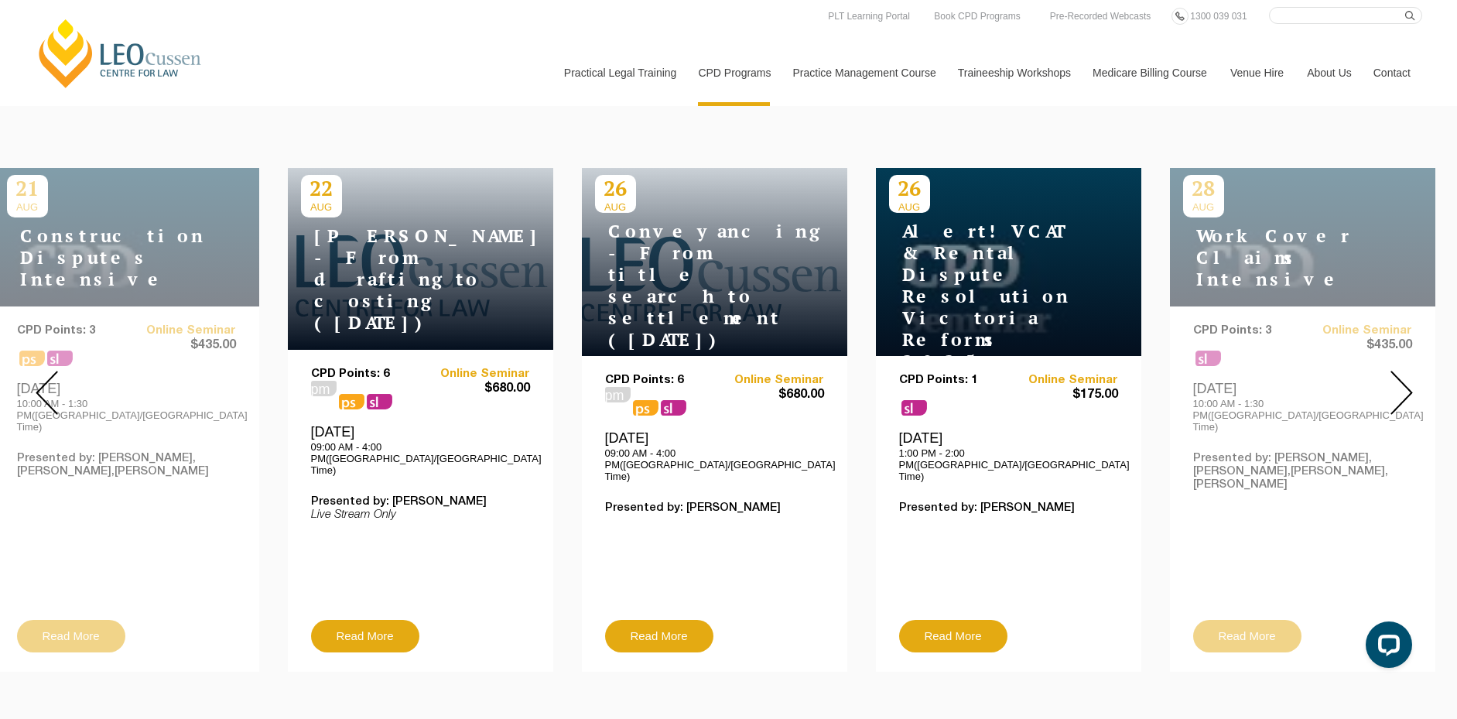
click at [46, 374] on img at bounding box center [47, 393] width 22 height 44
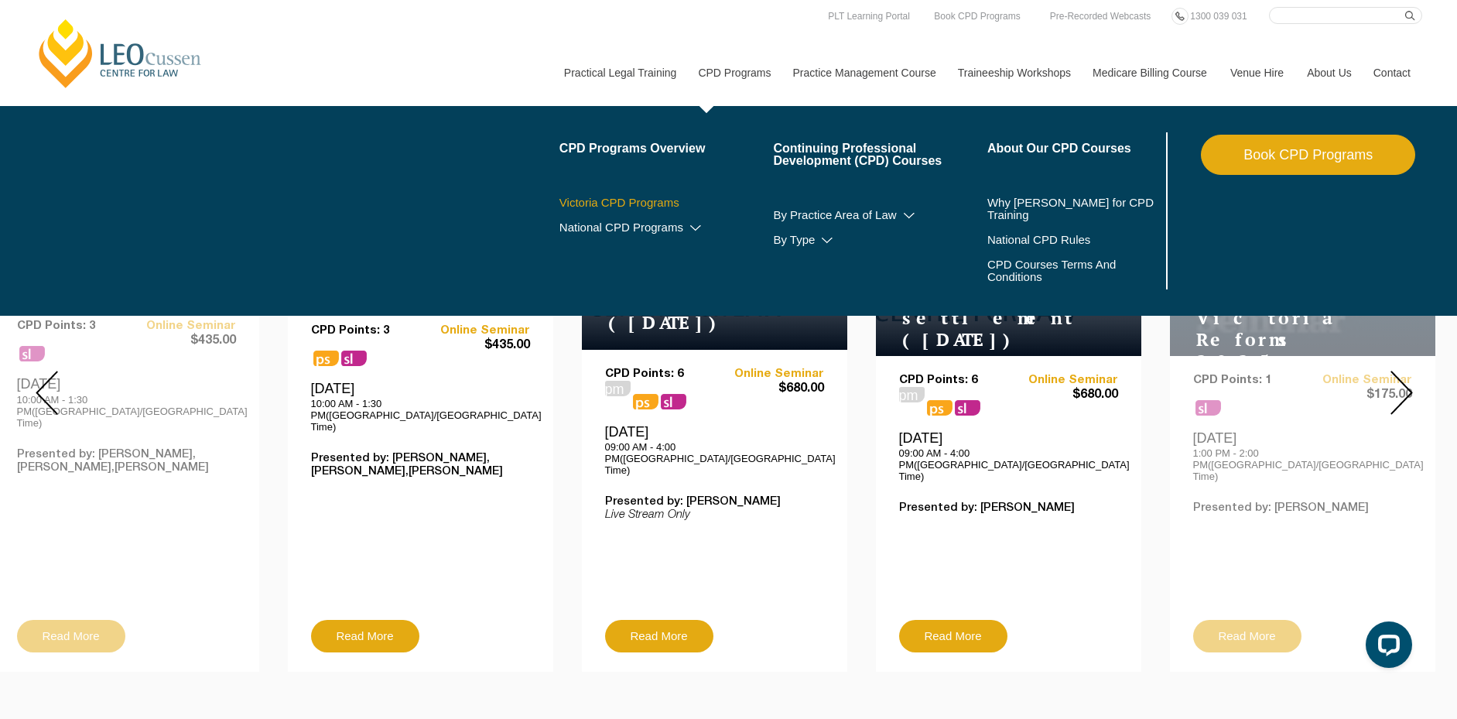
click at [669, 200] on link "Victoria CPD Programs" at bounding box center [666, 202] width 214 height 12
click at [651, 227] on link "National CPD Programs" at bounding box center [666, 227] width 214 height 12
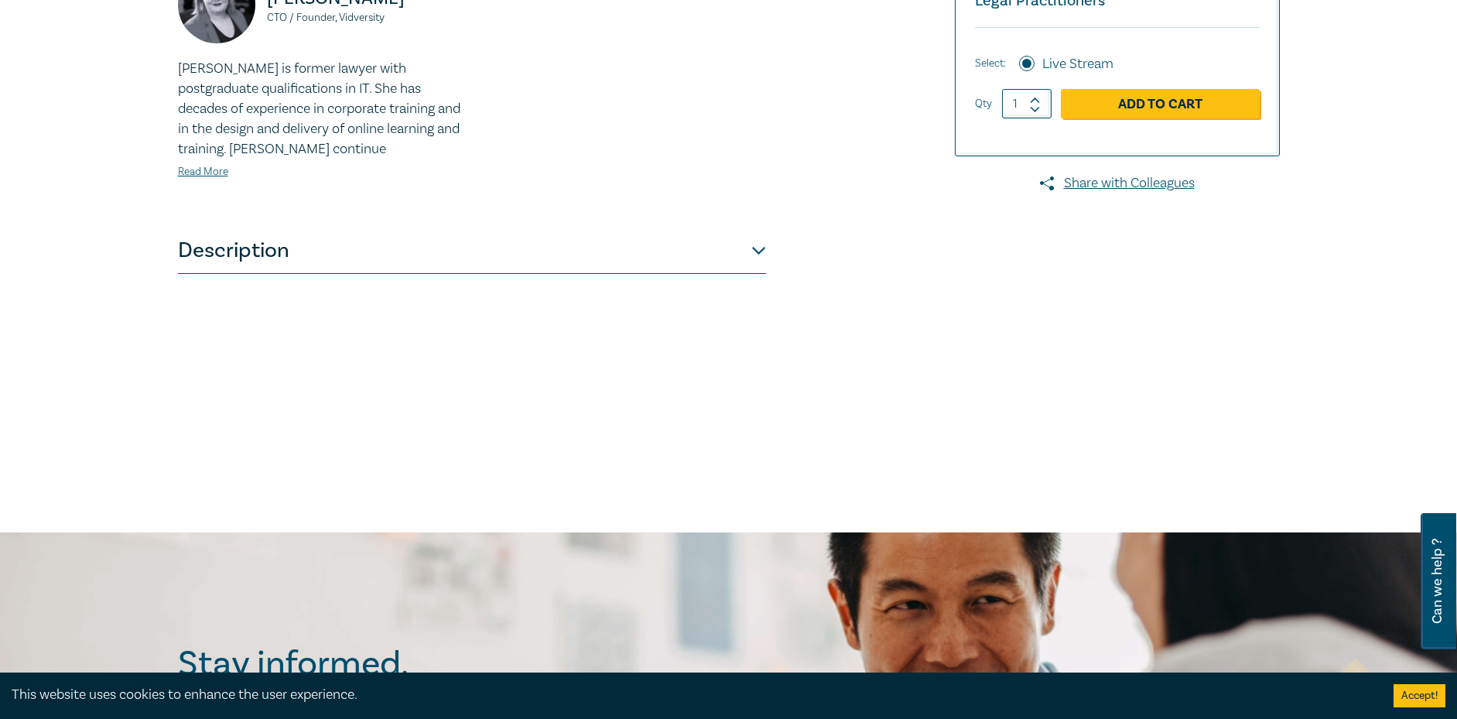
scroll to position [542, 0]
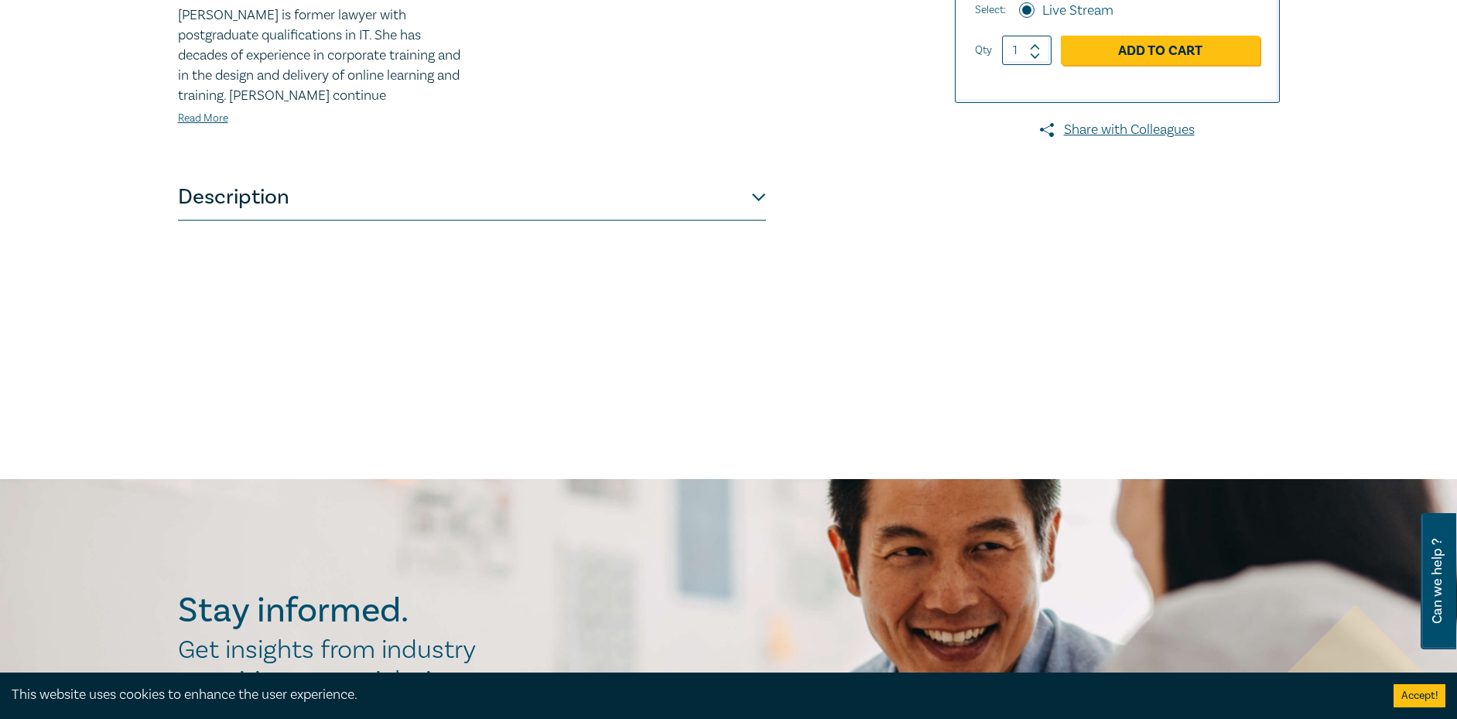
click at [744, 193] on button "Description" at bounding box center [472, 197] width 588 height 46
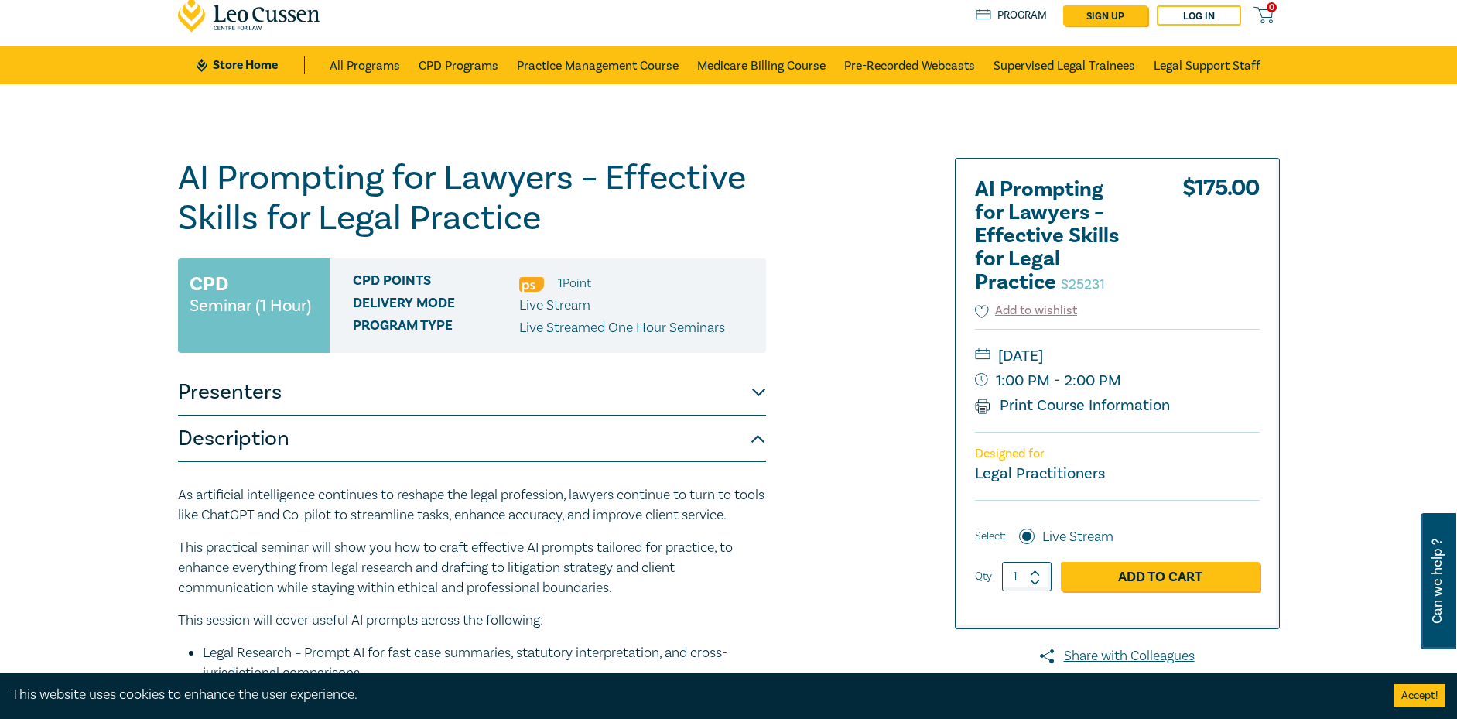
scroll to position [0, 0]
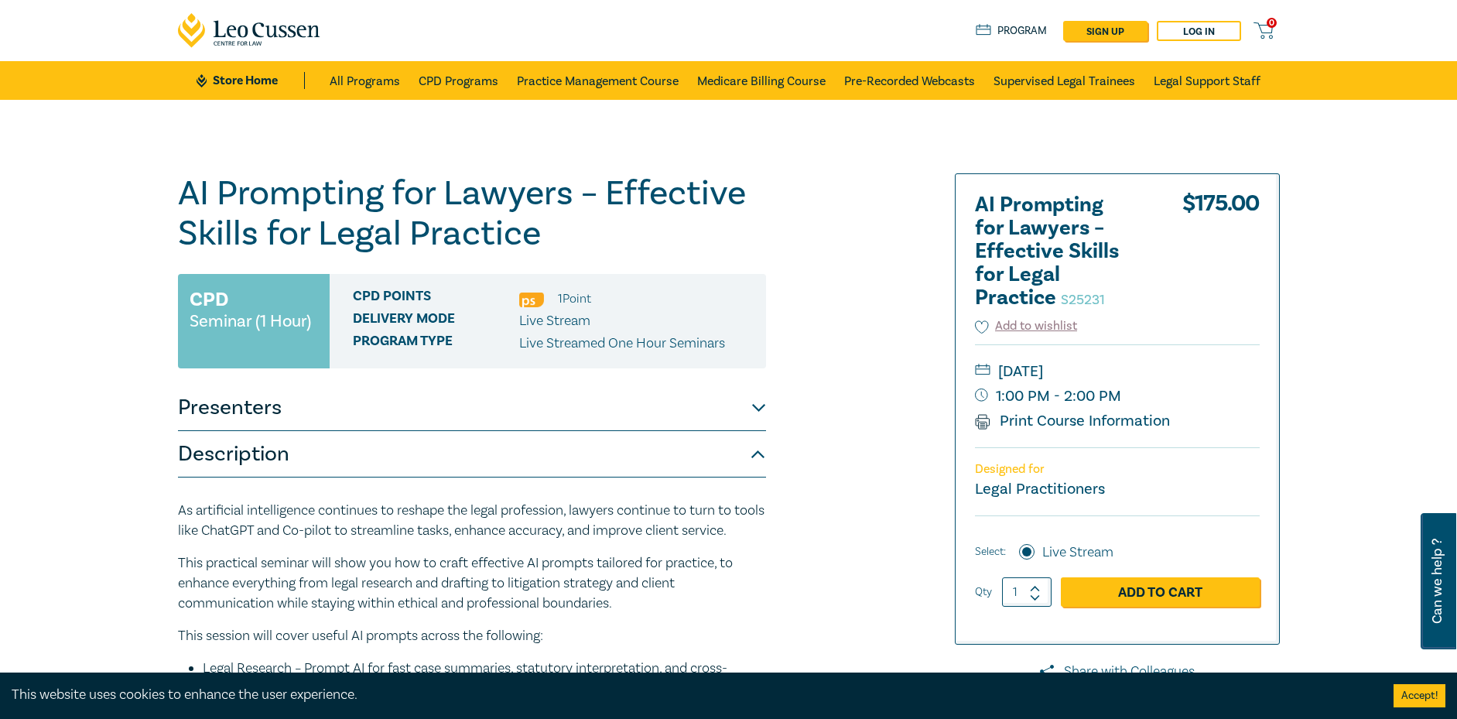
click at [414, 464] on button "Description" at bounding box center [472, 454] width 588 height 46
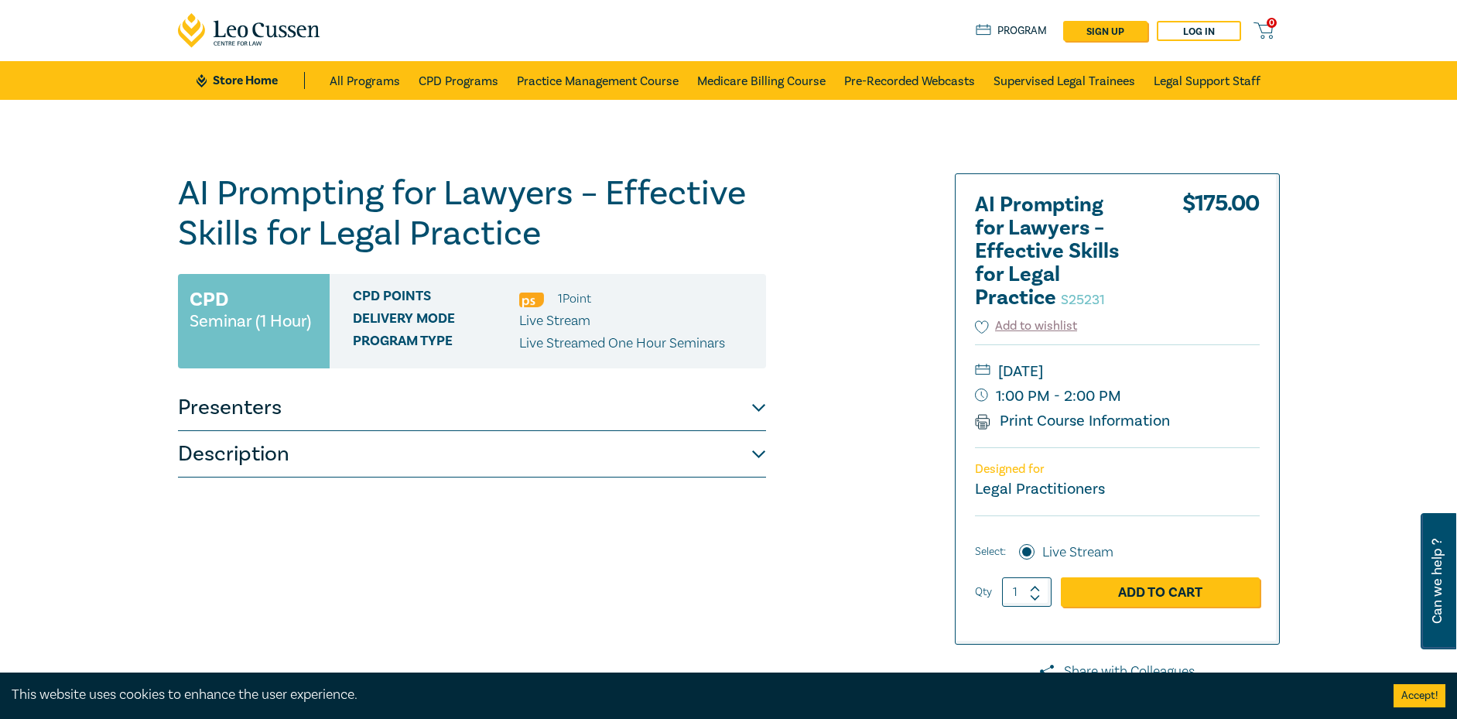
click at [414, 464] on button "Description" at bounding box center [472, 454] width 588 height 46
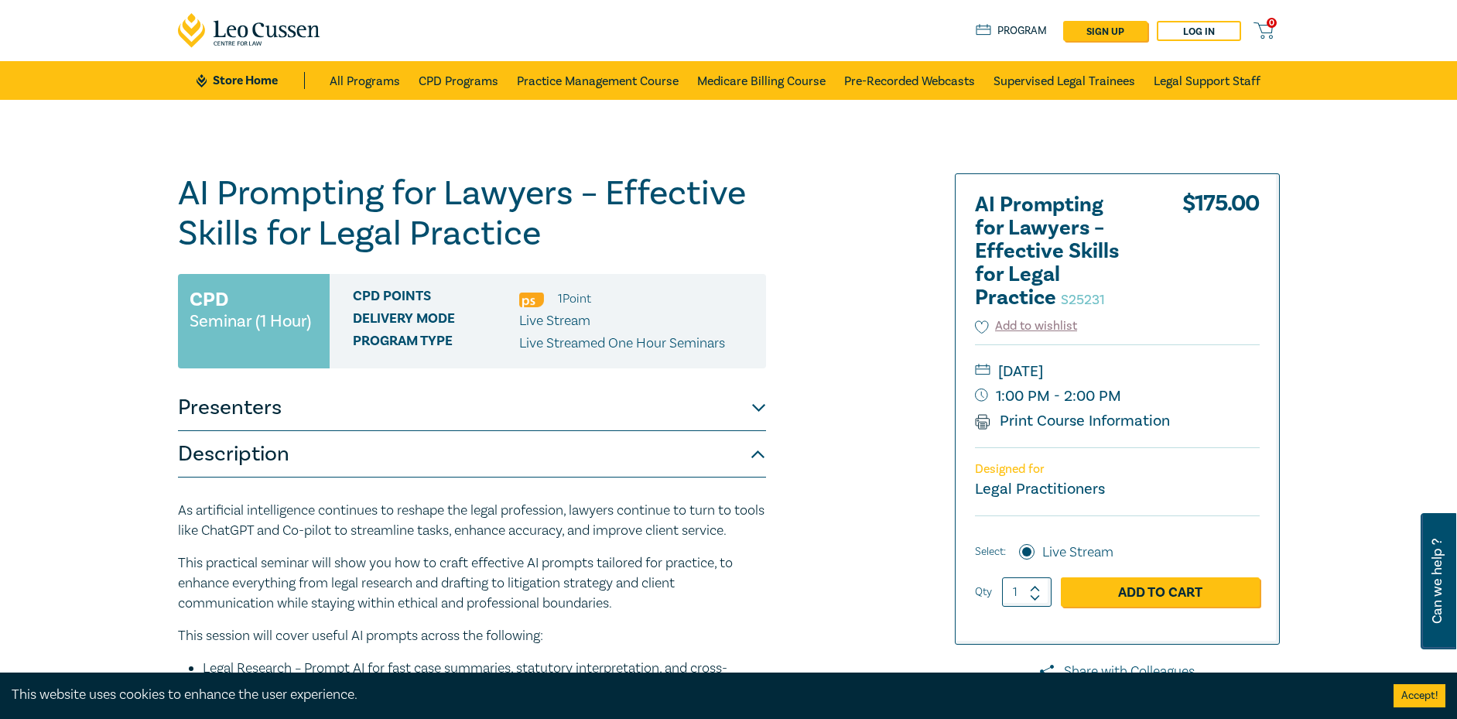
click at [465, 418] on button "Presenters" at bounding box center [472, 407] width 588 height 46
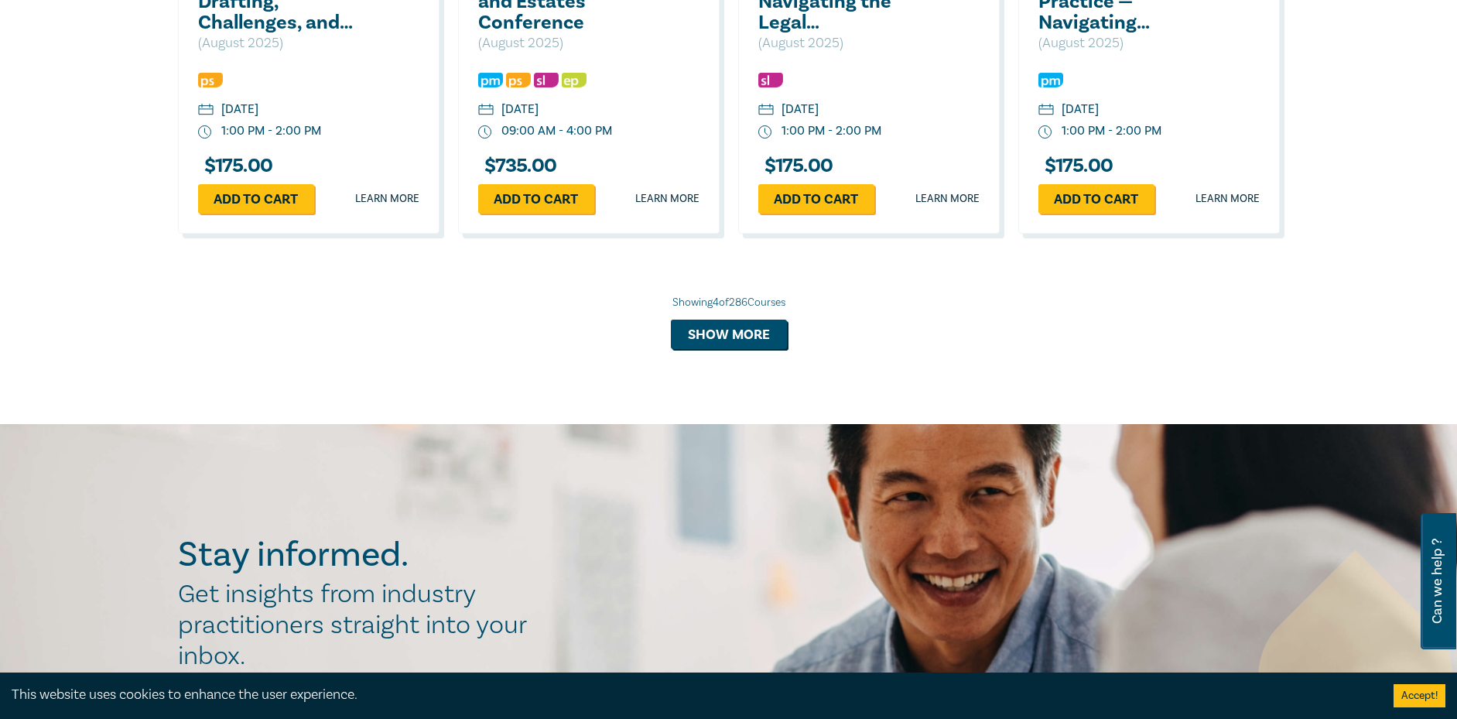
scroll to position [1315, 0]
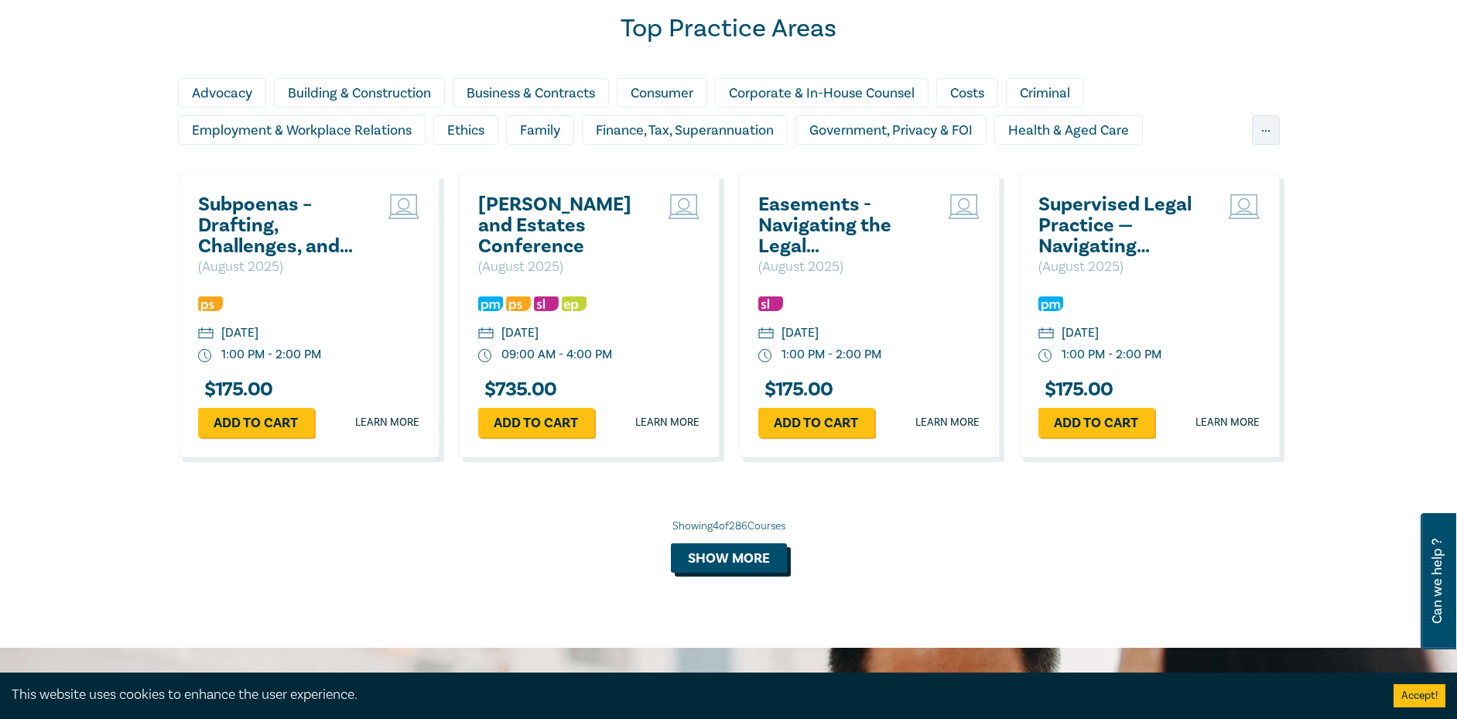
drag, startPoint x: 721, startPoint y: 555, endPoint x: 740, endPoint y: 541, distance: 23.8
click at [721, 555] on button "Show more" at bounding box center [729, 557] width 116 height 29
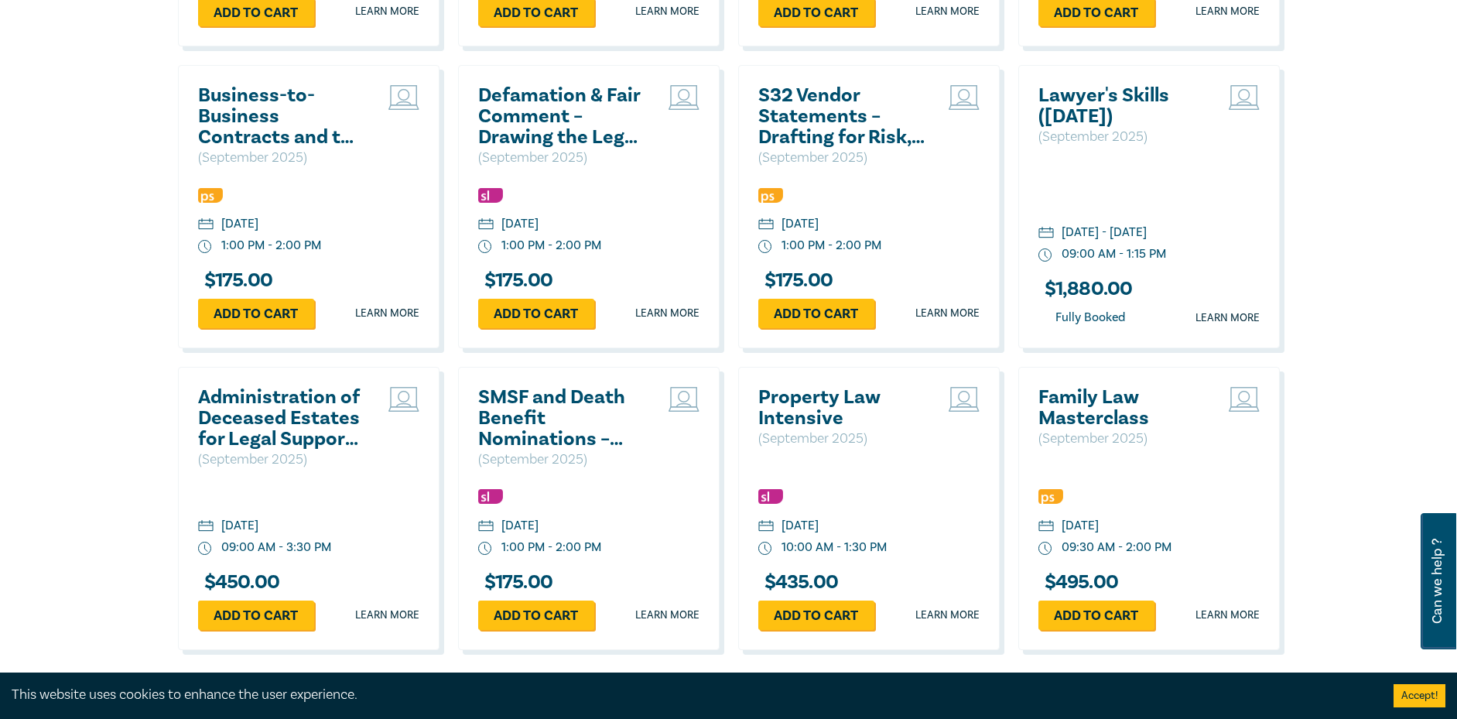
scroll to position [2785, 0]
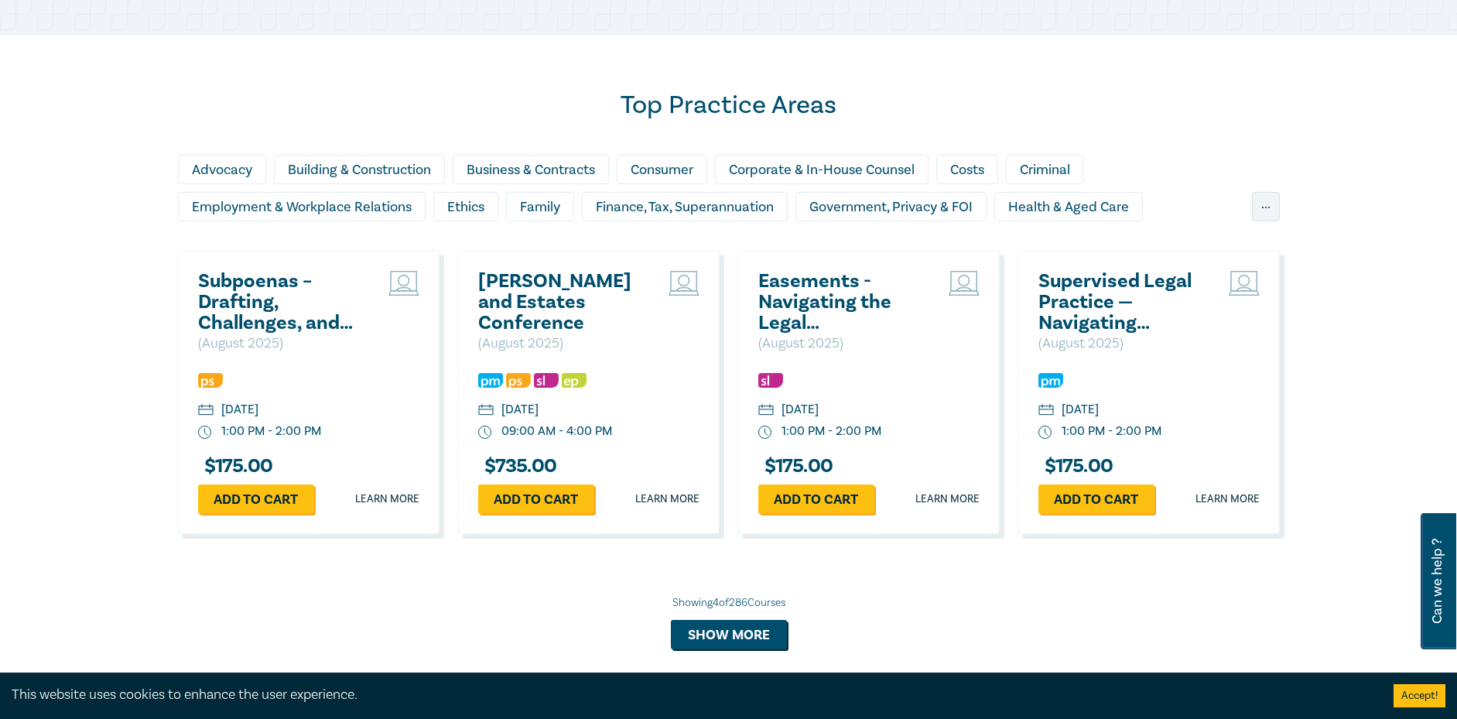
scroll to position [1238, 0]
click at [724, 640] on button "Show more" at bounding box center [729, 634] width 116 height 29
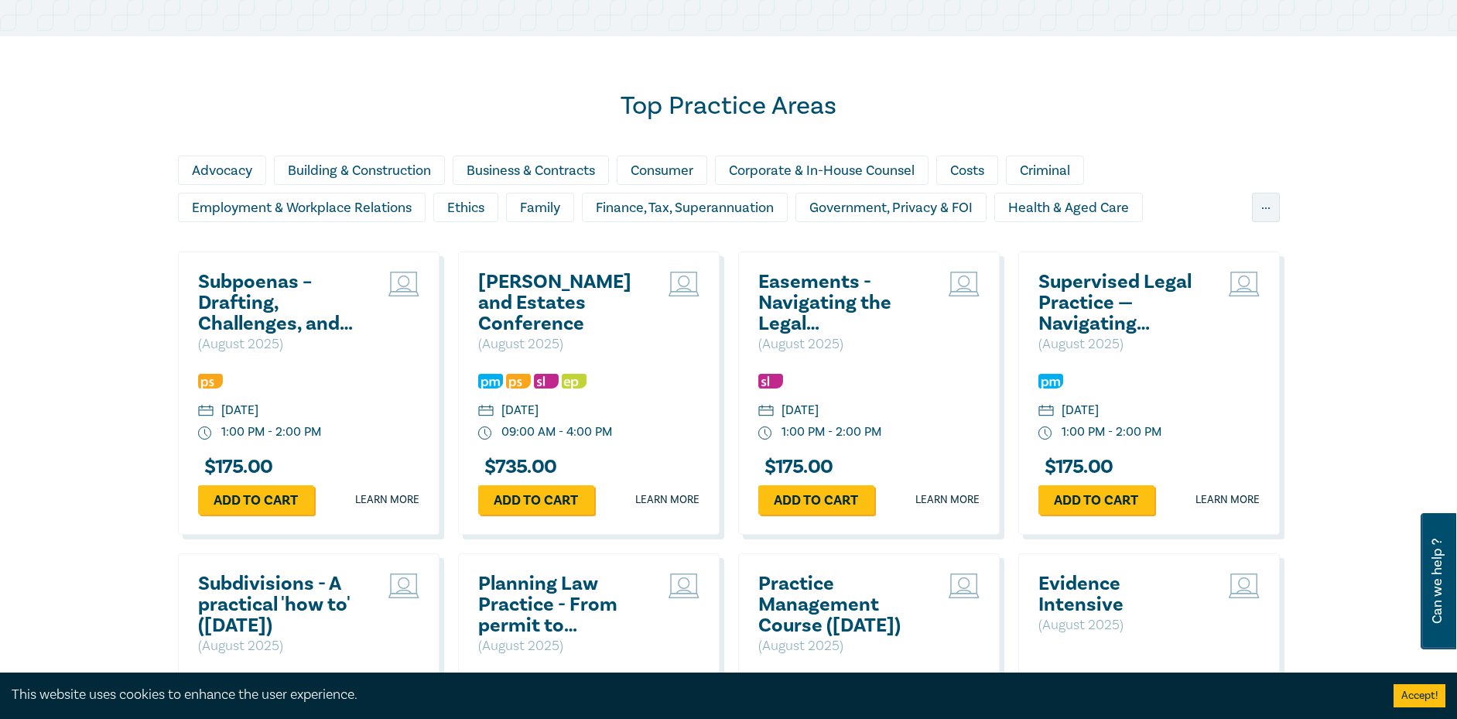
scroll to position [1315, 0]
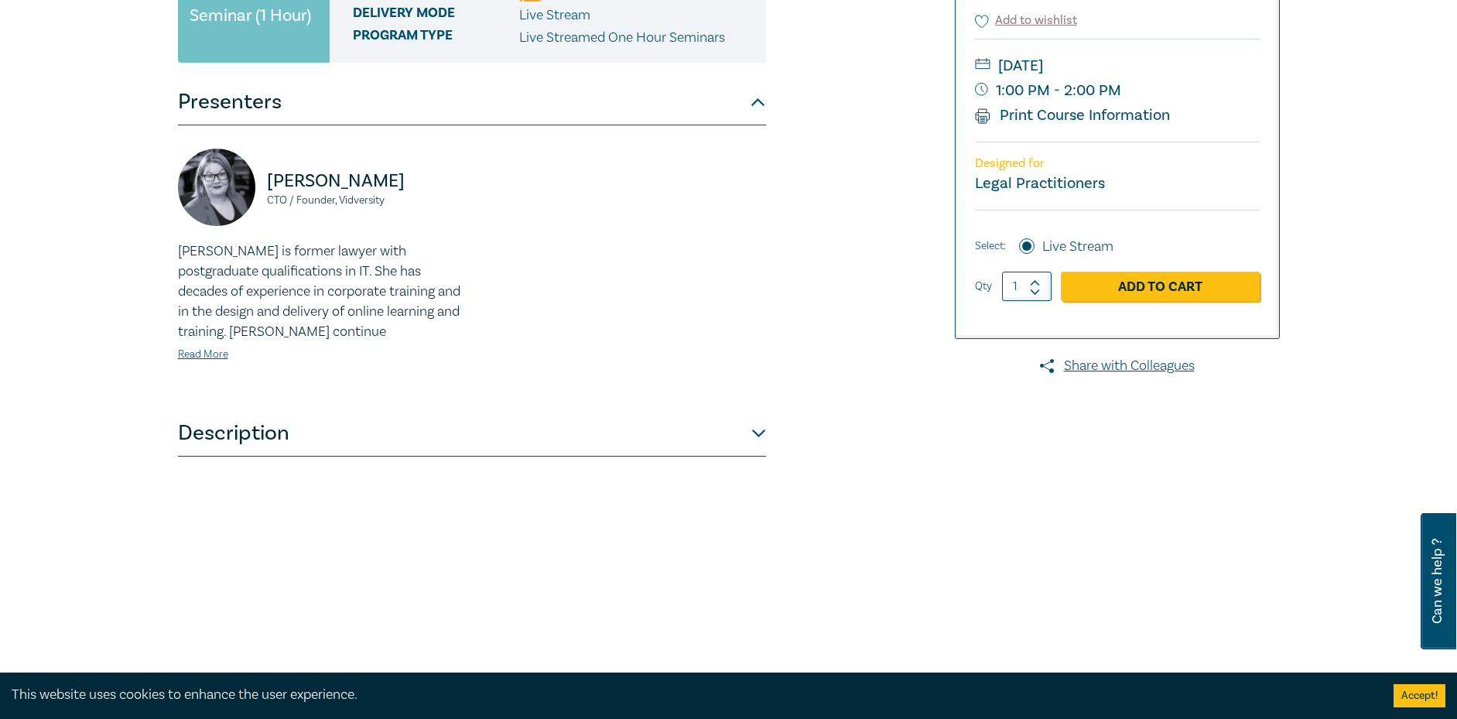
scroll to position [387, 0]
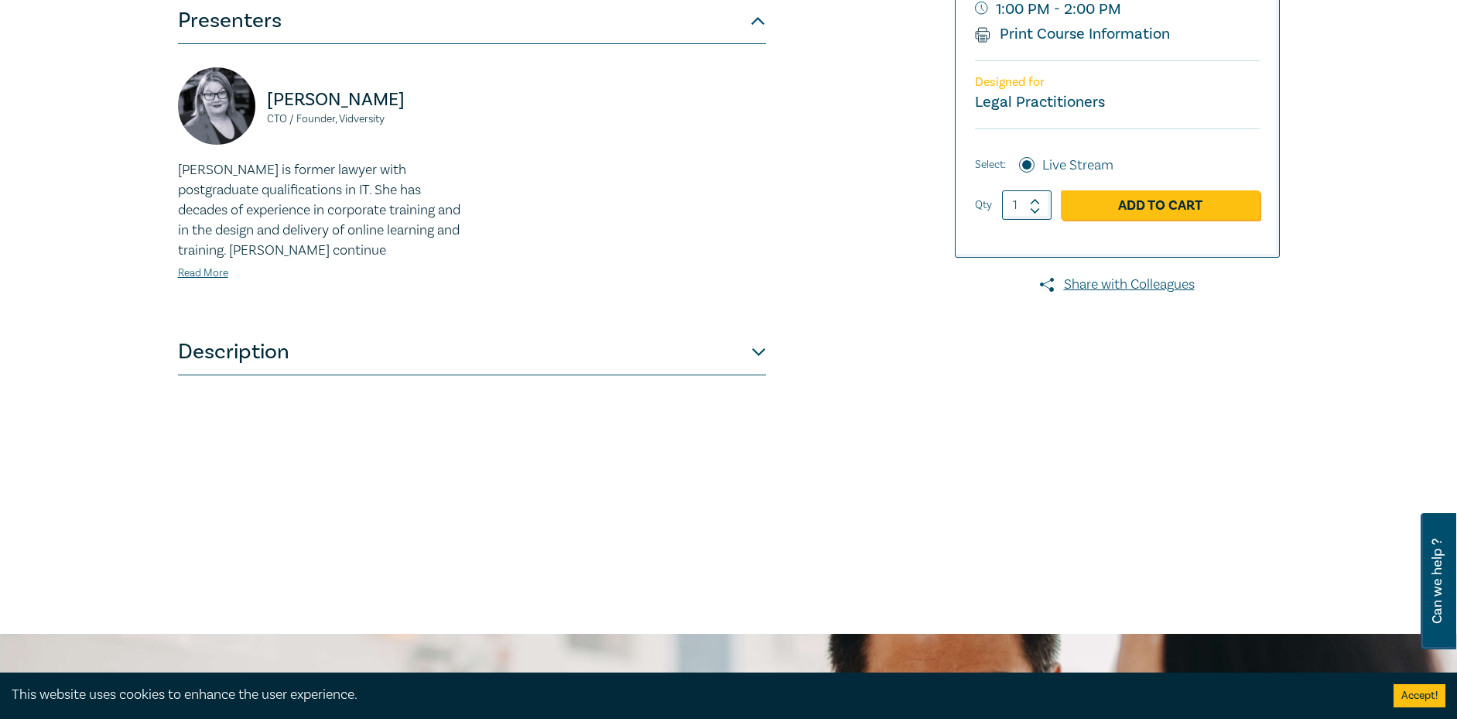
click at [656, 357] on button "Description" at bounding box center [472, 352] width 588 height 46
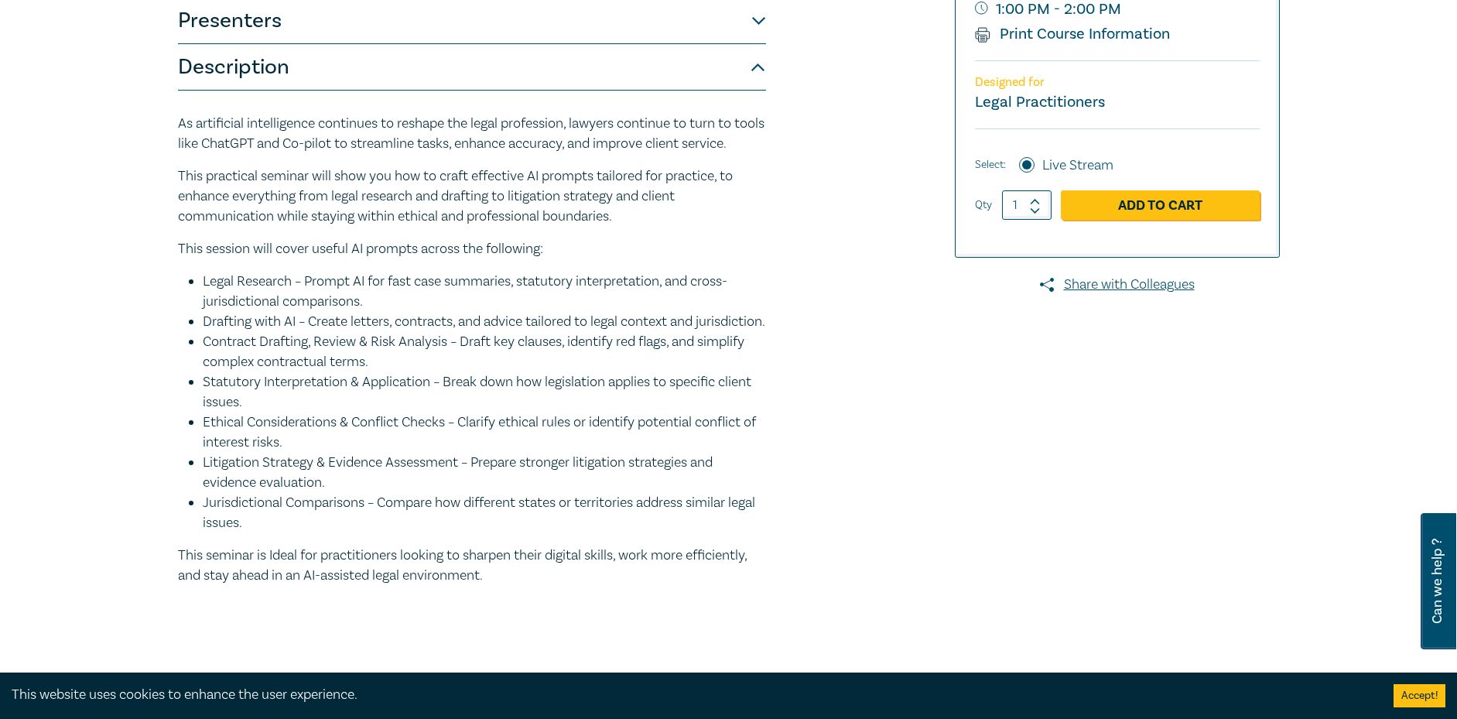
click at [913, 408] on div "AI Prompting for Lawyers – Effective Skills for Legal Practice S25231 CPD Semin…" at bounding box center [542, 203] width 747 height 835
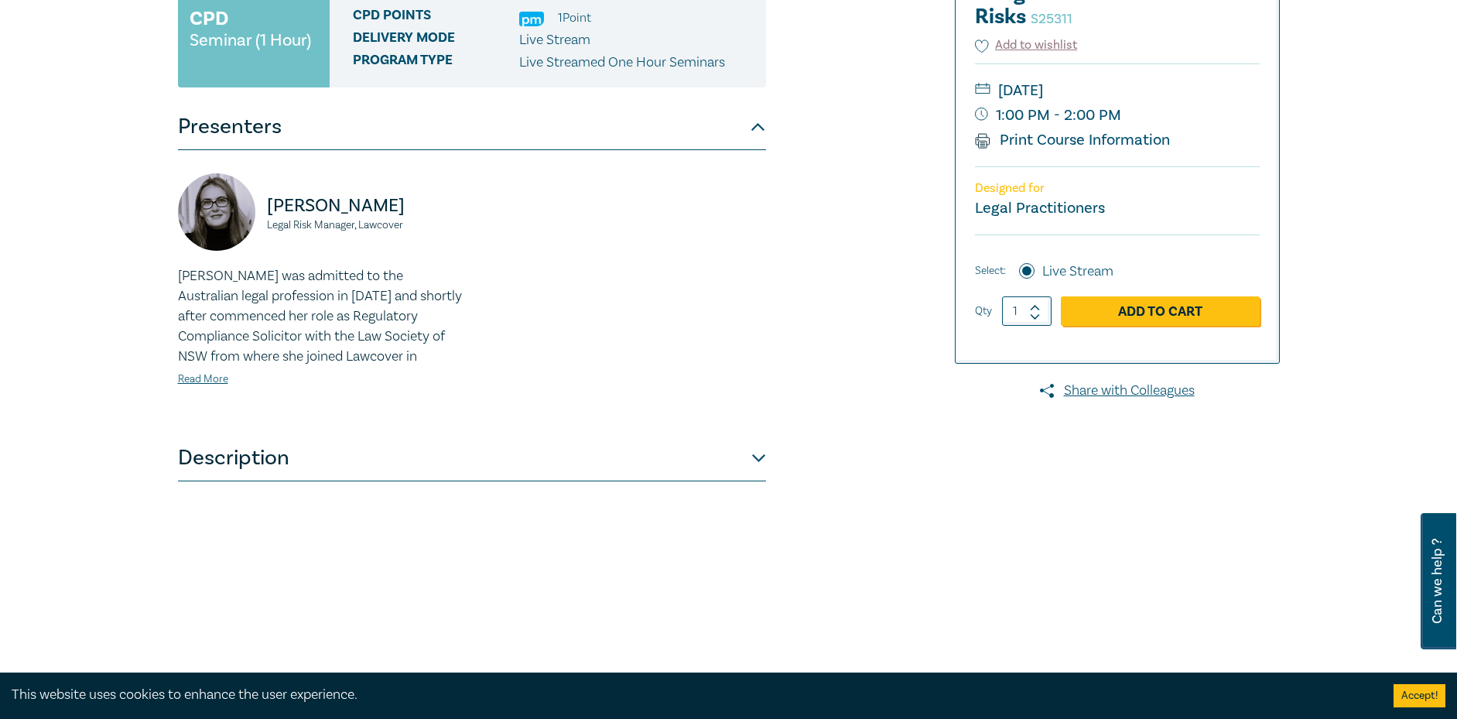
scroll to position [387, 0]
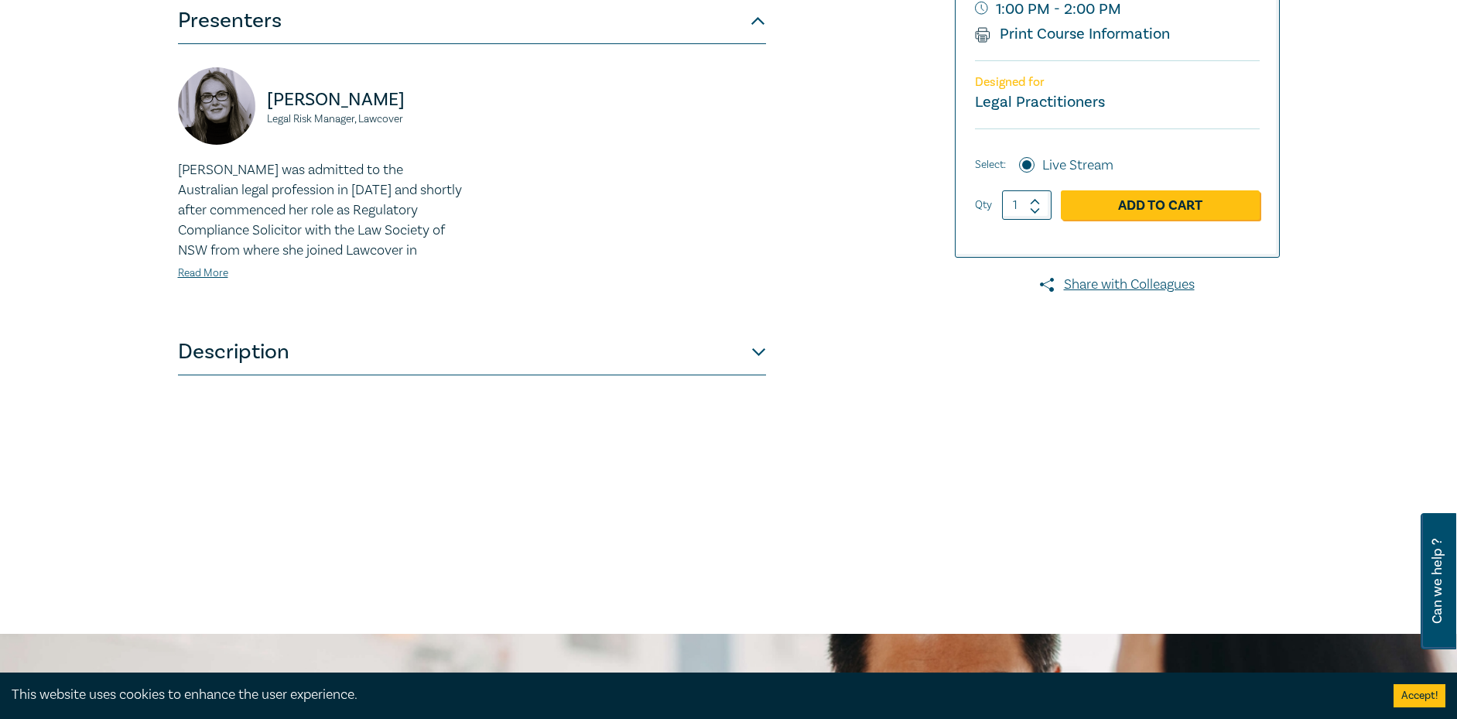
click at [706, 361] on button "Description" at bounding box center [472, 352] width 588 height 46
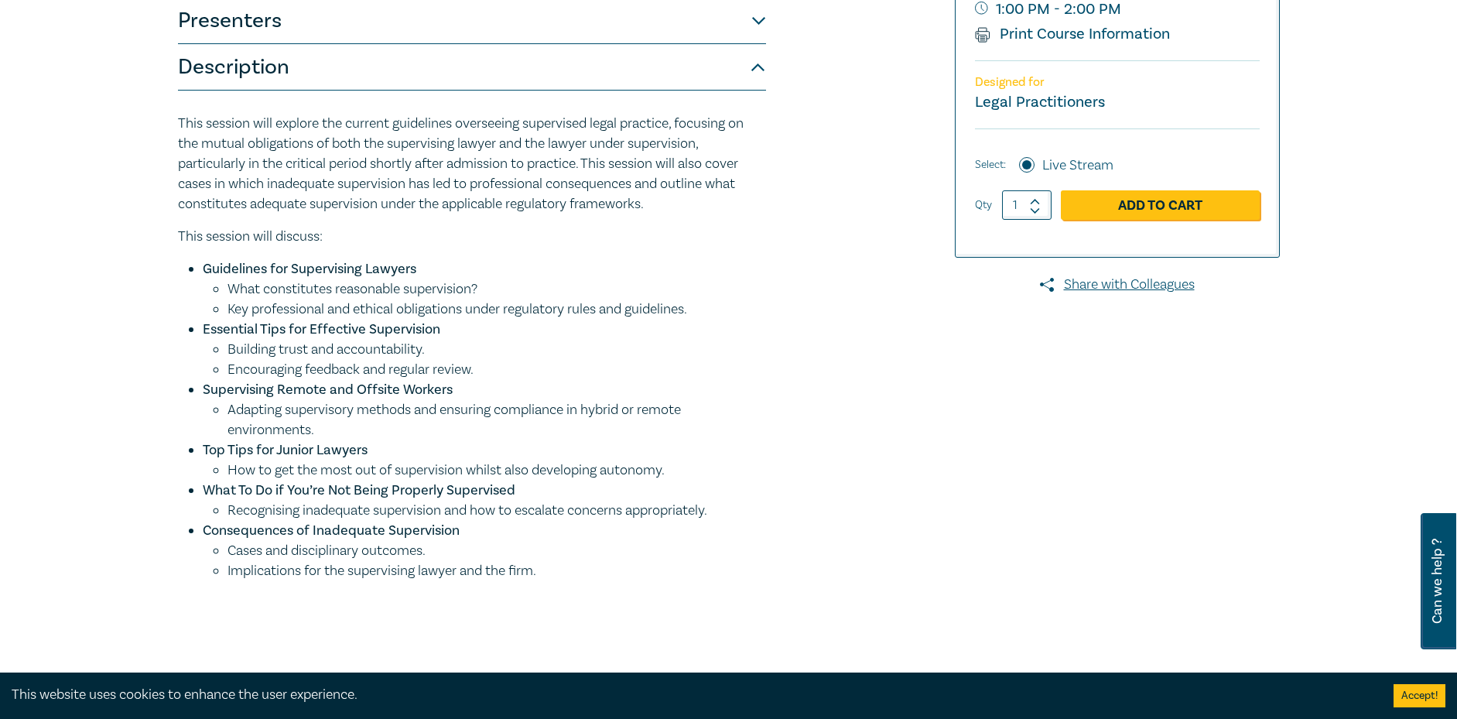
scroll to position [0, 0]
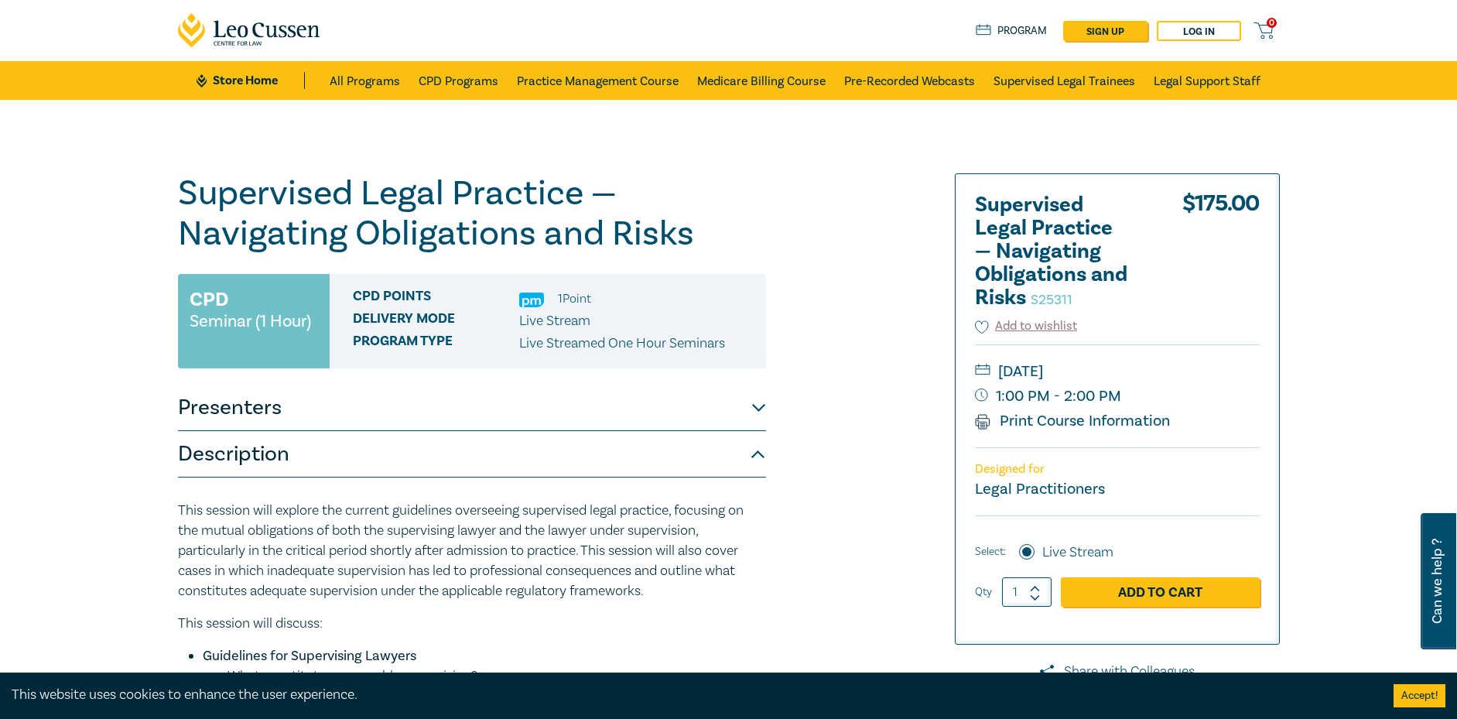
click at [829, 220] on div "Supervised Legal Practice — Navigating Obligations and Risks S25311 CPD Seminar…" at bounding box center [542, 604] width 747 height 863
